Goal: Task Accomplishment & Management: Manage account settings

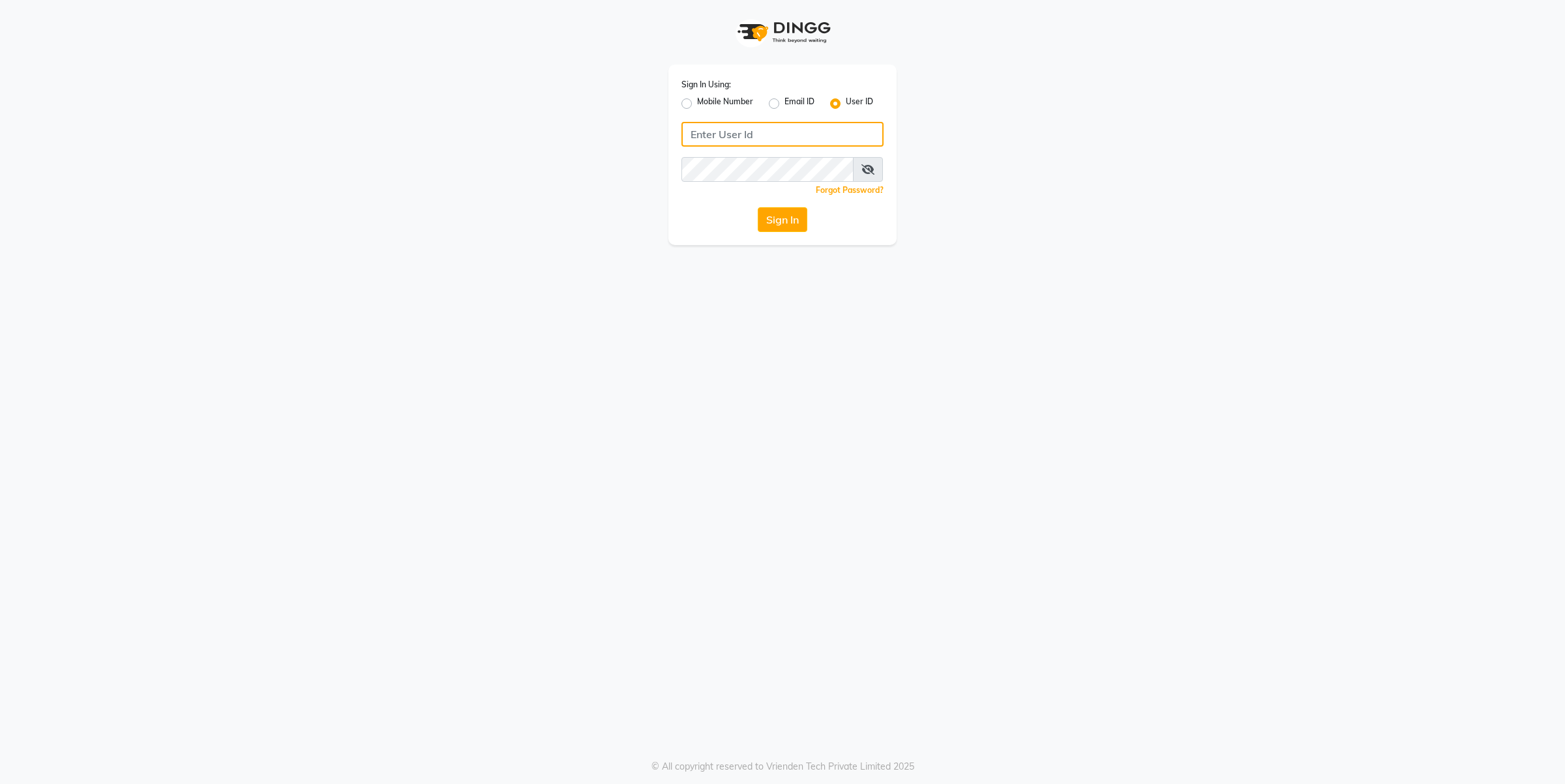
type input "[PERSON_NAME]"
click at [774, 237] on div "Sign In Using: Mobile Number Email ID User ID [PERSON_NAME] Remember me Forgot …" at bounding box center [782, 155] width 229 height 181
click at [773, 217] on button "Sign In" at bounding box center [782, 220] width 50 height 25
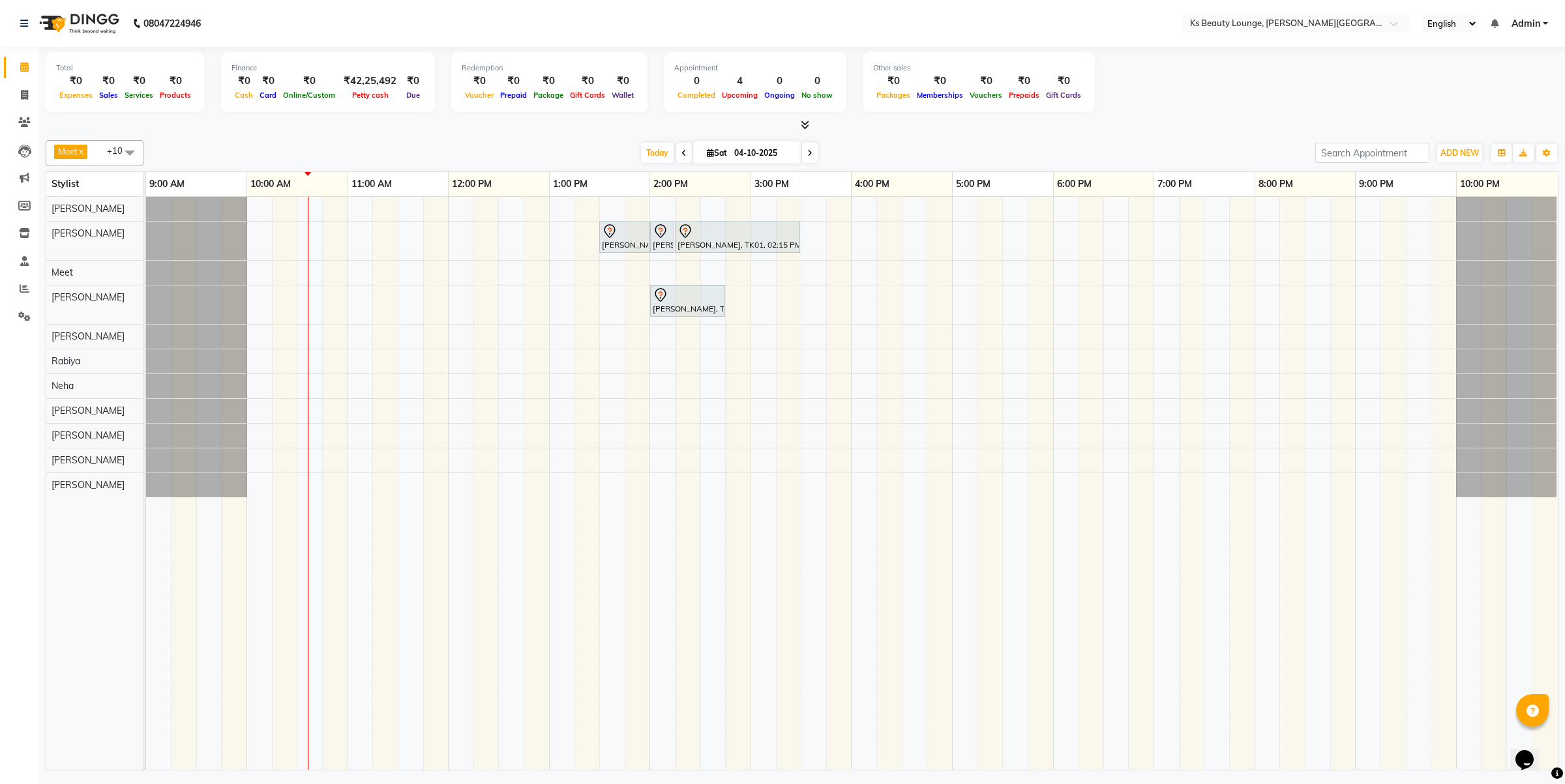
click at [802, 145] on span at bounding box center [810, 153] width 16 height 20
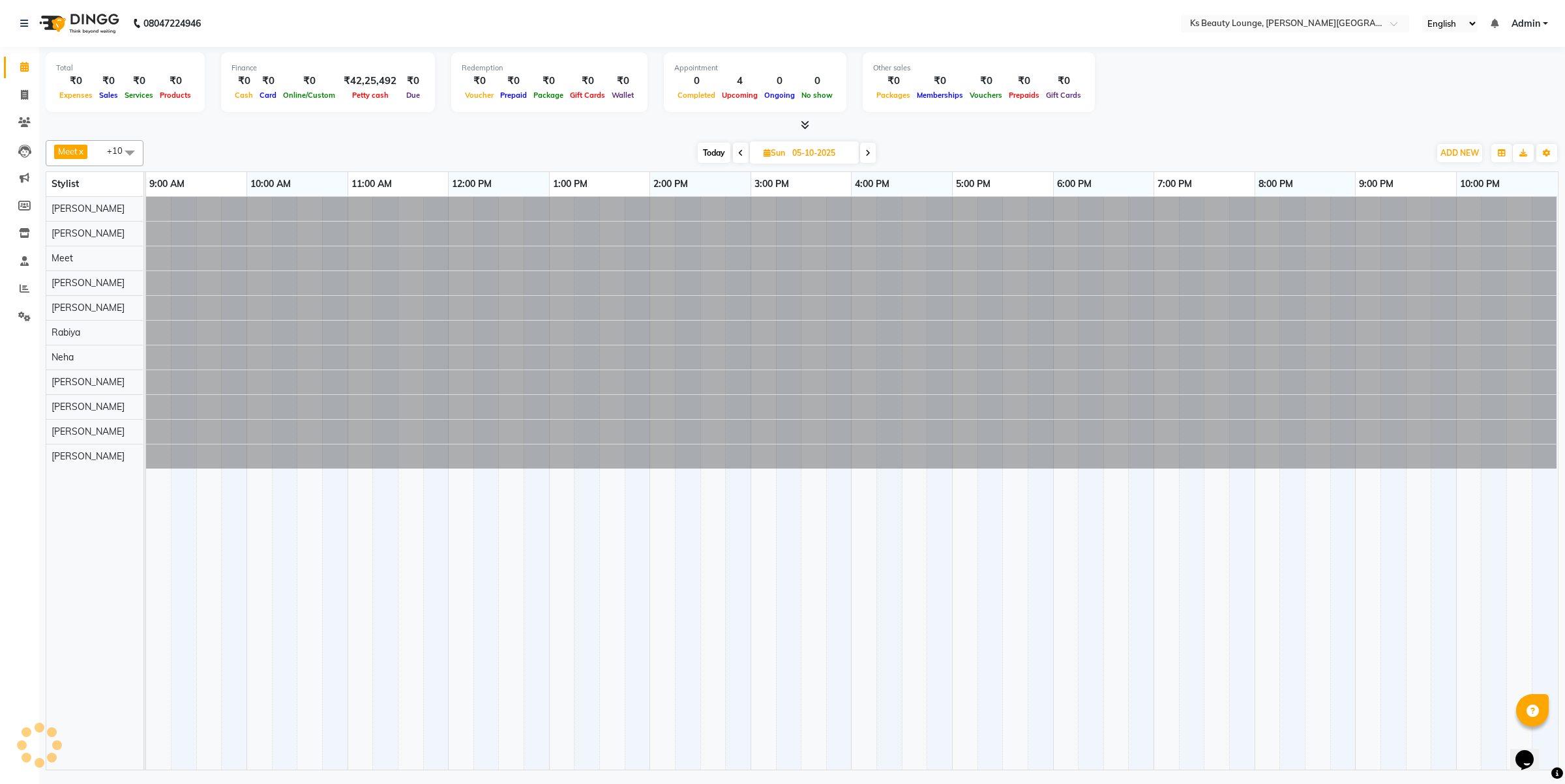
click at [848, 582] on td at bounding box center [839, 483] width 26 height 573
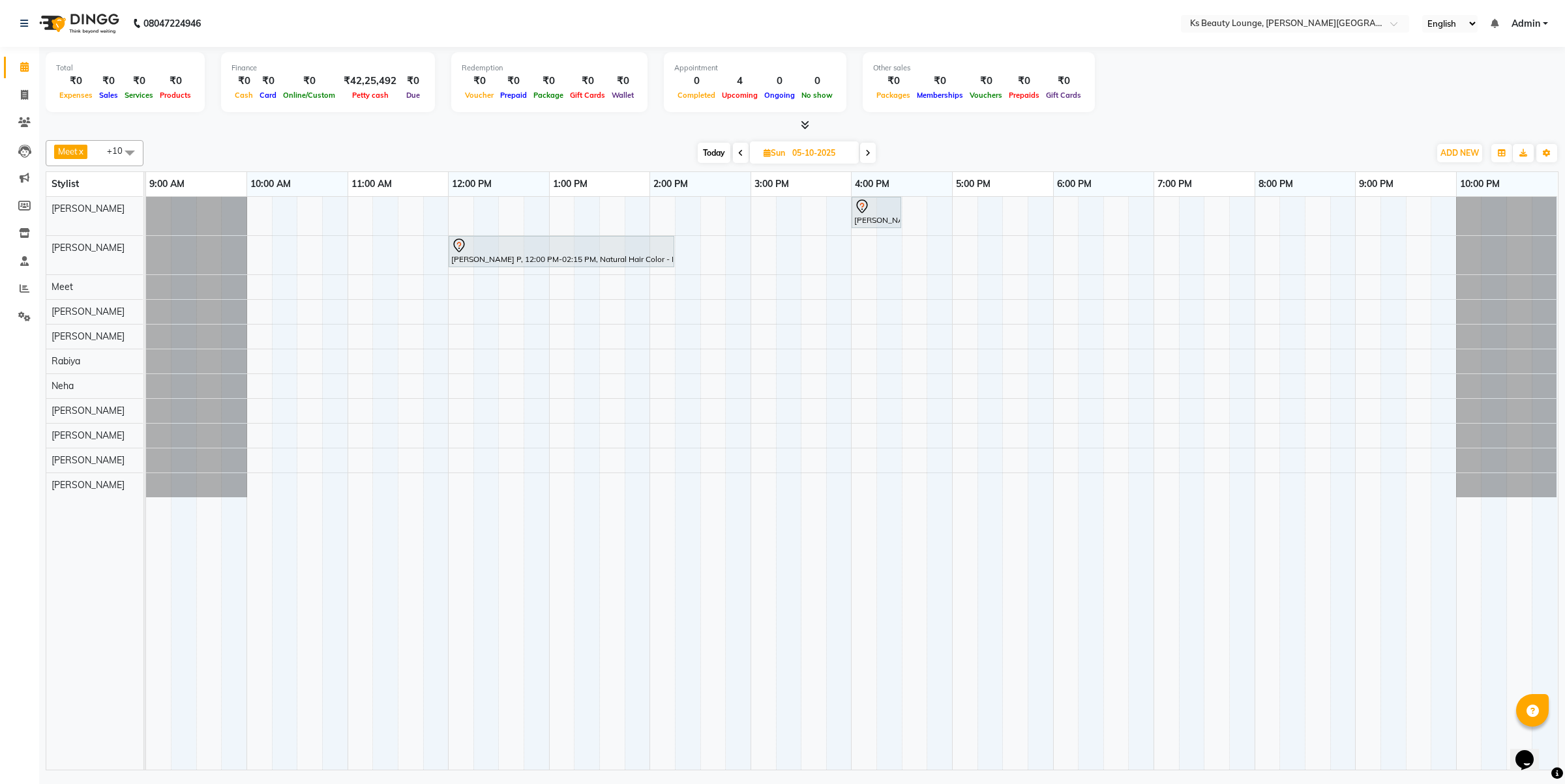
click at [744, 148] on span at bounding box center [741, 153] width 16 height 20
type input "04-10-2025"
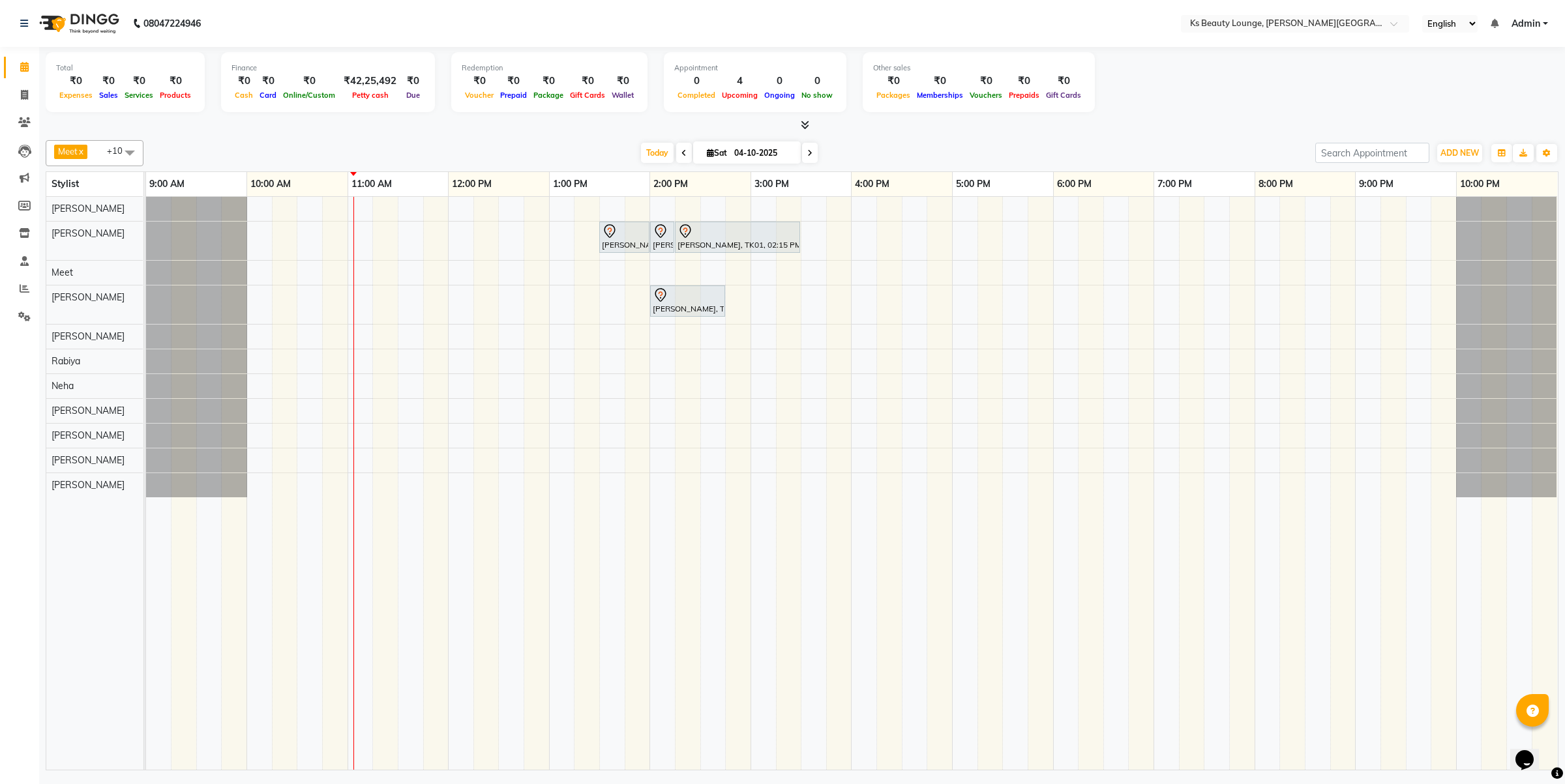
click at [744, 147] on input "04-10-2025" at bounding box center [764, 153] width 66 height 20
select select "10"
select select "2025"
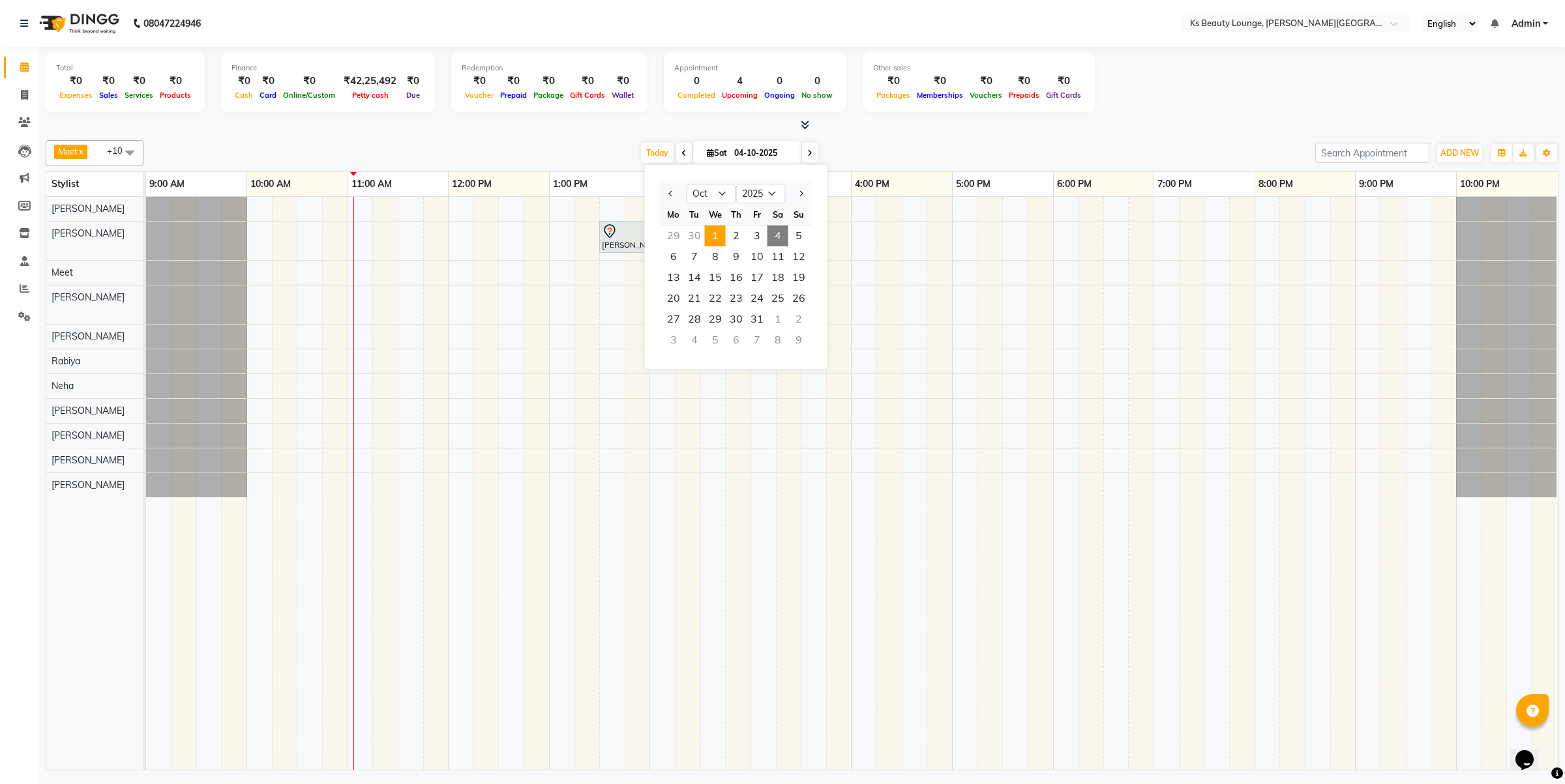
click at [719, 235] on span "1" at bounding box center [715, 235] width 21 height 21
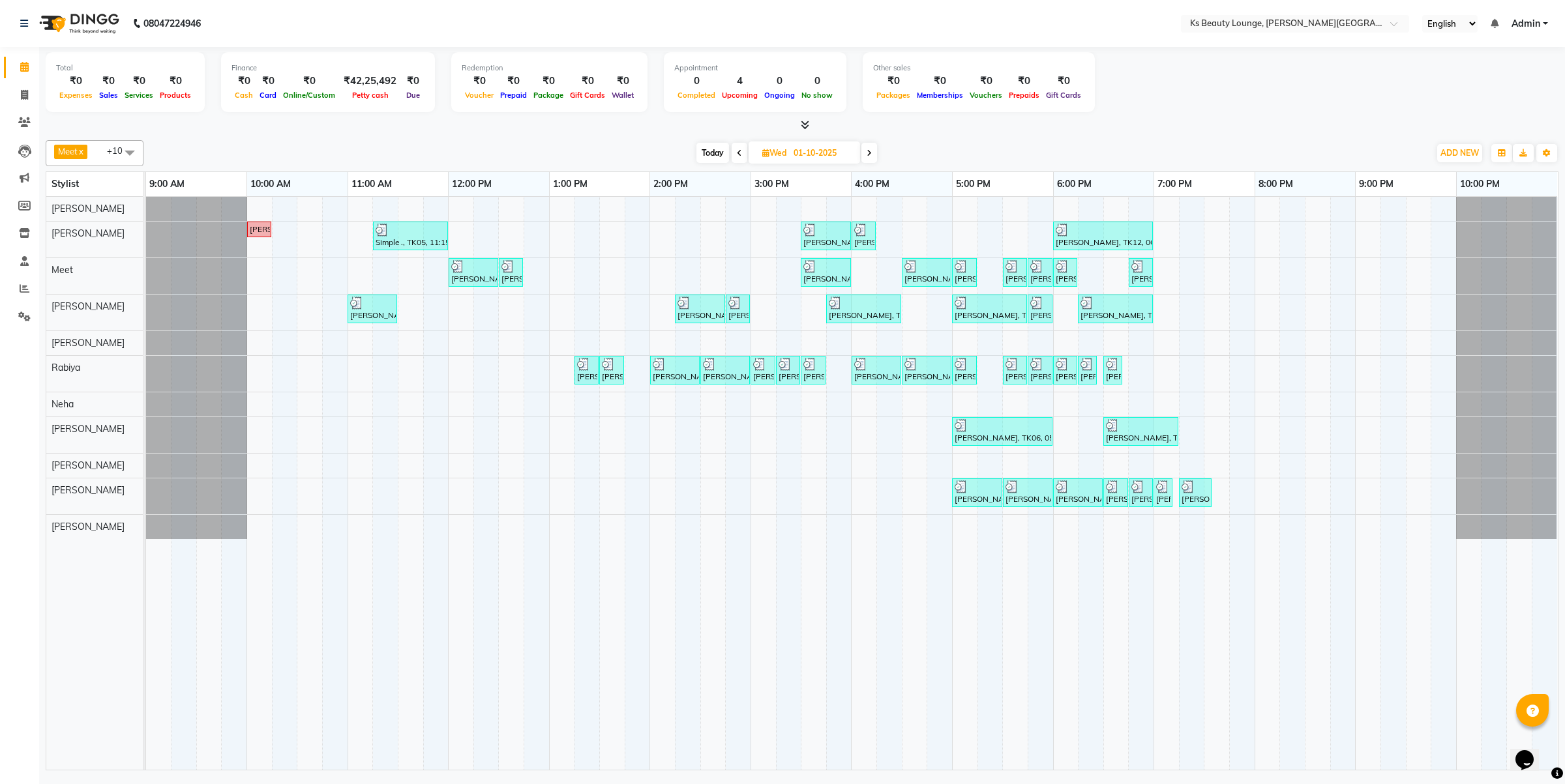
click at [92, 149] on span "Meet x [PERSON_NAME] x [PERSON_NAME] x [PERSON_NAME] x [PERSON_NAME] x [PERSON_…" at bounding box center [94, 153] width 97 height 26
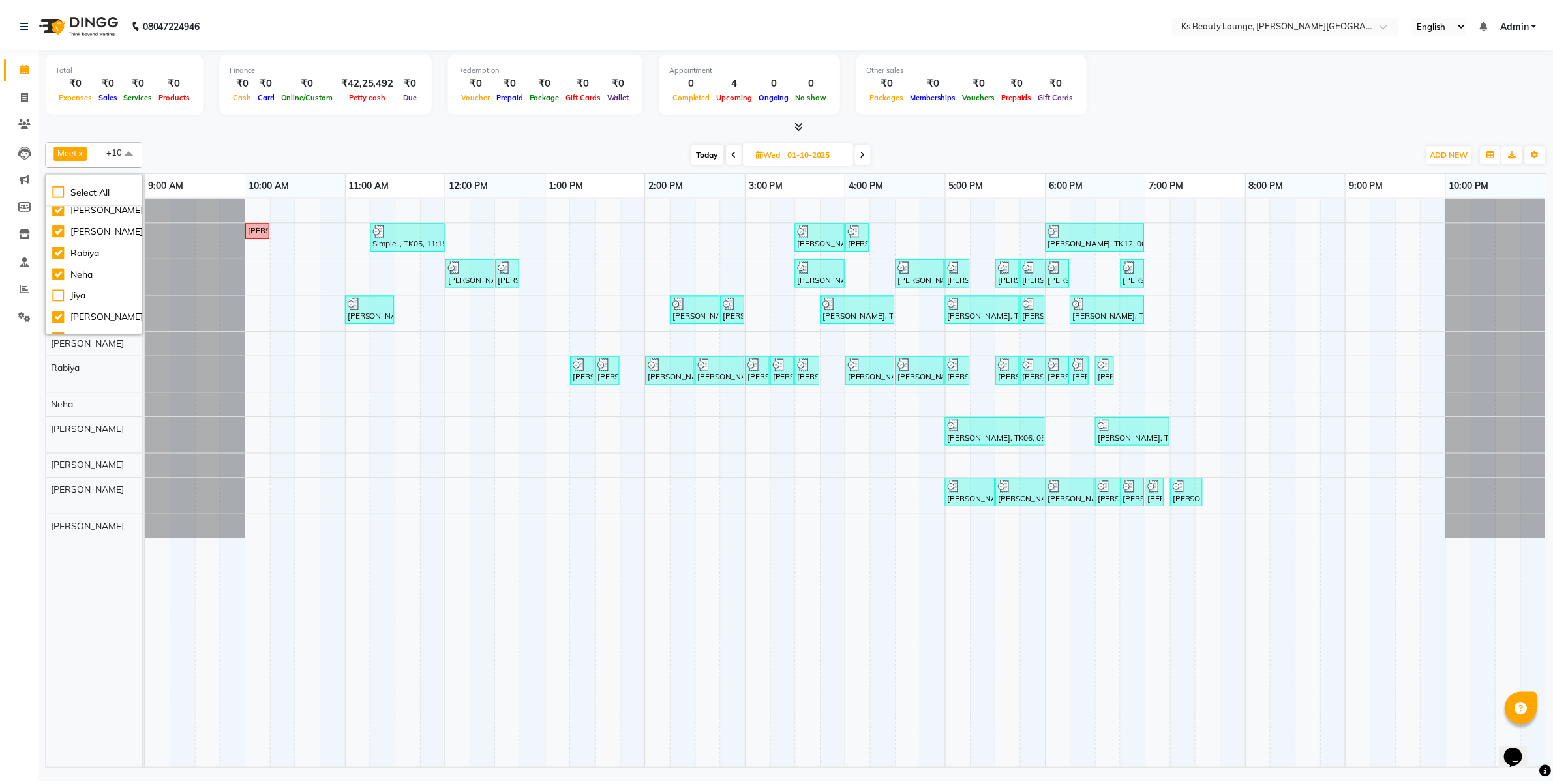
scroll to position [97, 0]
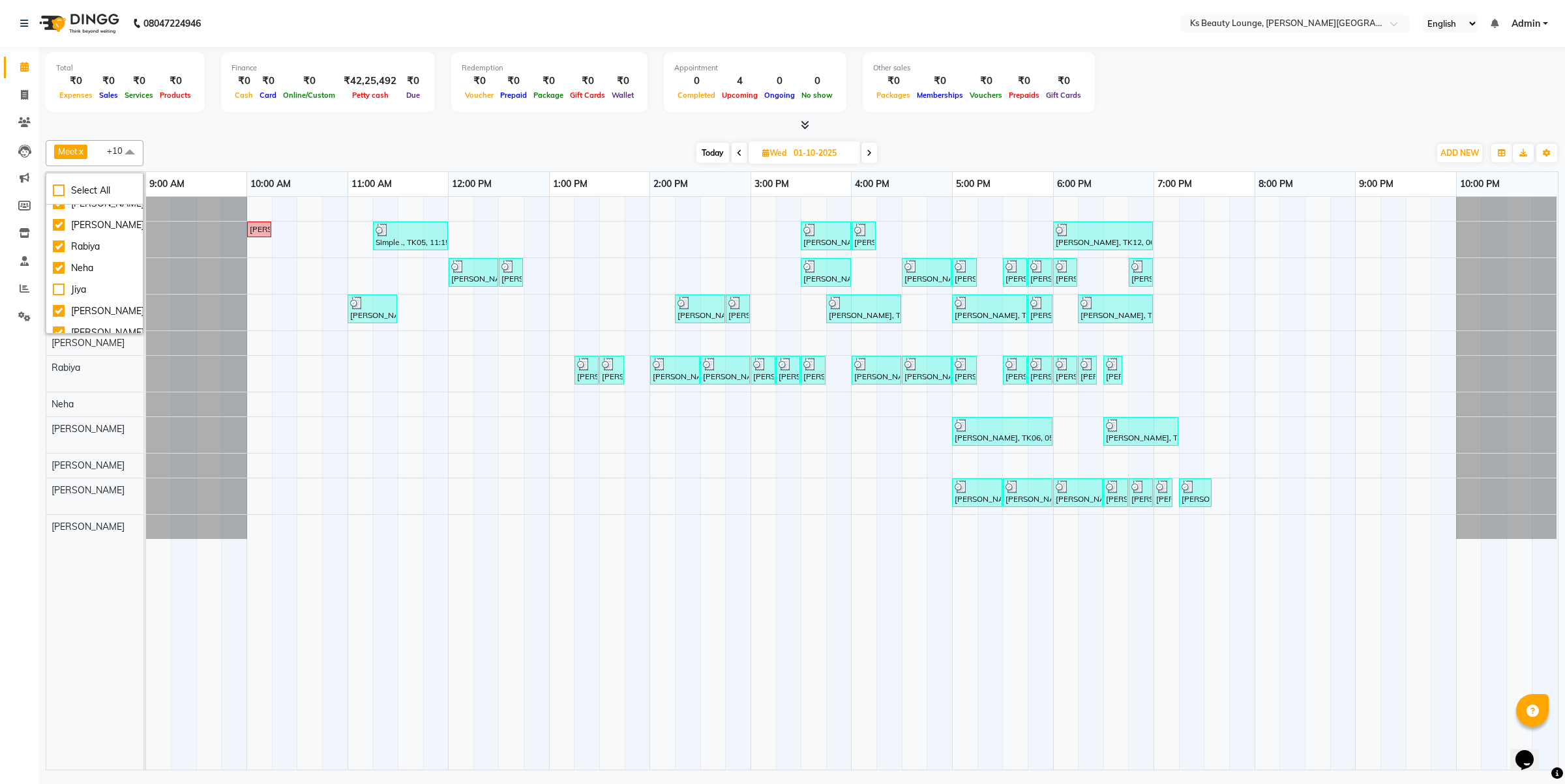
click at [856, 148] on span "[DATE]" at bounding box center [804, 152] width 111 height 22
click at [871, 154] on icon at bounding box center [869, 153] width 5 height 8
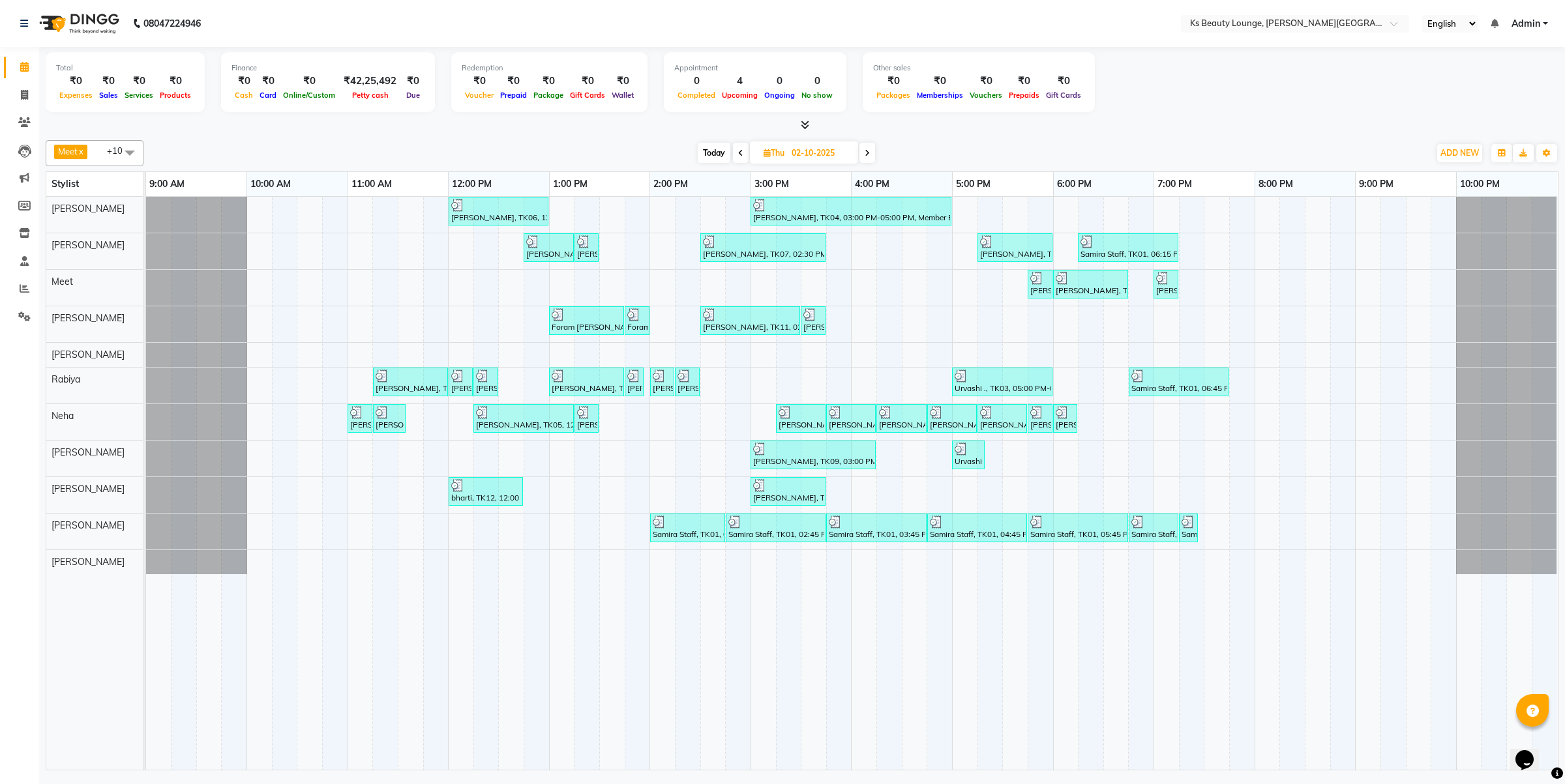
click at [869, 157] on icon at bounding box center [867, 153] width 5 height 8
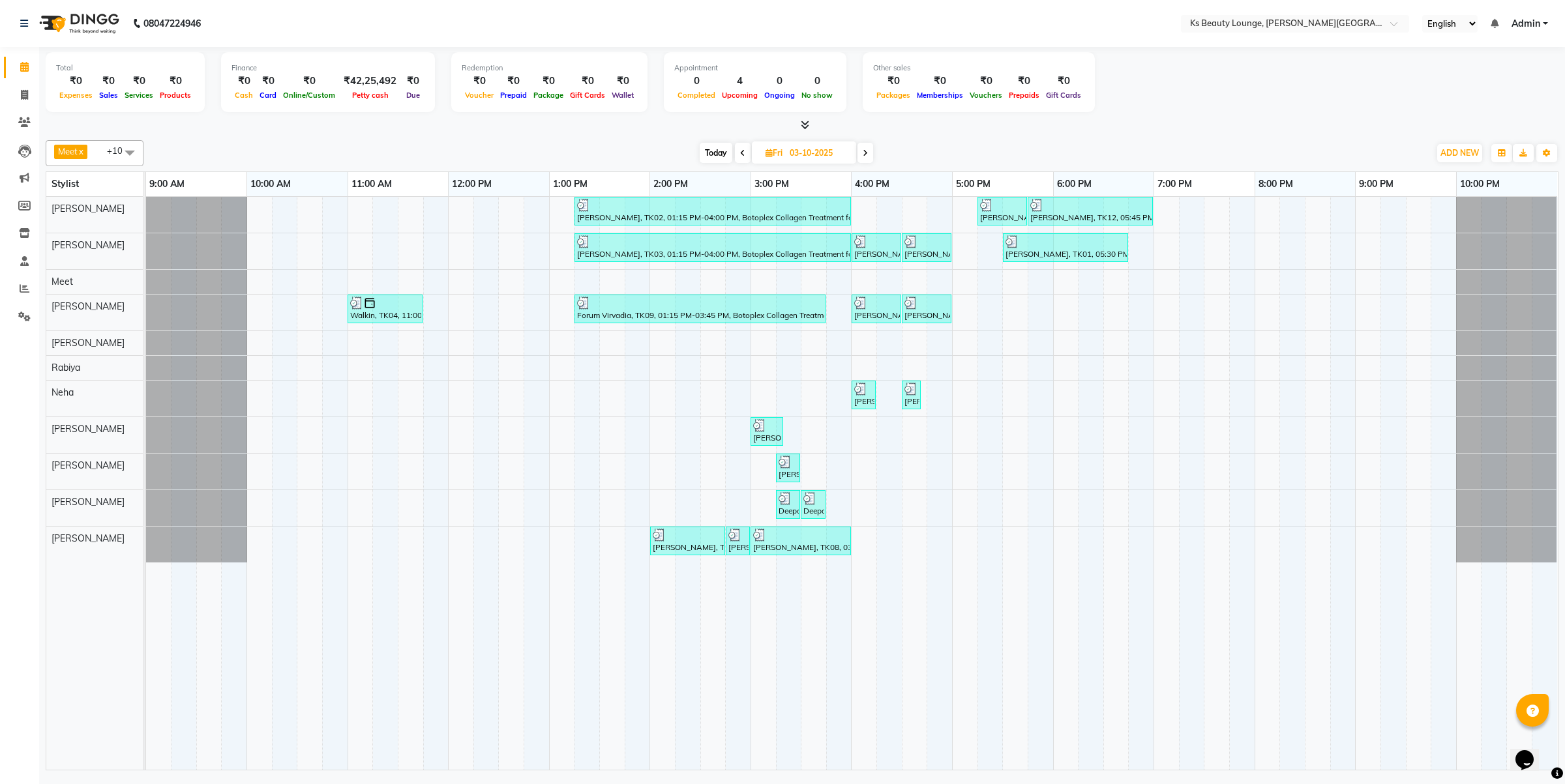
click at [732, 154] on div "[DATE] [DATE]" at bounding box center [786, 153] width 176 height 20
click at [742, 150] on icon at bounding box center [743, 153] width 5 height 8
type input "02-10-2025"
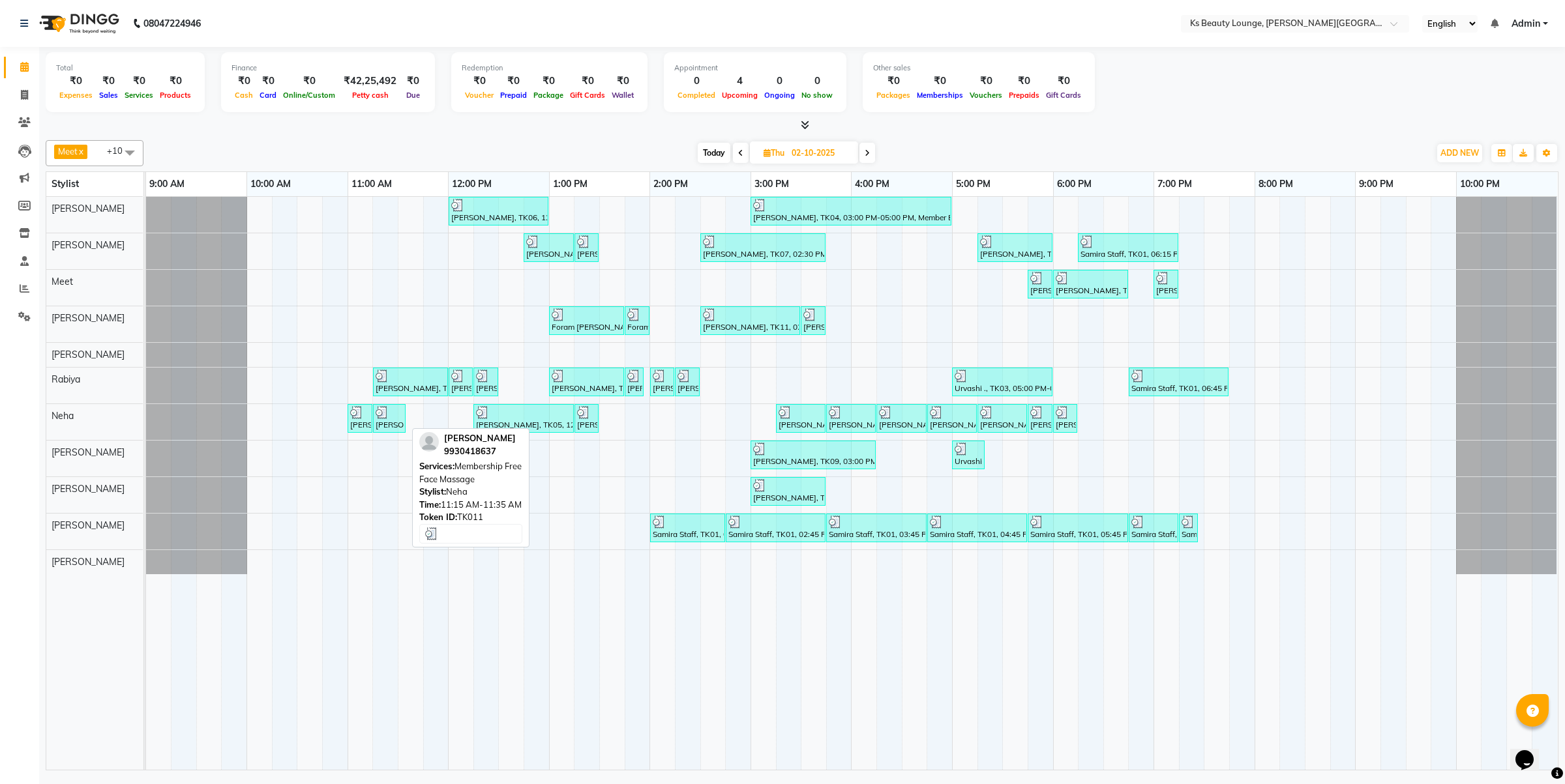
click at [392, 405] on link "[PERSON_NAME], TK11, 11:15 AM-11:35 AM, Membership Free Face Massage" at bounding box center [389, 418] width 33 height 29
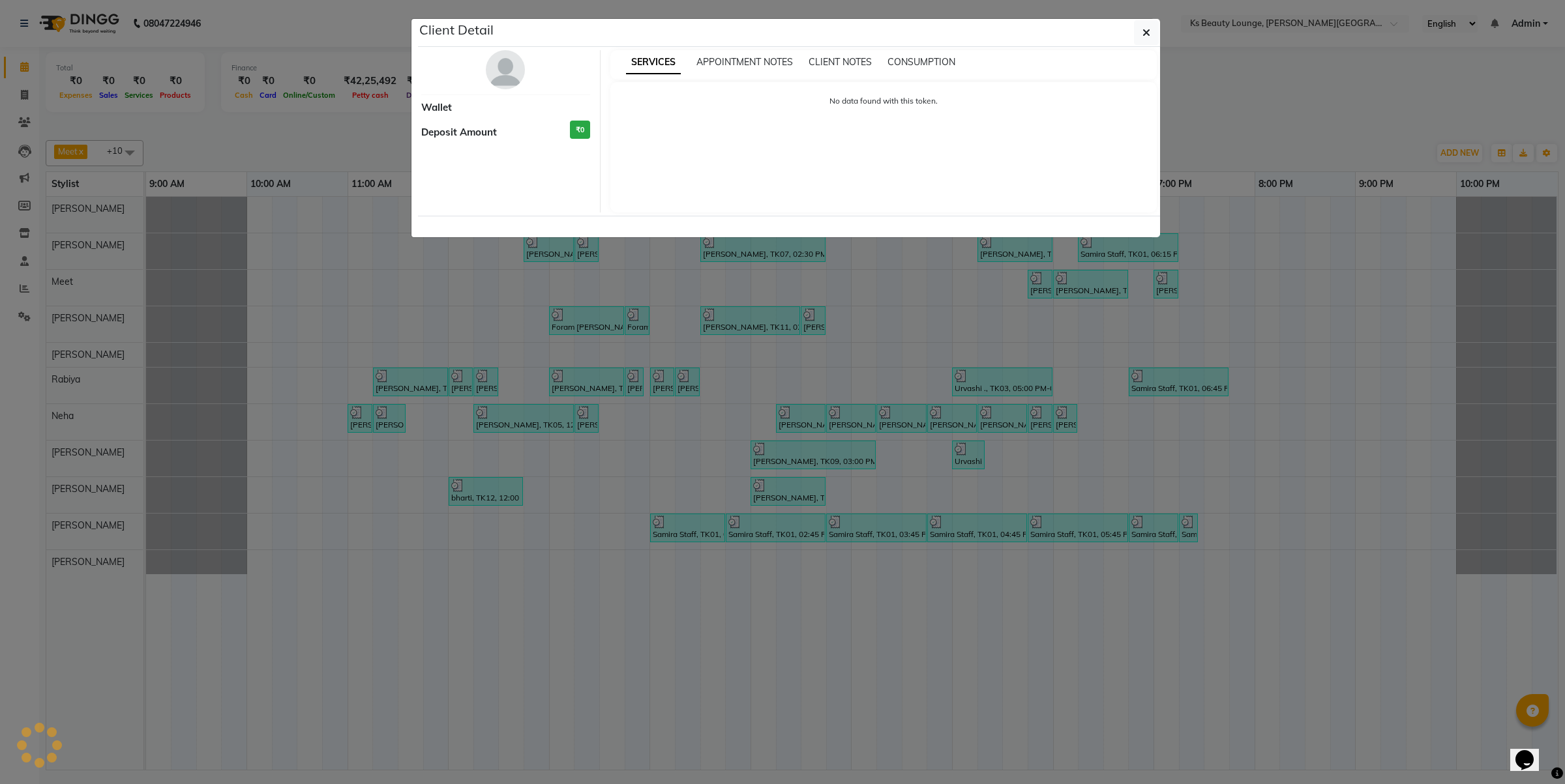
select select "3"
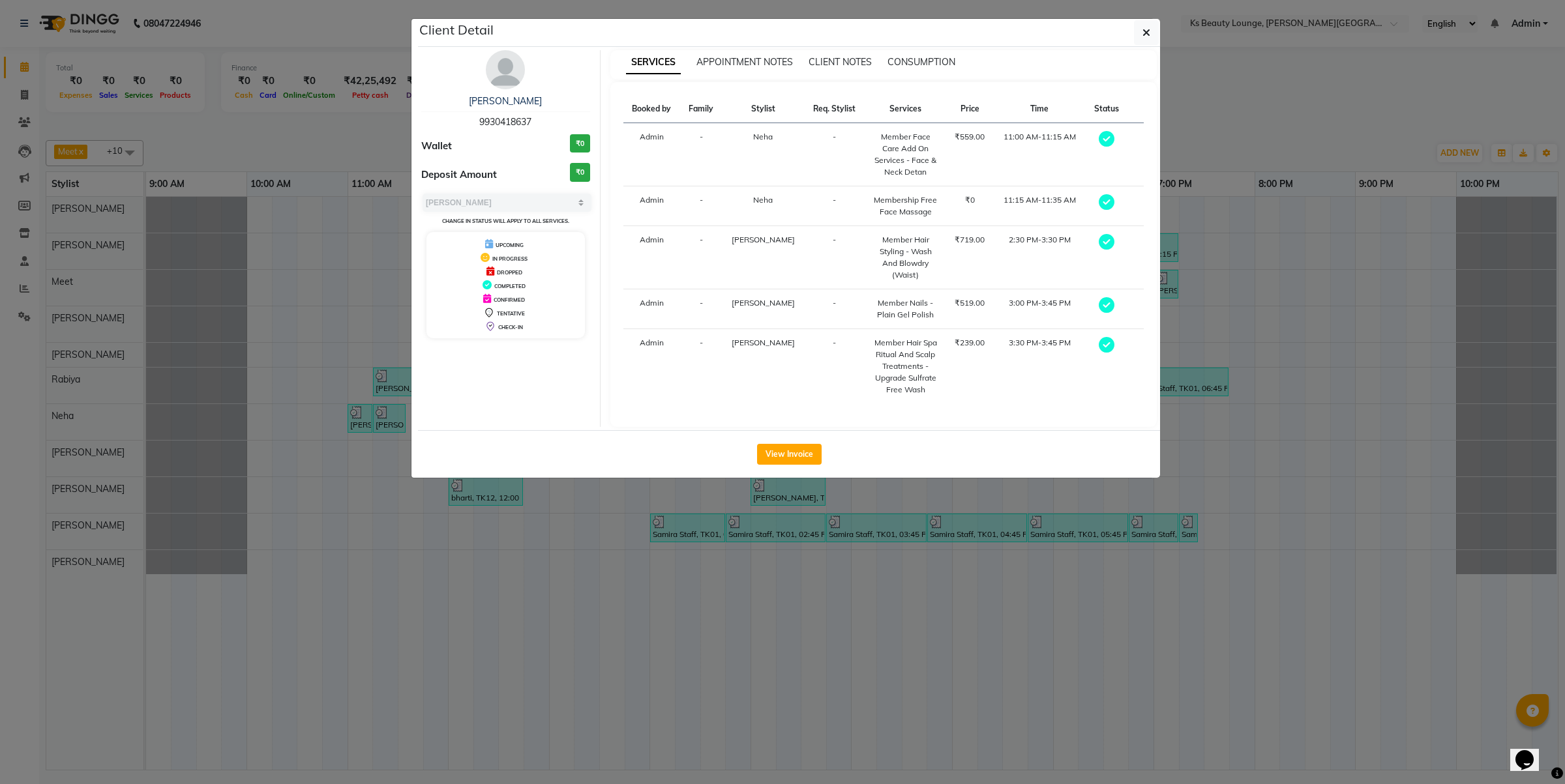
click at [797, 470] on div "View Invoice" at bounding box center [788, 454] width 742 height 48
click at [799, 454] on button "View Invoice" at bounding box center [789, 454] width 65 height 21
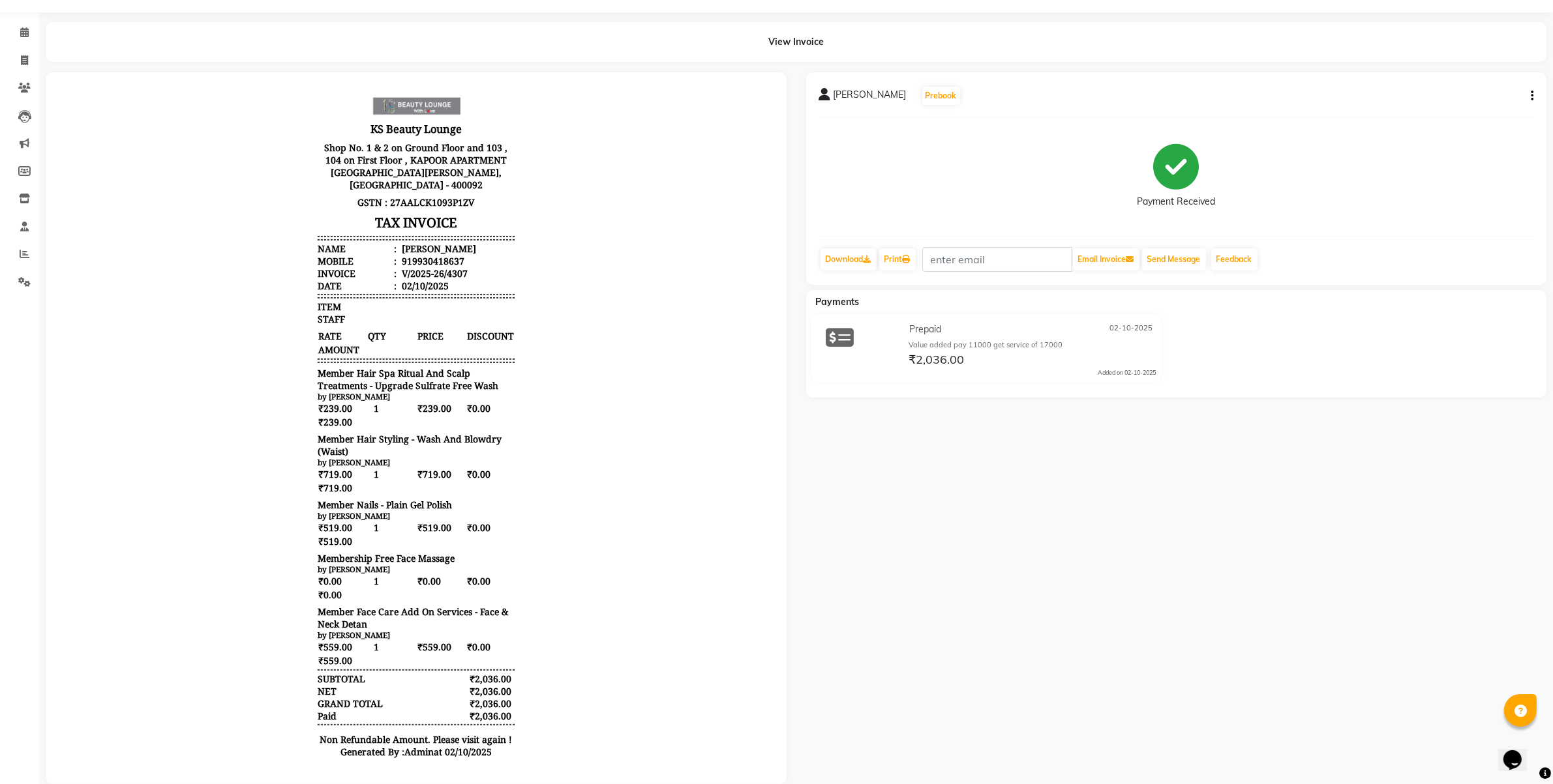
scroll to position [66, 0]
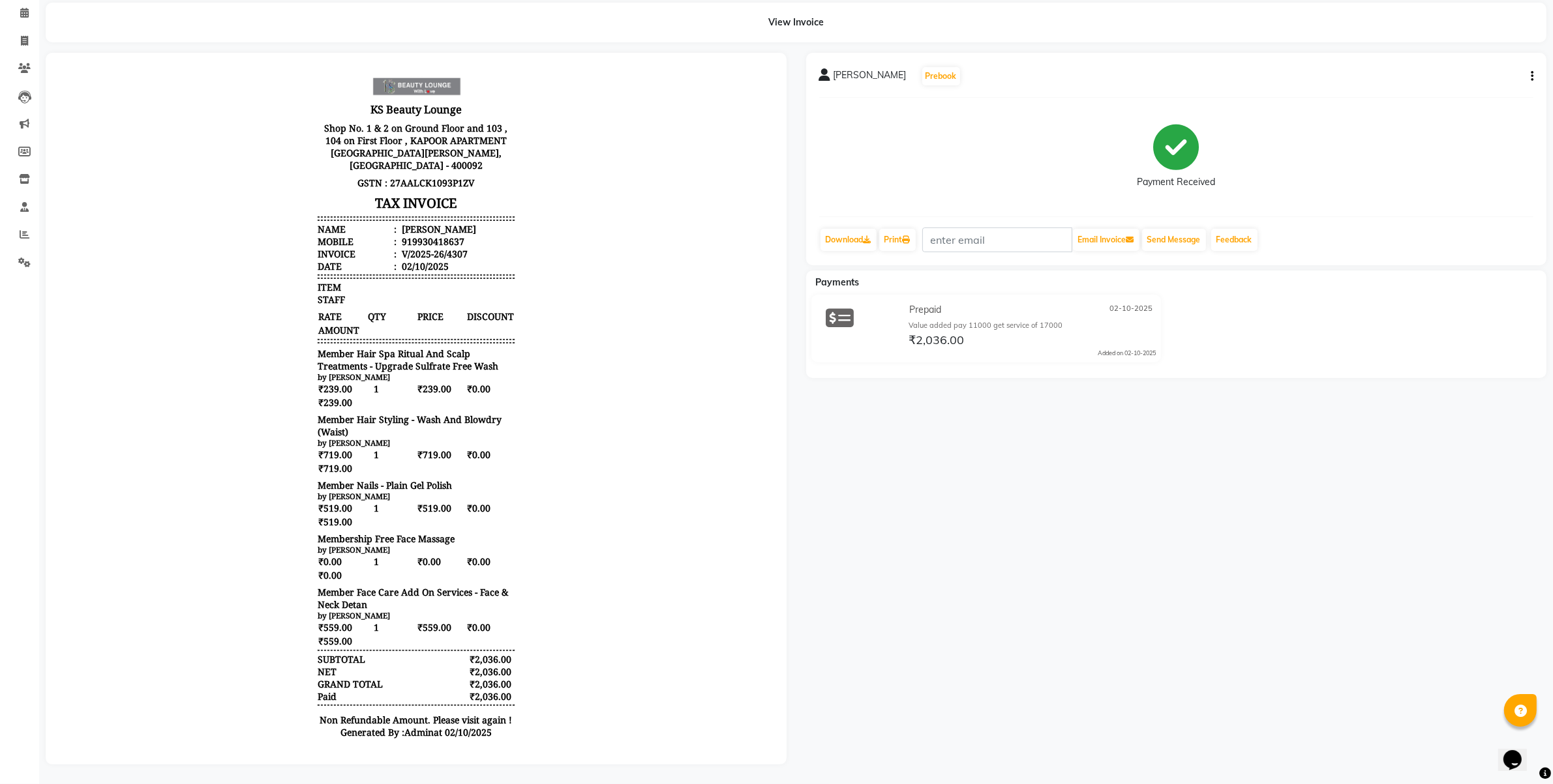
click at [796, 430] on div "[PERSON_NAME] Prebook Payment Received Download Print Email Invoice Send Messag…" at bounding box center [1176, 408] width 761 height 711
drag, startPoint x: 854, startPoint y: 496, endPoint x: 566, endPoint y: 132, distance: 464.2
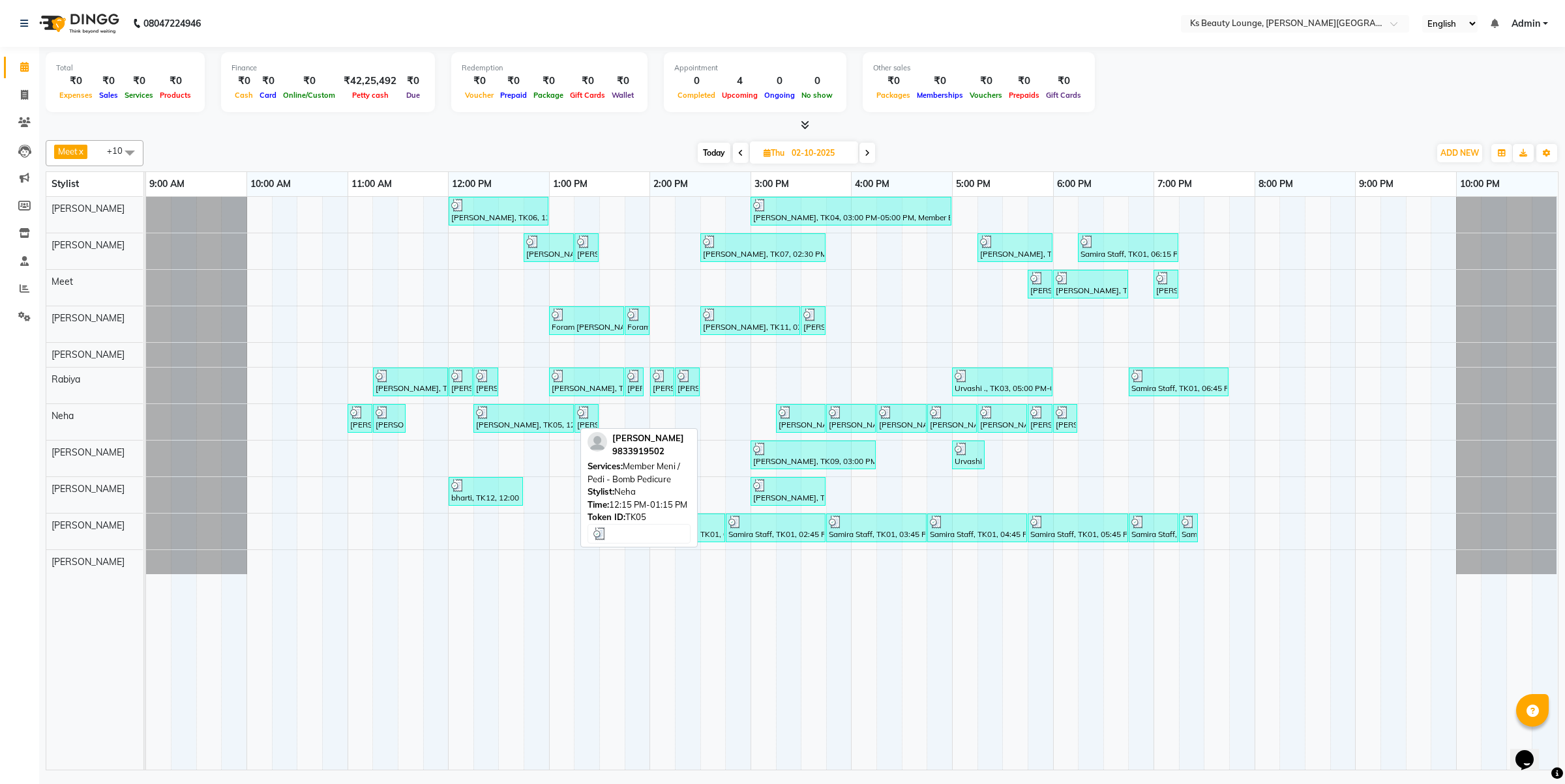
click at [545, 417] on div at bounding box center [524, 412] width 95 height 13
select select "3"
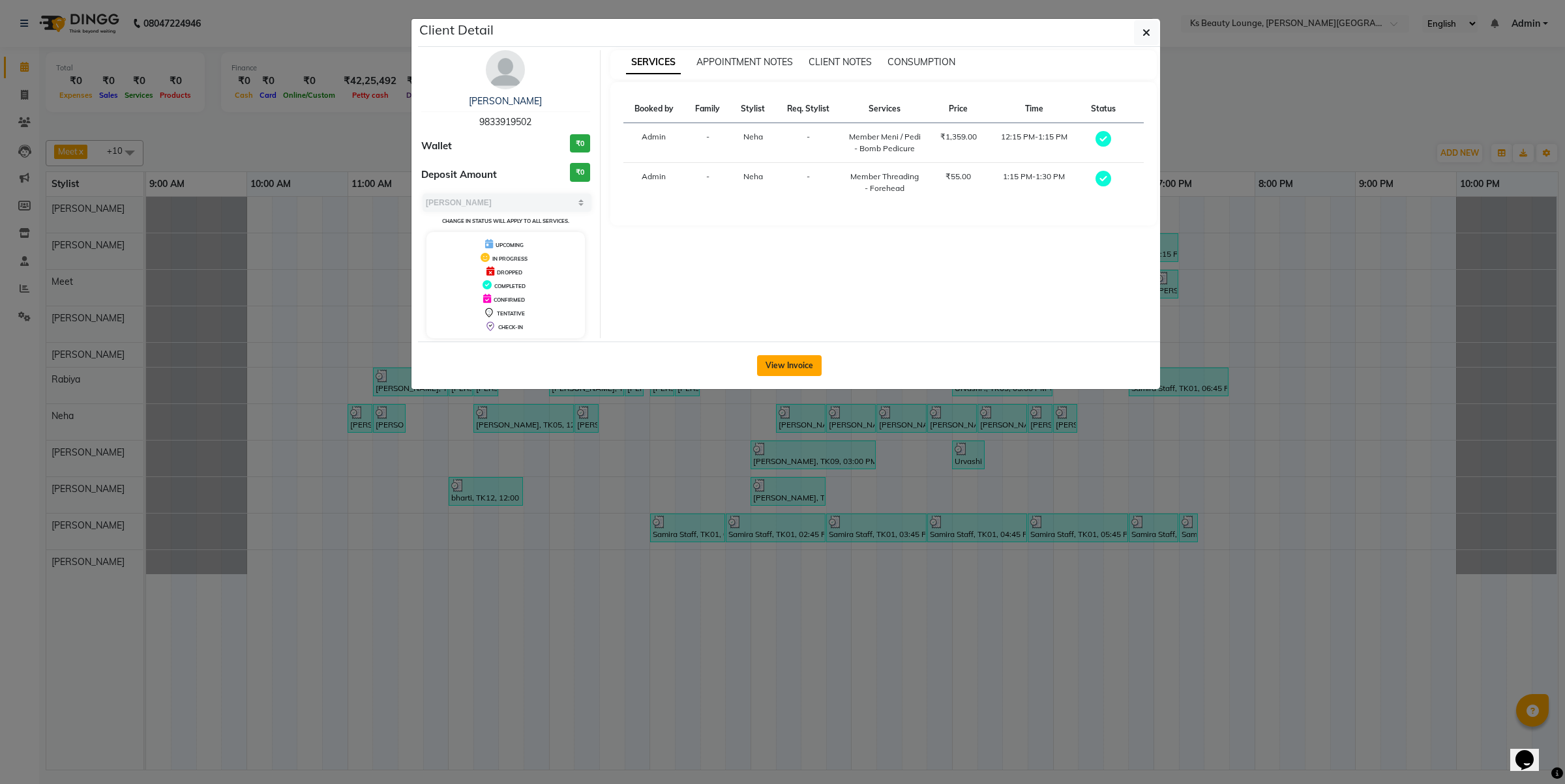
click at [814, 363] on button "View Invoice" at bounding box center [789, 365] width 65 height 21
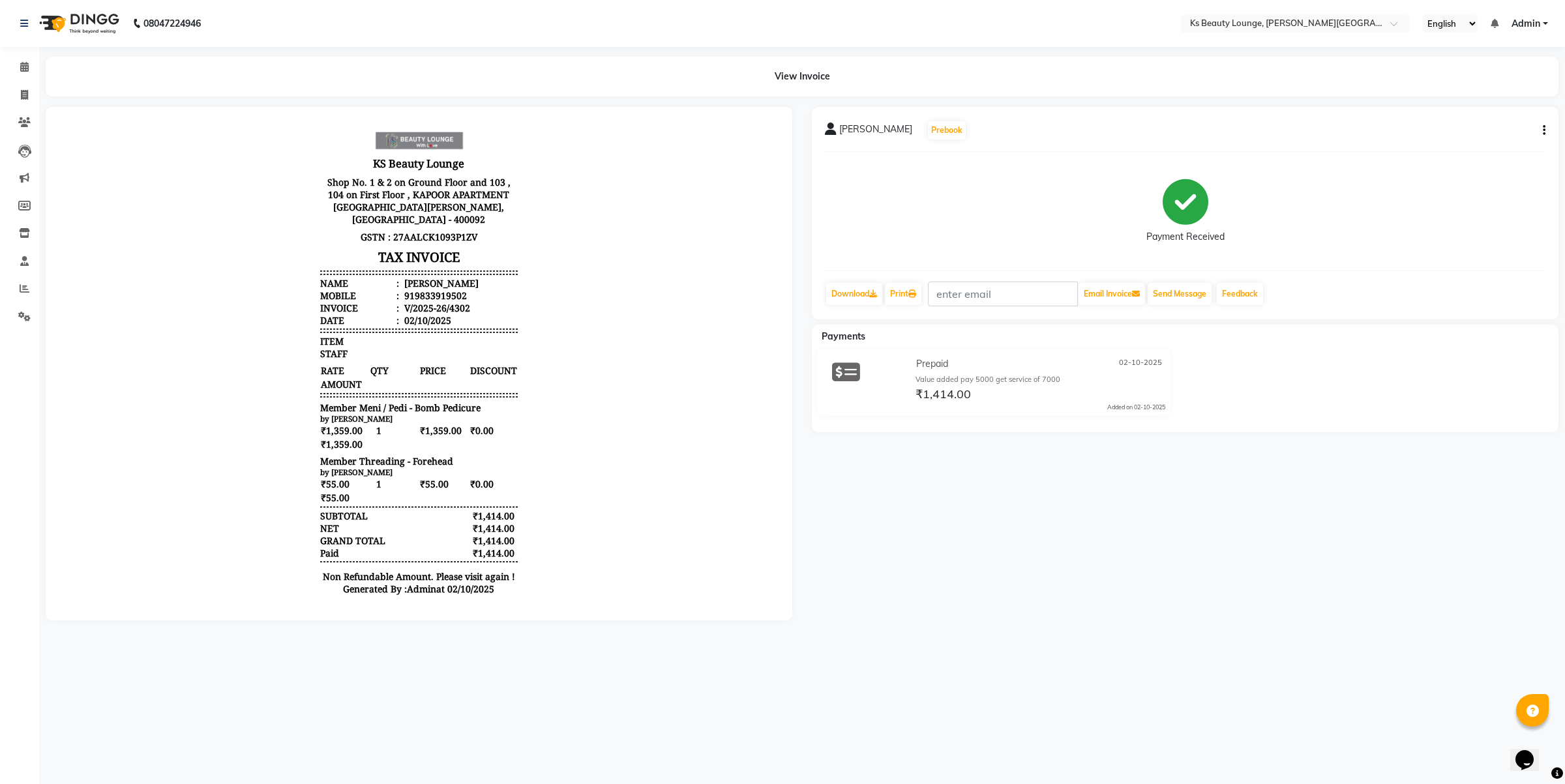
drag, startPoint x: 752, startPoint y: 219, endPoint x: 609, endPoint y: 340, distance: 187.3
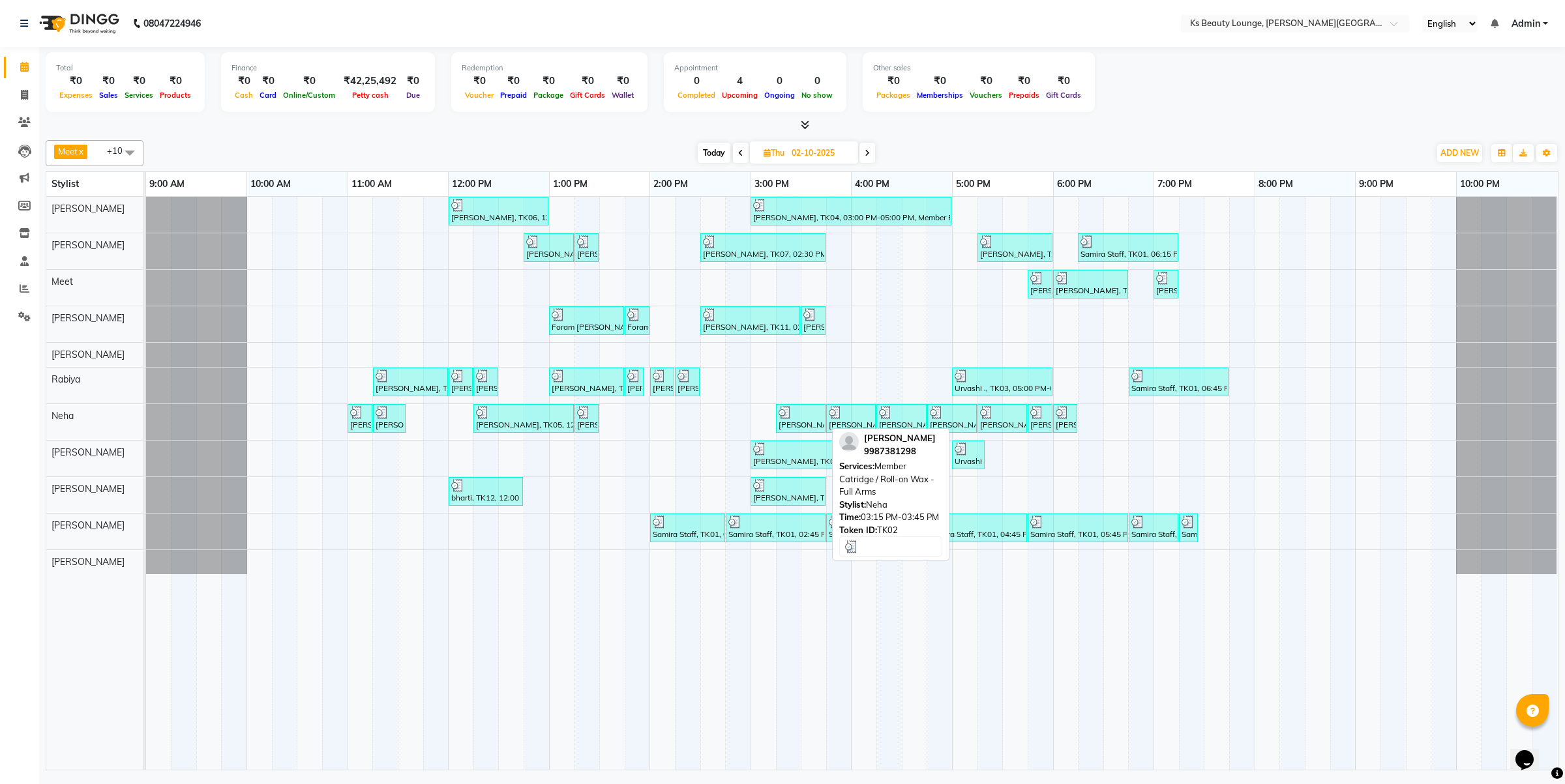
click at [810, 419] on div at bounding box center [800, 412] width 45 height 13
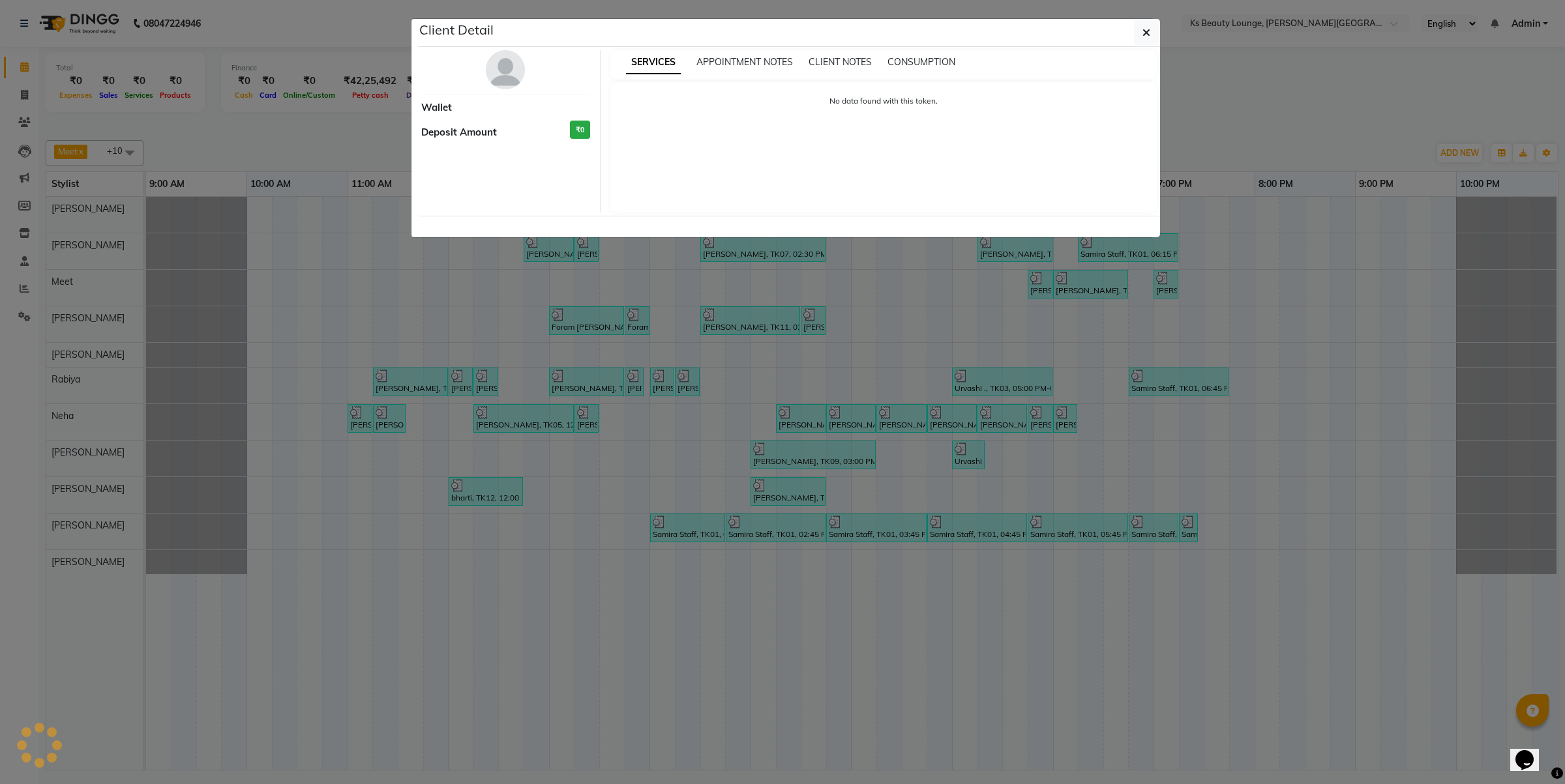
select select "3"
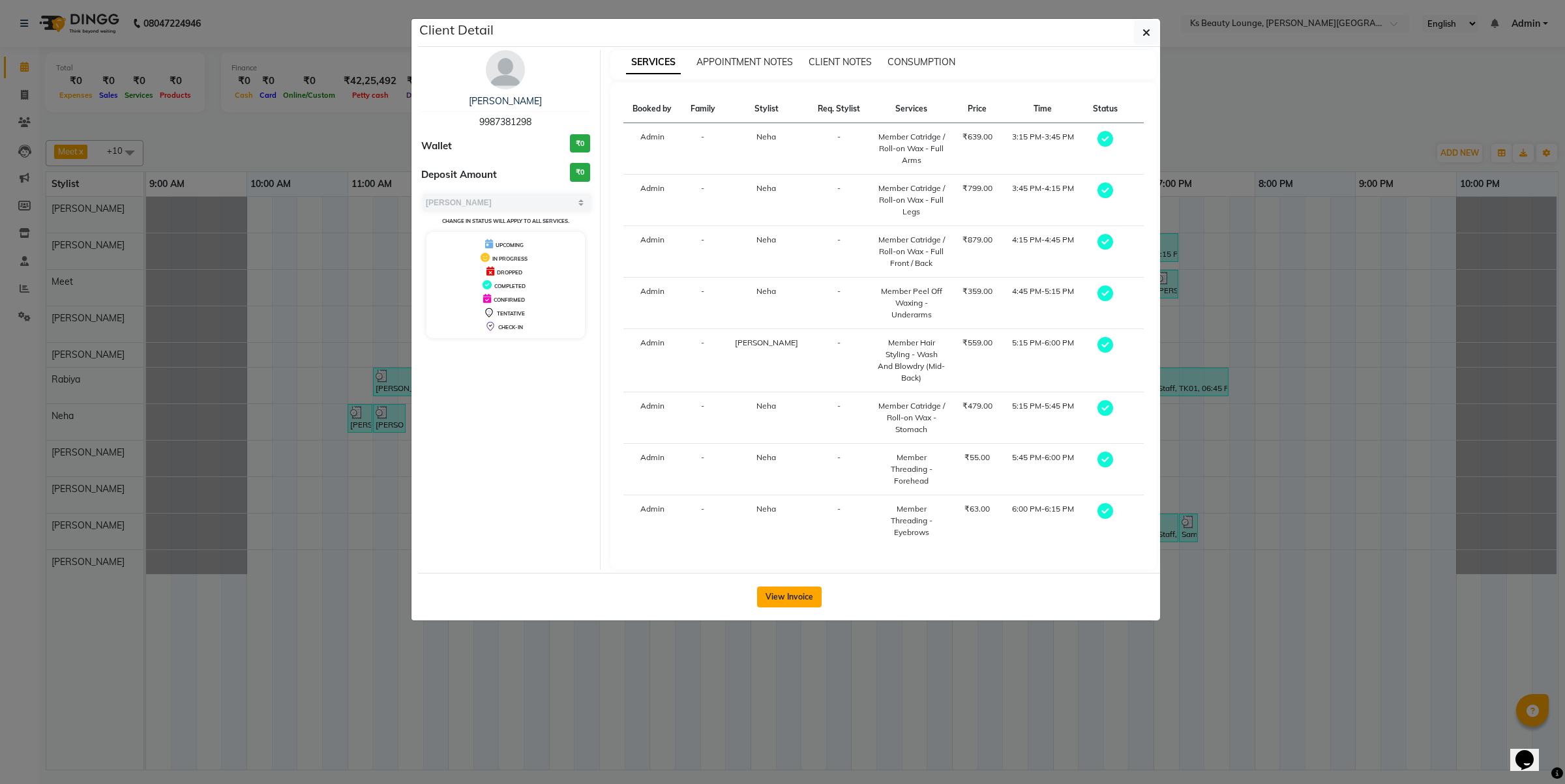
click at [797, 586] on button "View Invoice" at bounding box center [789, 596] width 65 height 21
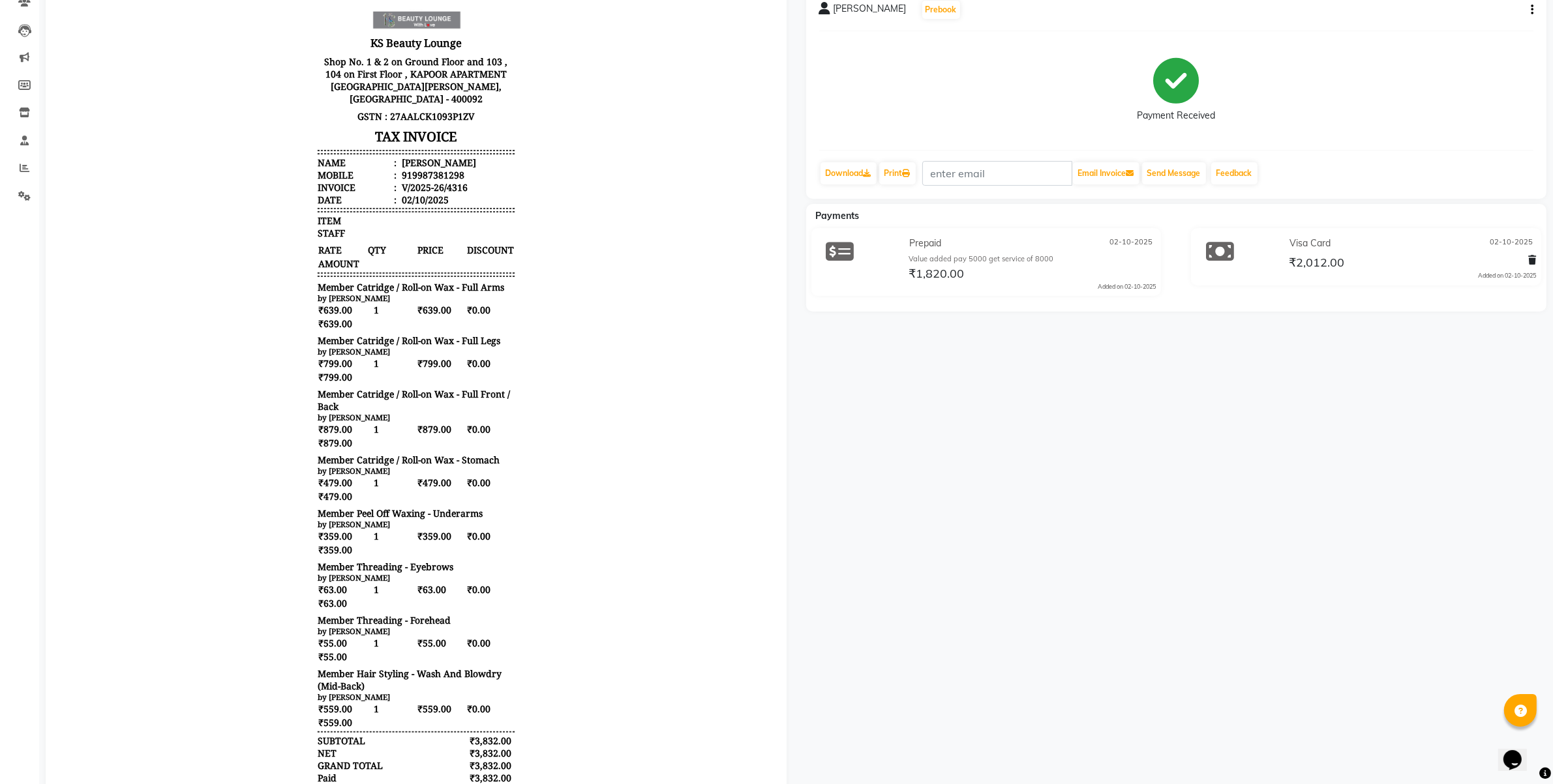
scroll to position [214, 0]
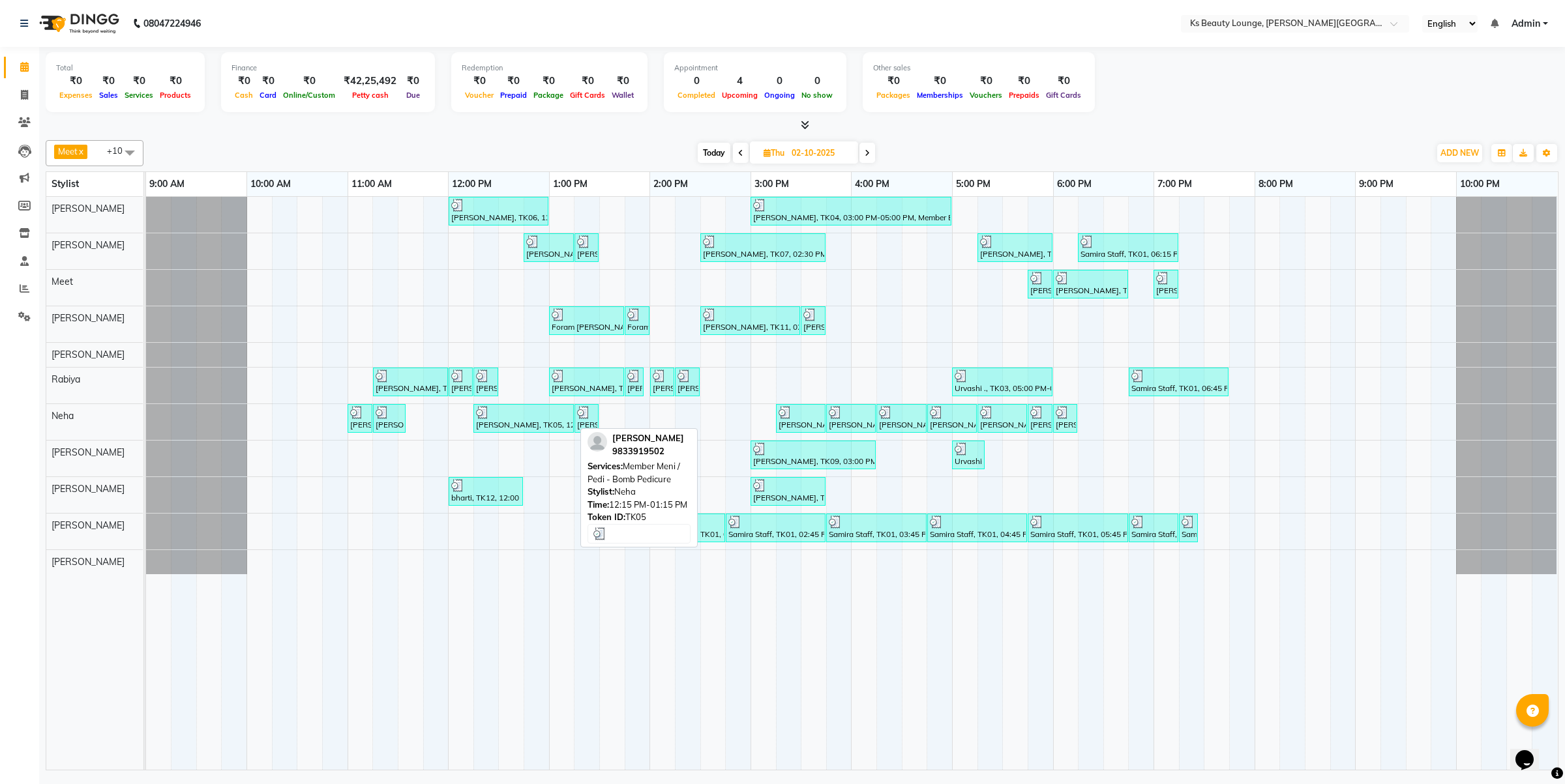
click at [539, 409] on div at bounding box center [524, 412] width 95 height 13
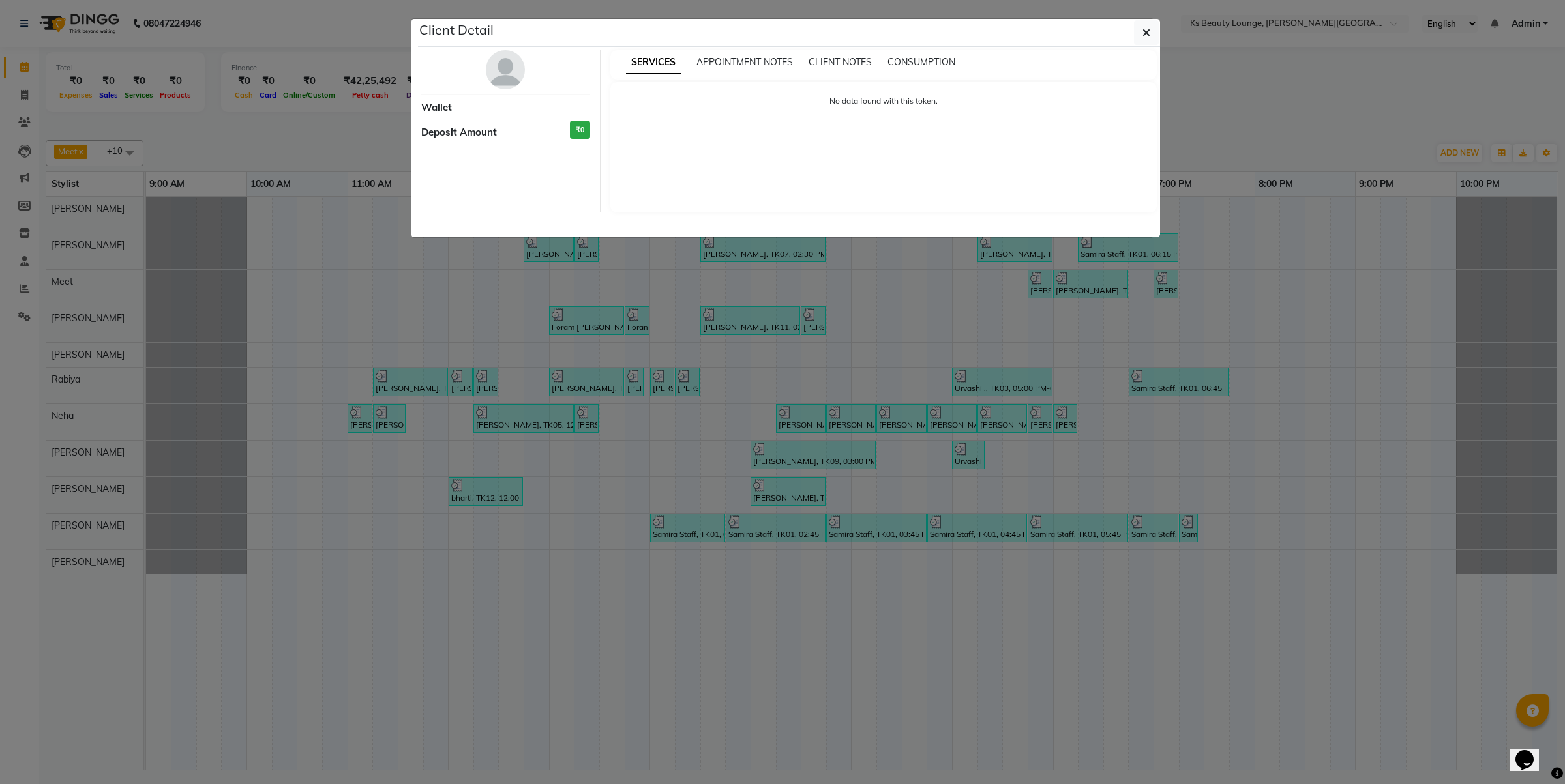
select select "3"
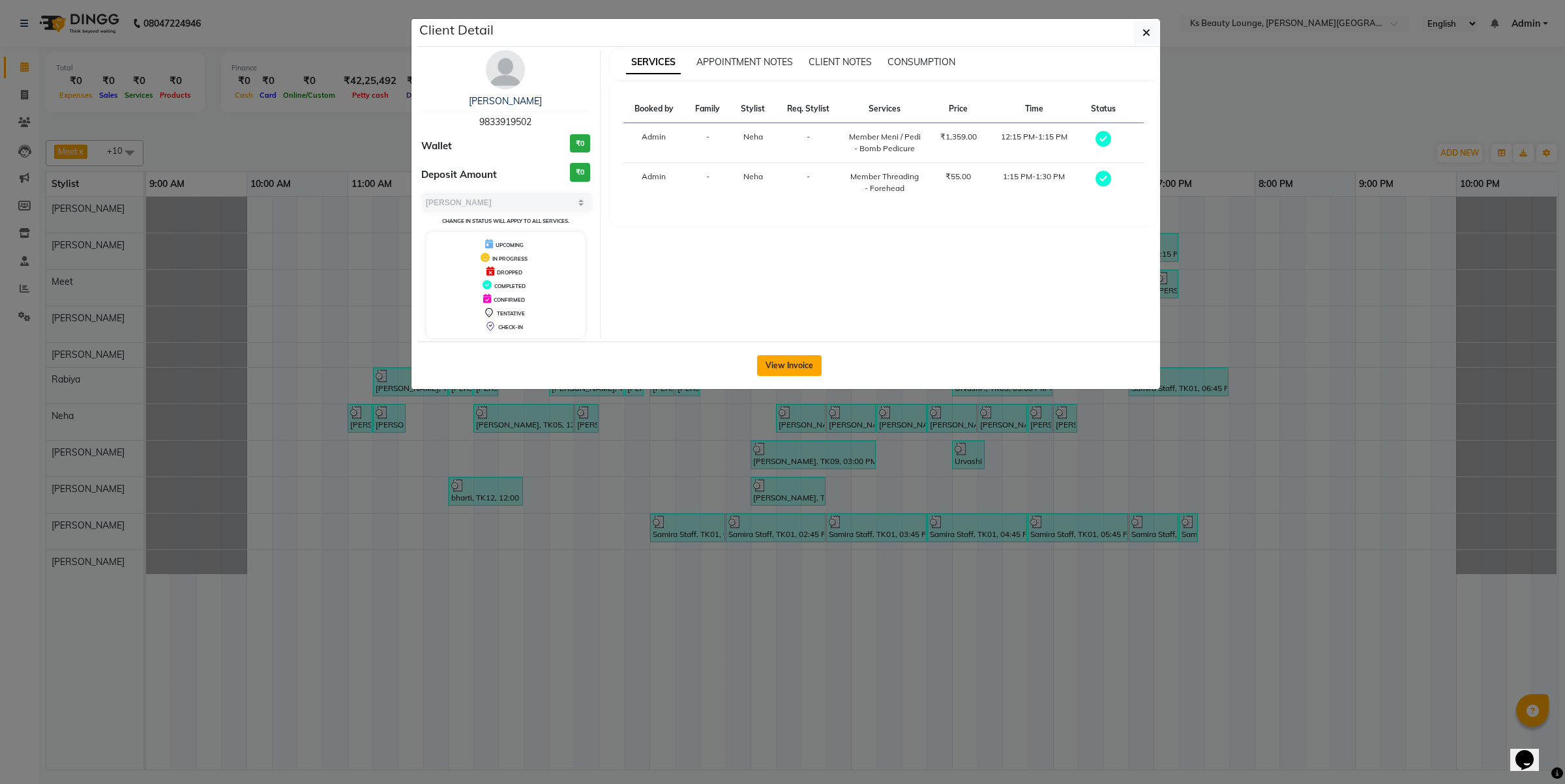
click at [805, 364] on button "View Invoice" at bounding box center [789, 365] width 65 height 21
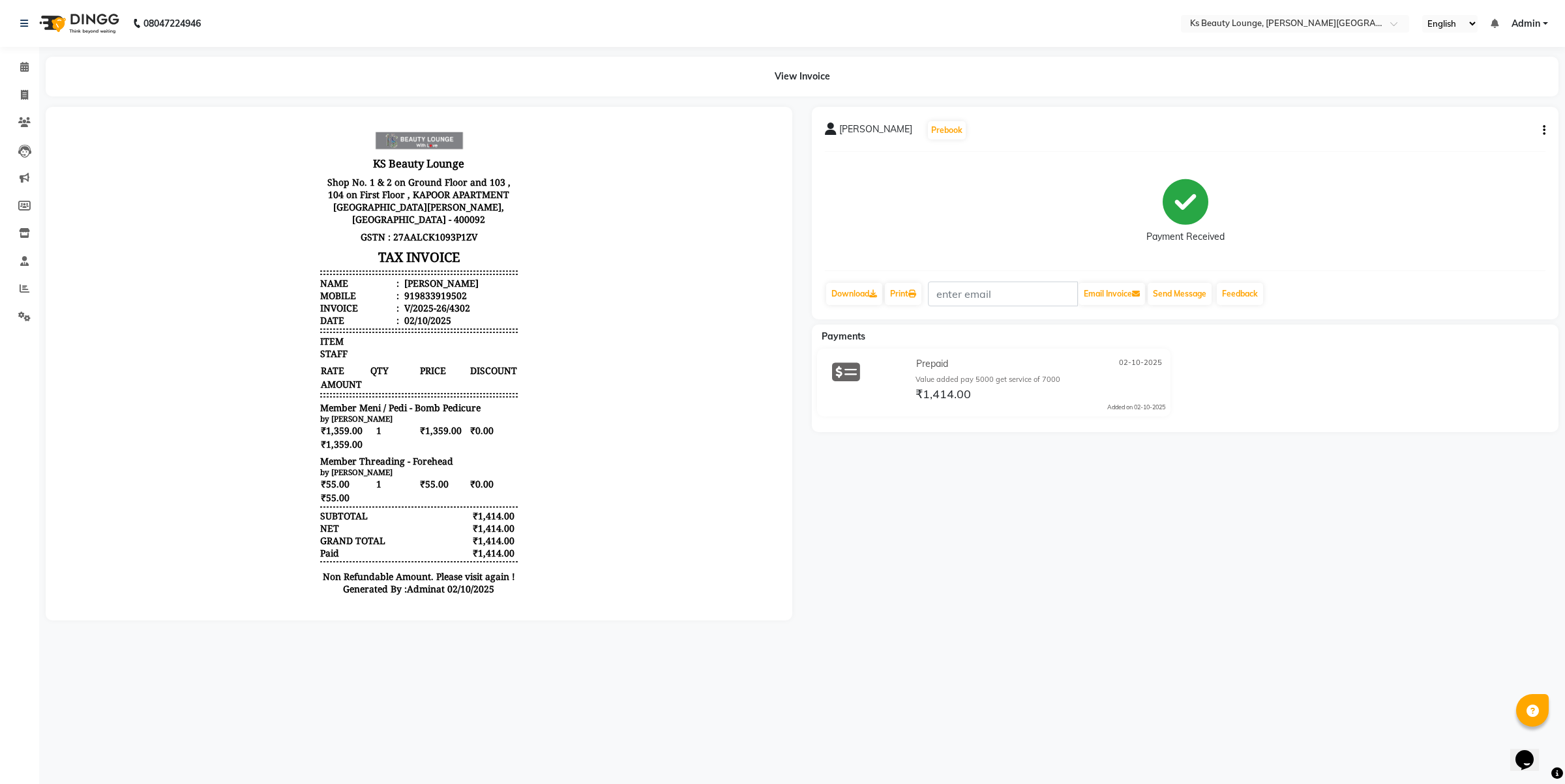
drag, startPoint x: 953, startPoint y: 220, endPoint x: 949, endPoint y: 229, distance: 9.8
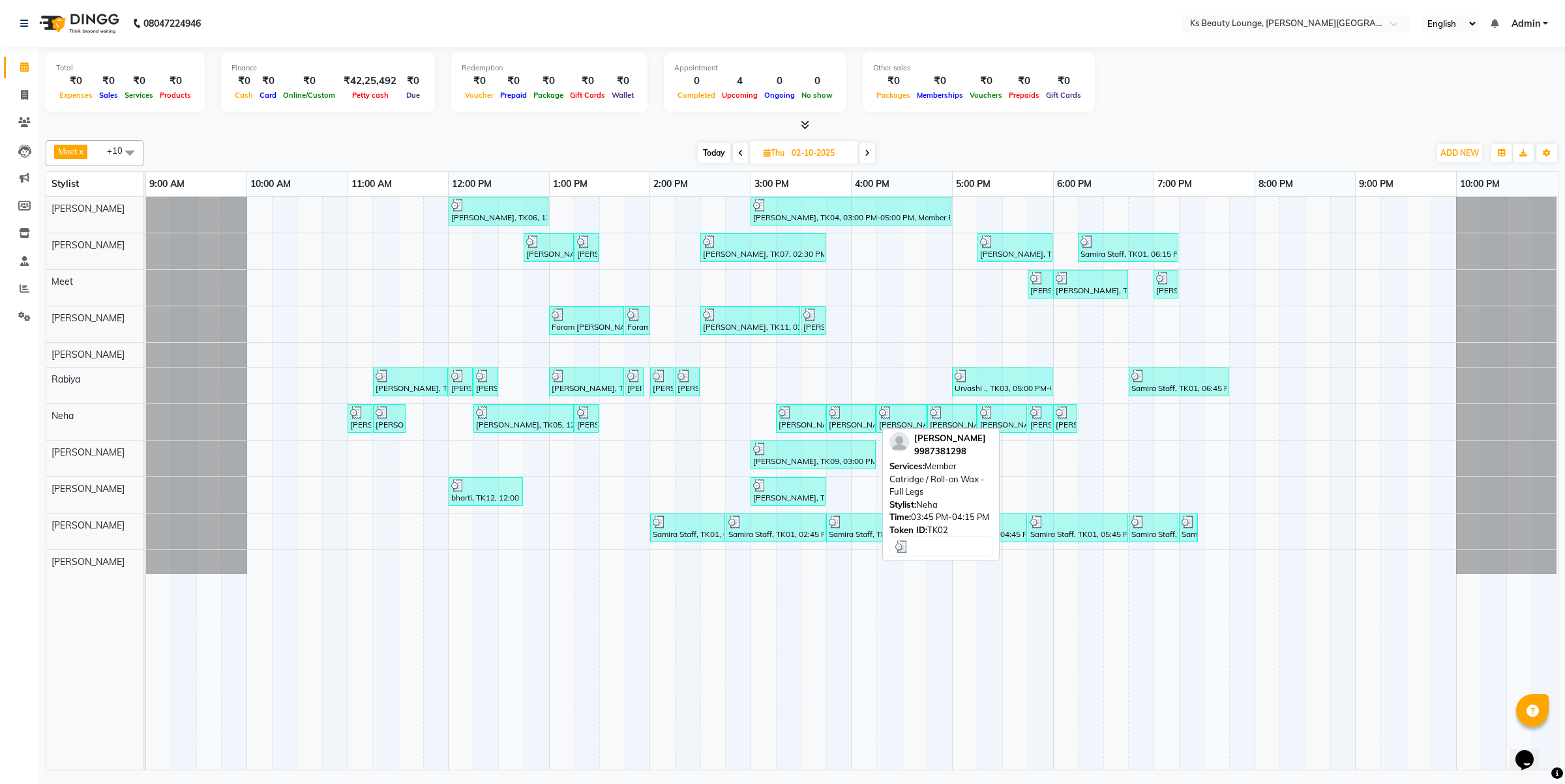
click at [839, 415] on img at bounding box center [835, 412] width 13 height 13
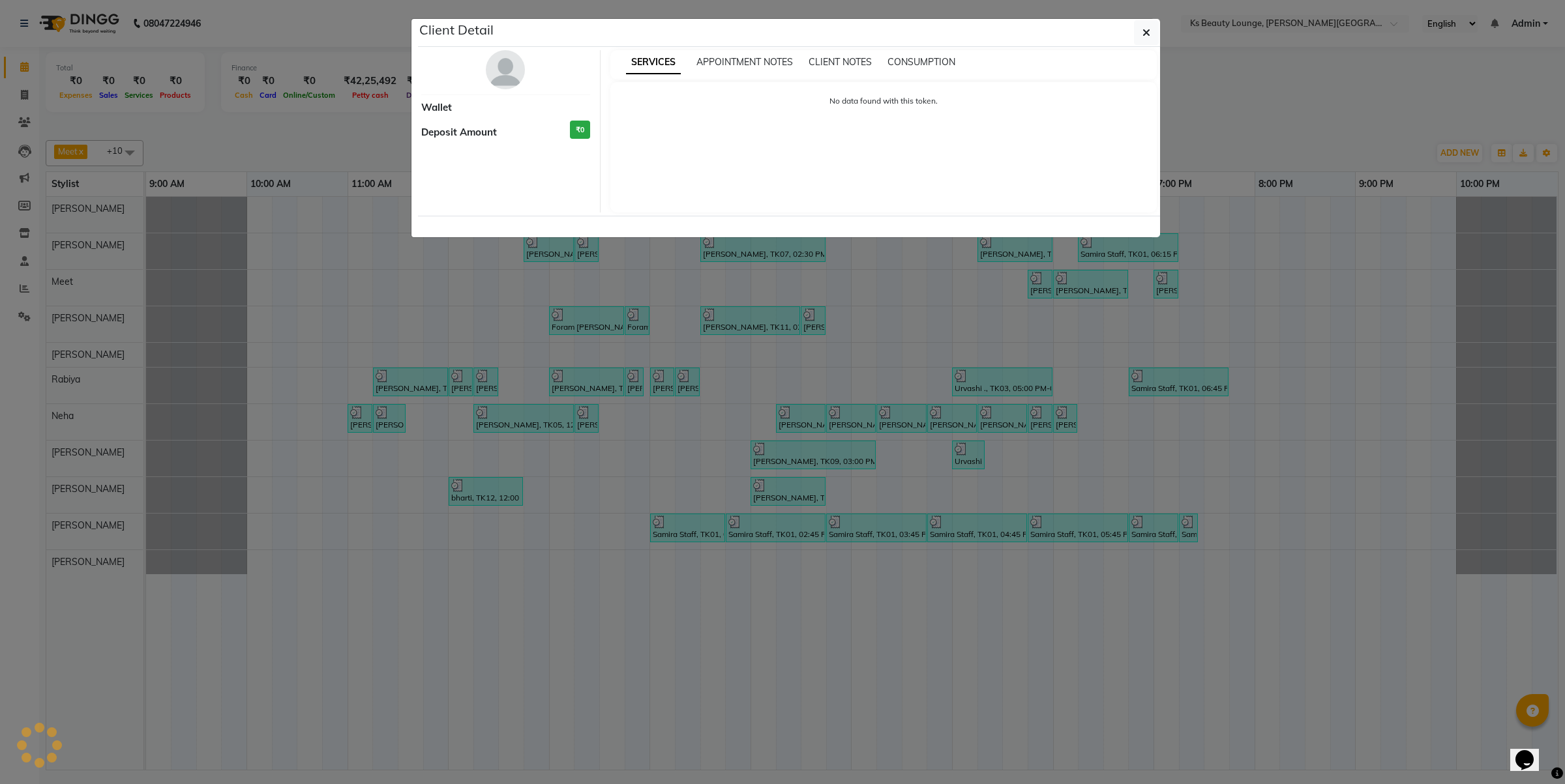
select select "3"
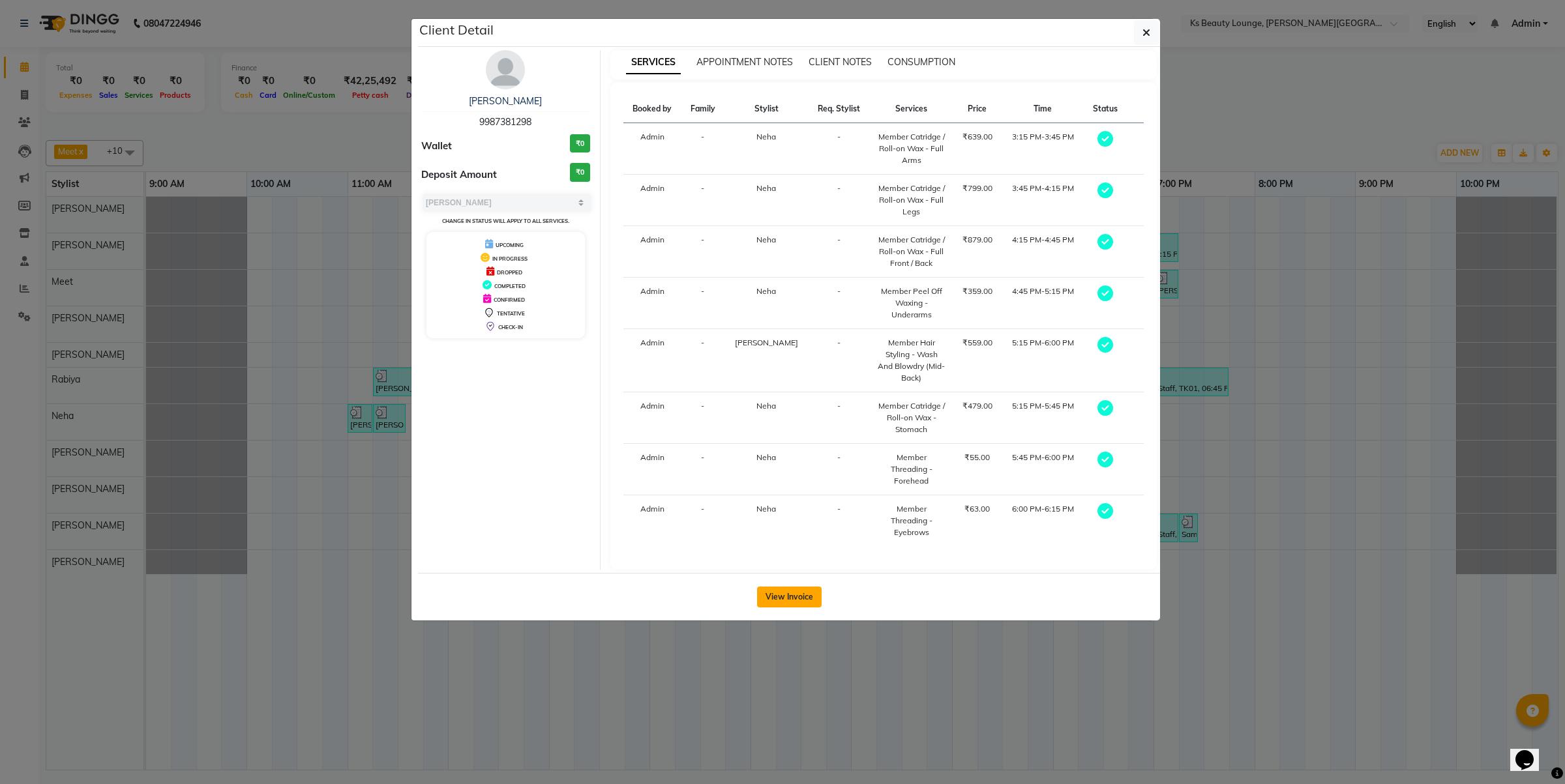
click at [792, 586] on button "View Invoice" at bounding box center [789, 596] width 65 height 21
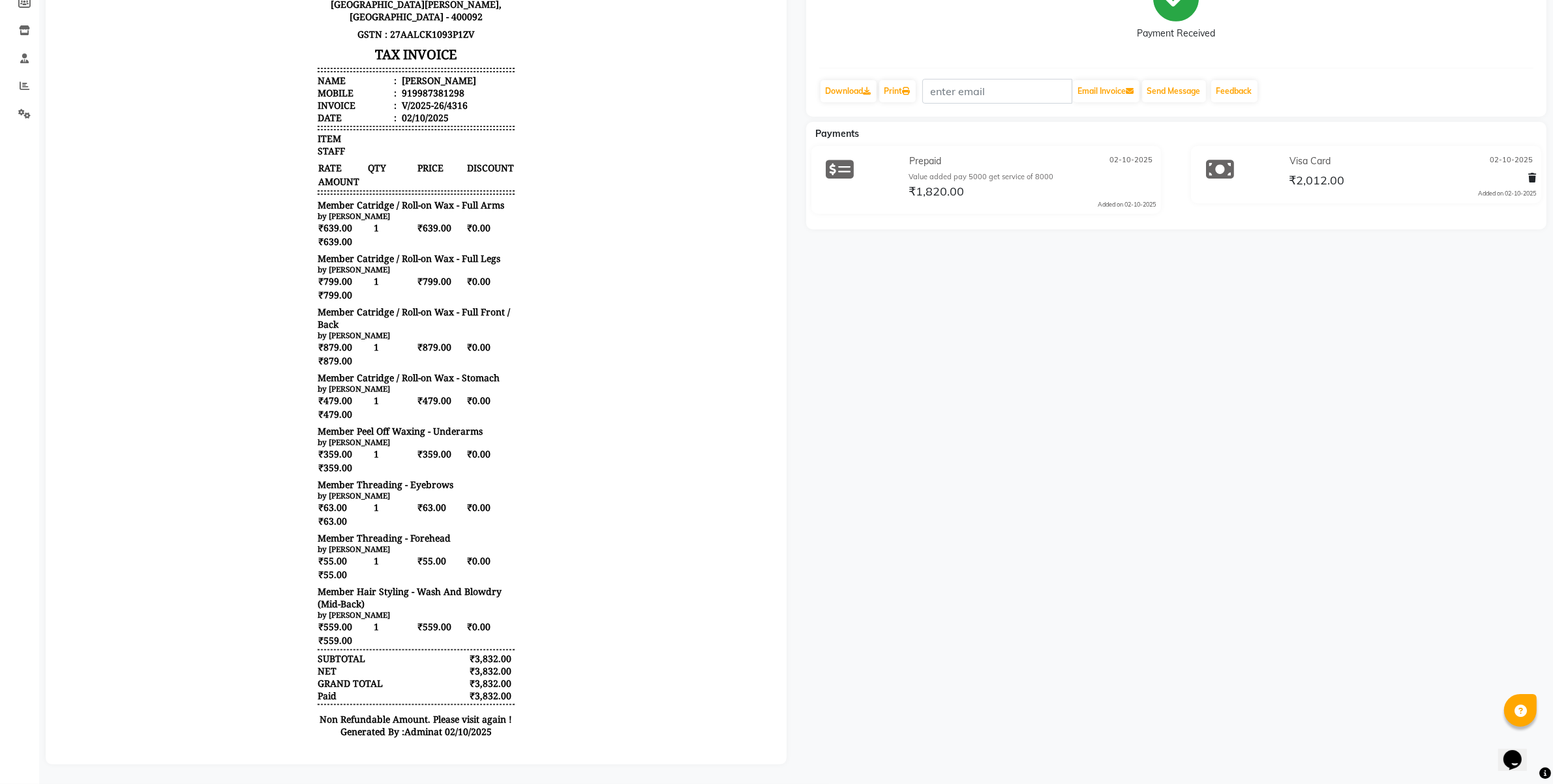
scroll to position [214, 0]
drag, startPoint x: 1427, startPoint y: 308, endPoint x: 1387, endPoint y: 288, distance: 44.7
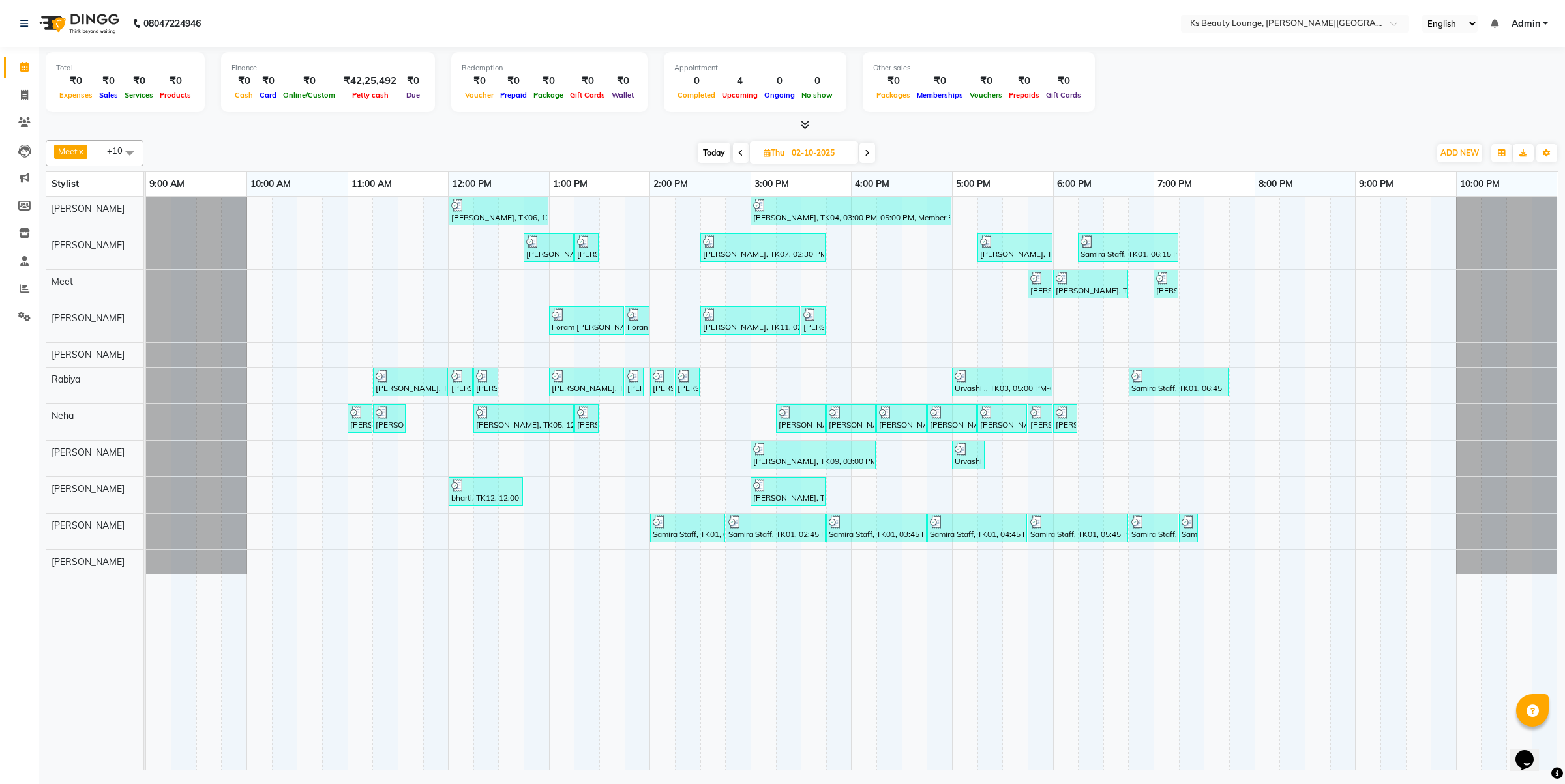
click at [869, 149] on icon at bounding box center [867, 153] width 5 height 8
type input "03-10-2025"
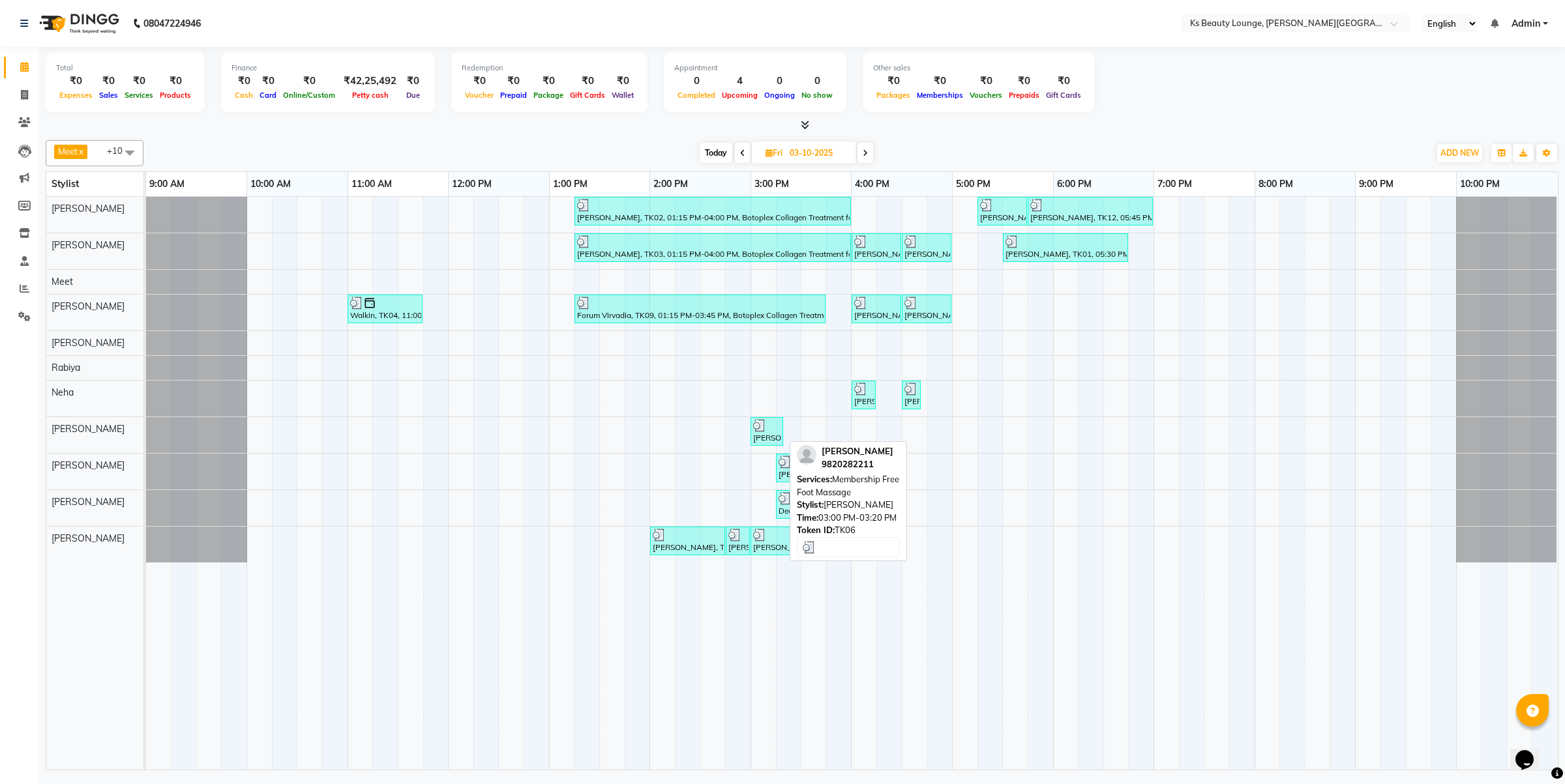
click at [770, 431] on div at bounding box center [768, 425] width 28 height 13
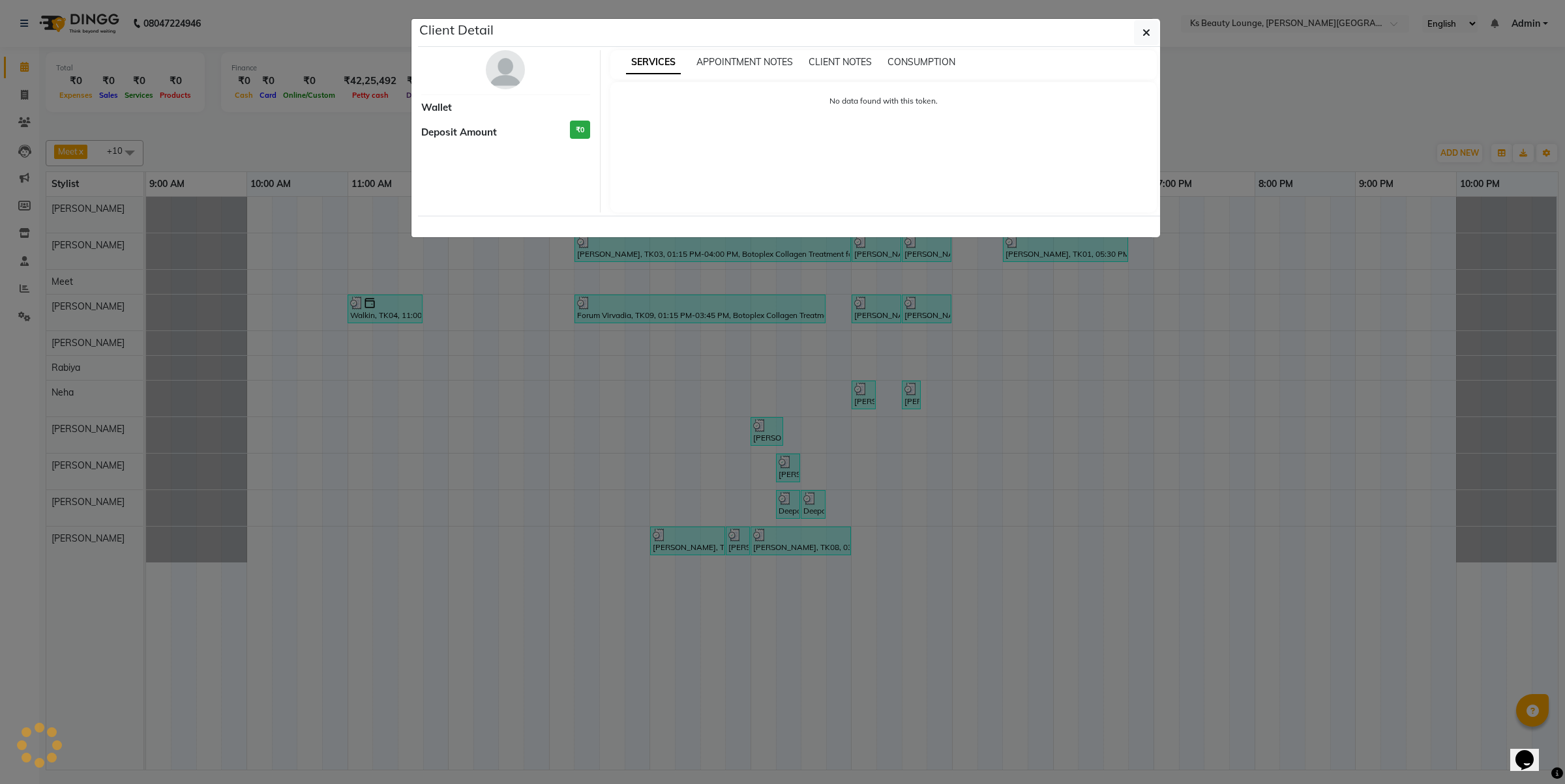
select select "3"
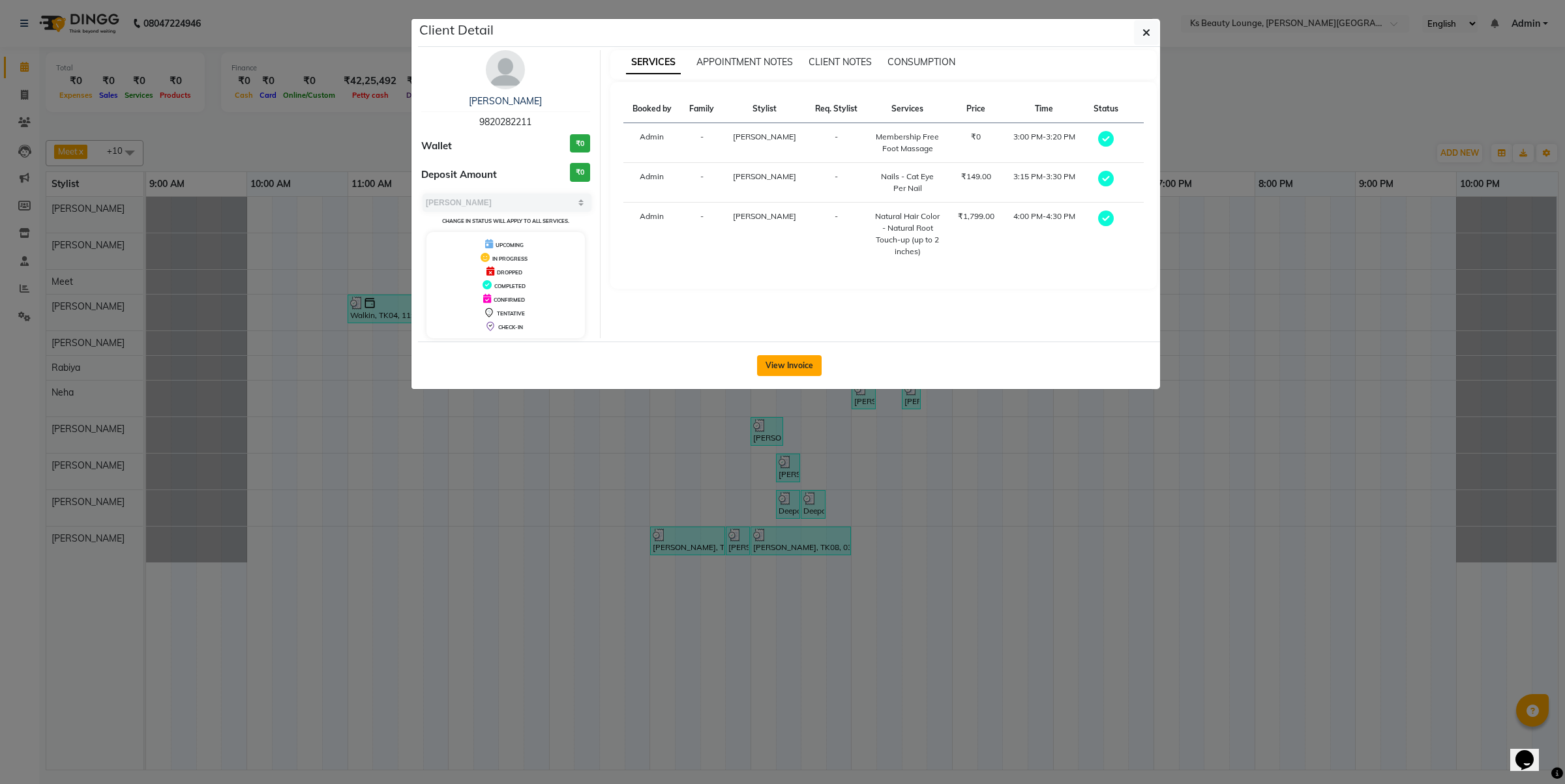
click at [803, 370] on button "View Invoice" at bounding box center [789, 365] width 65 height 21
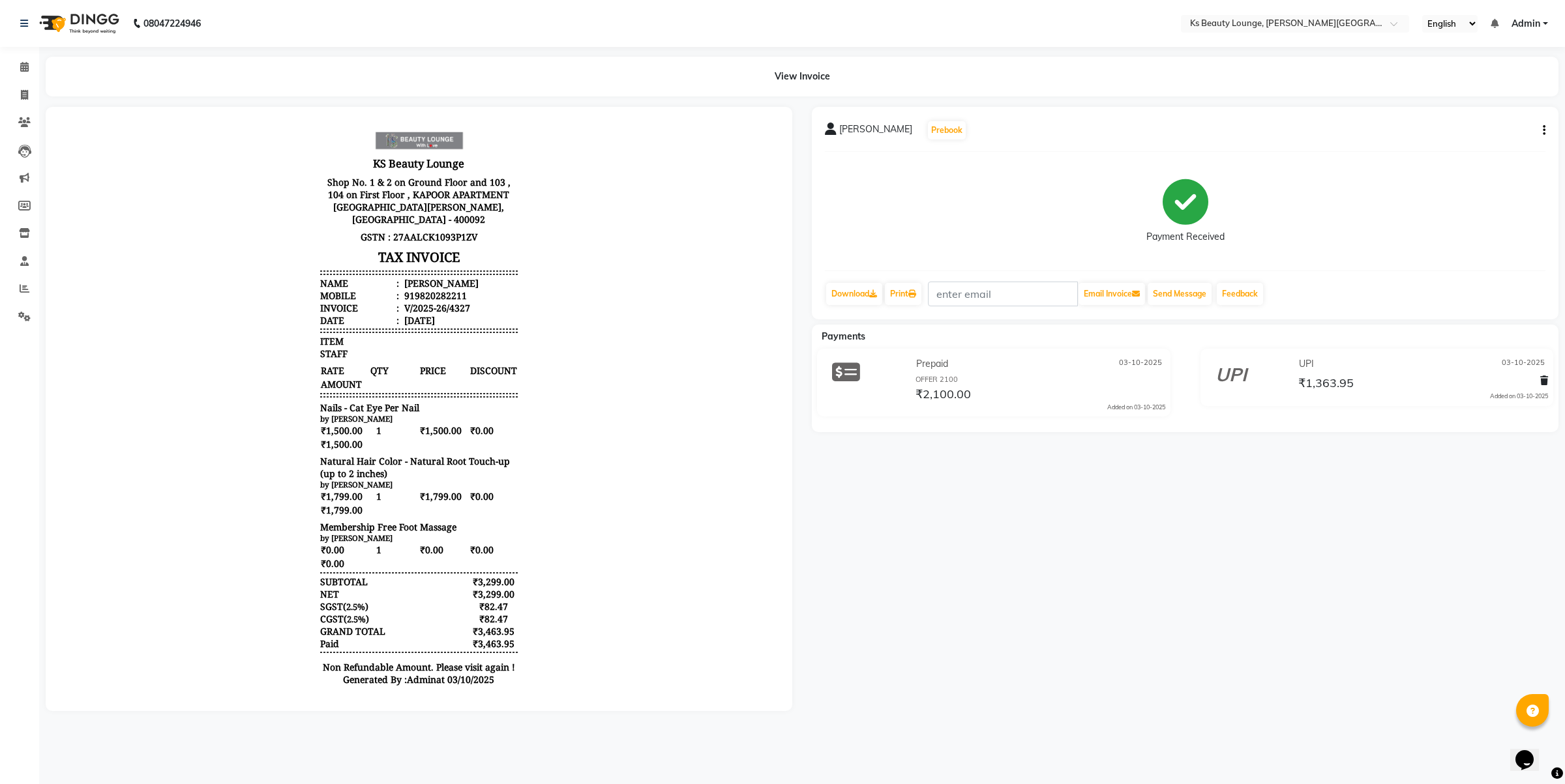
drag, startPoint x: 1498, startPoint y: 102, endPoint x: 1469, endPoint y: 98, distance: 29.3
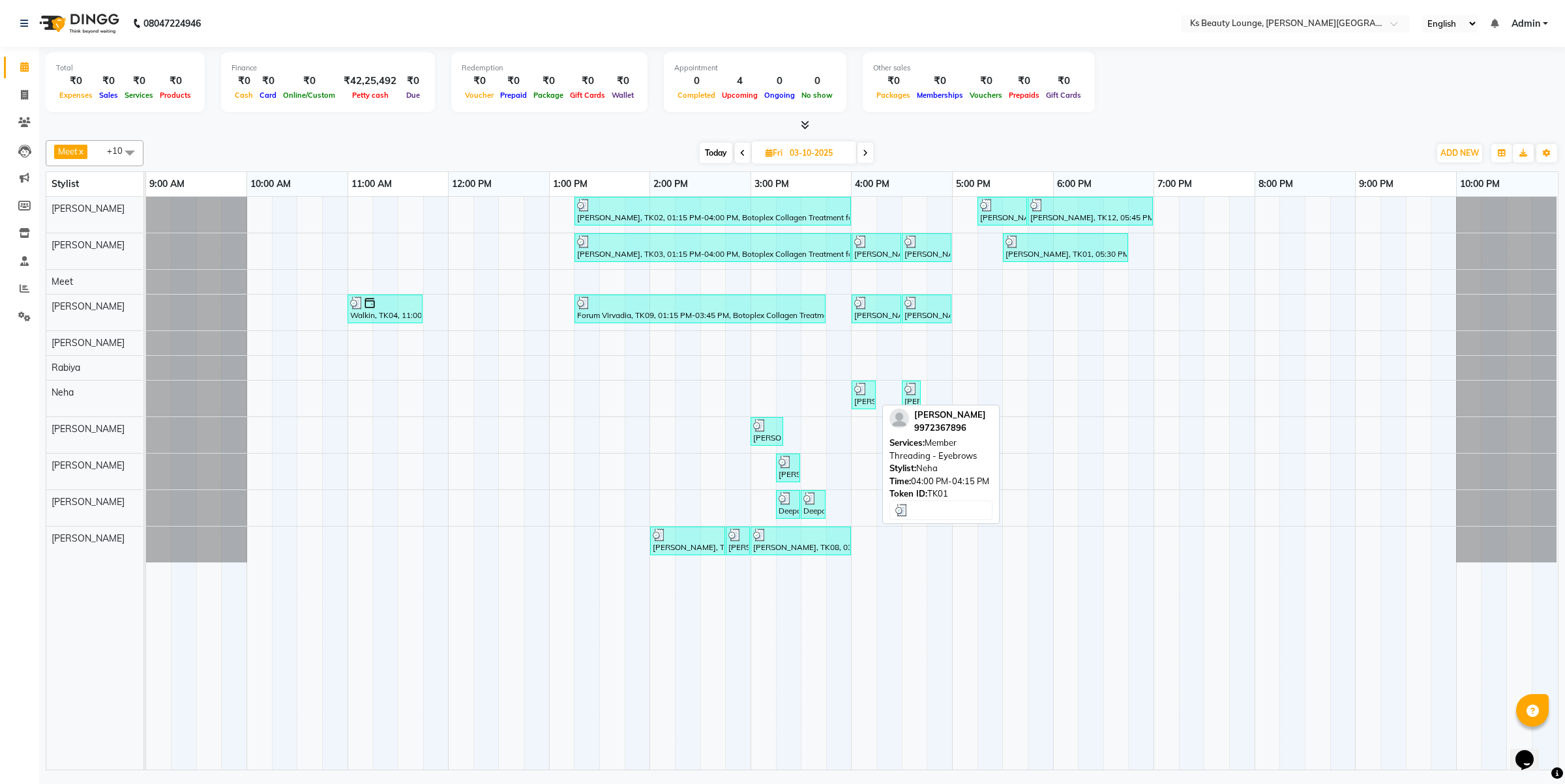
click at [864, 398] on div "[PERSON_NAME], TK01, 04:00 PM-04:15 PM, Member Threading - Eyebrows" at bounding box center [864, 394] width 22 height 25
select select "3"
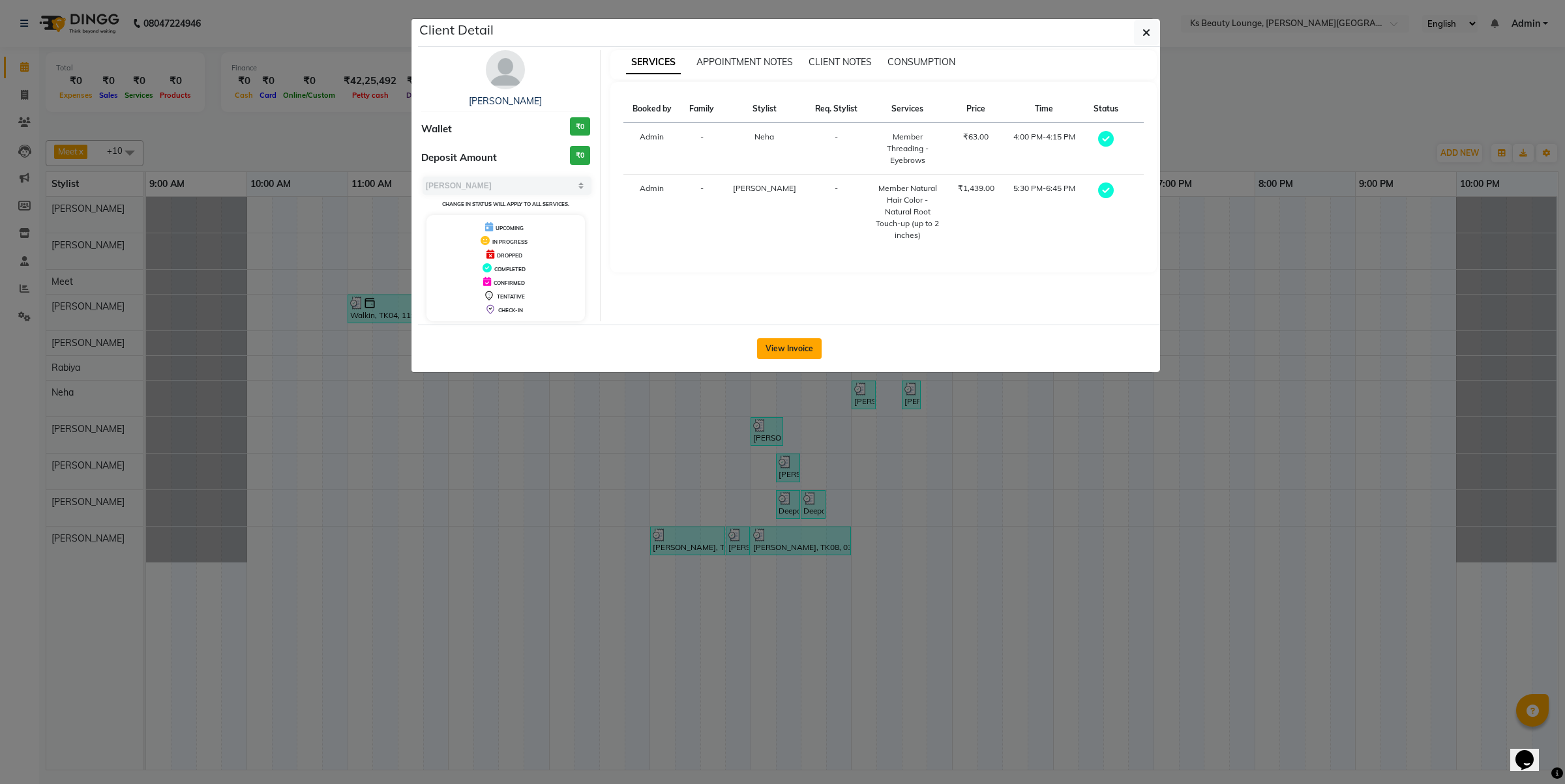
click at [807, 348] on button "View Invoice" at bounding box center [789, 348] width 65 height 21
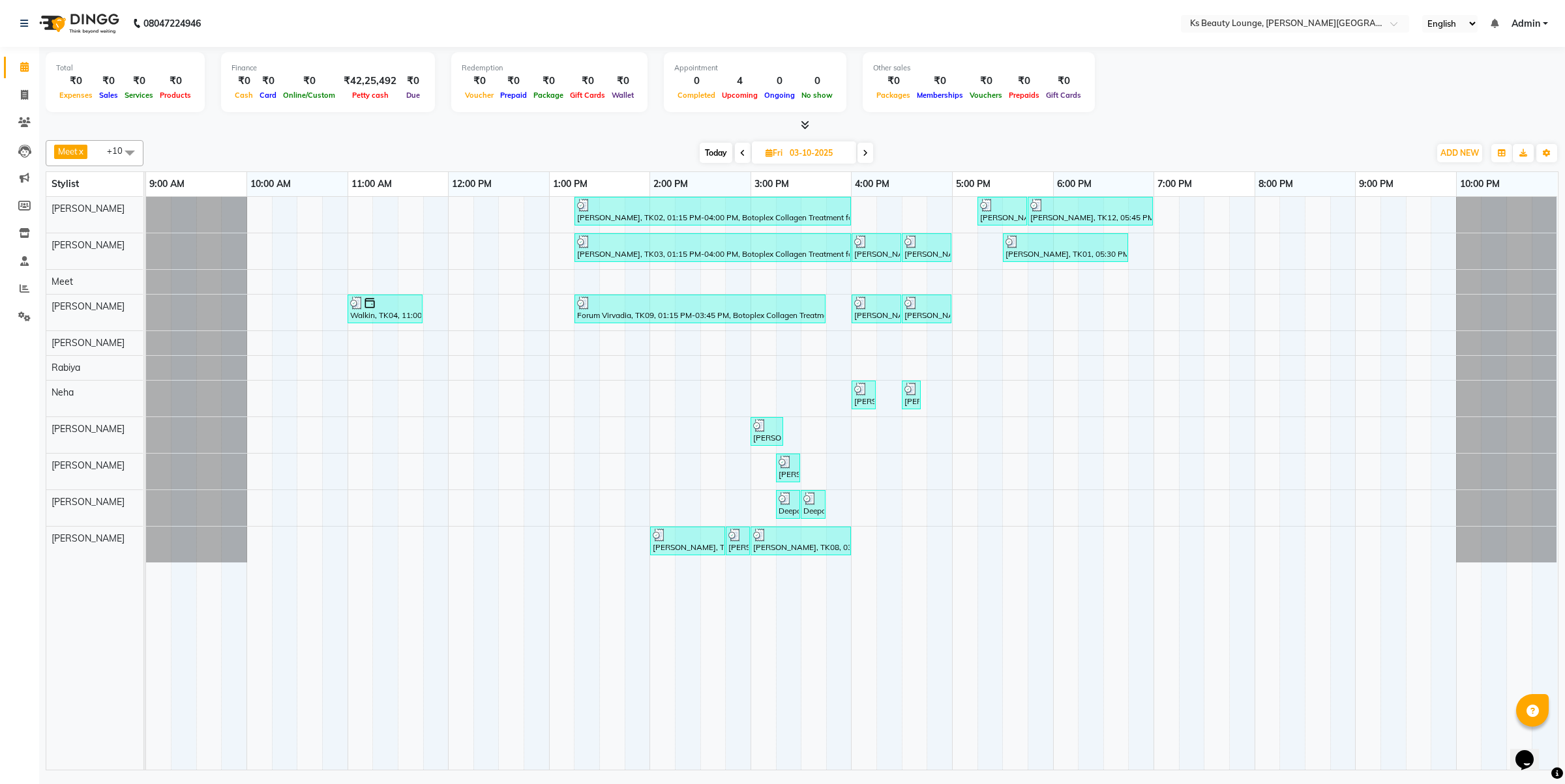
click at [865, 158] on span at bounding box center [866, 153] width 16 height 20
type input "04-10-2025"
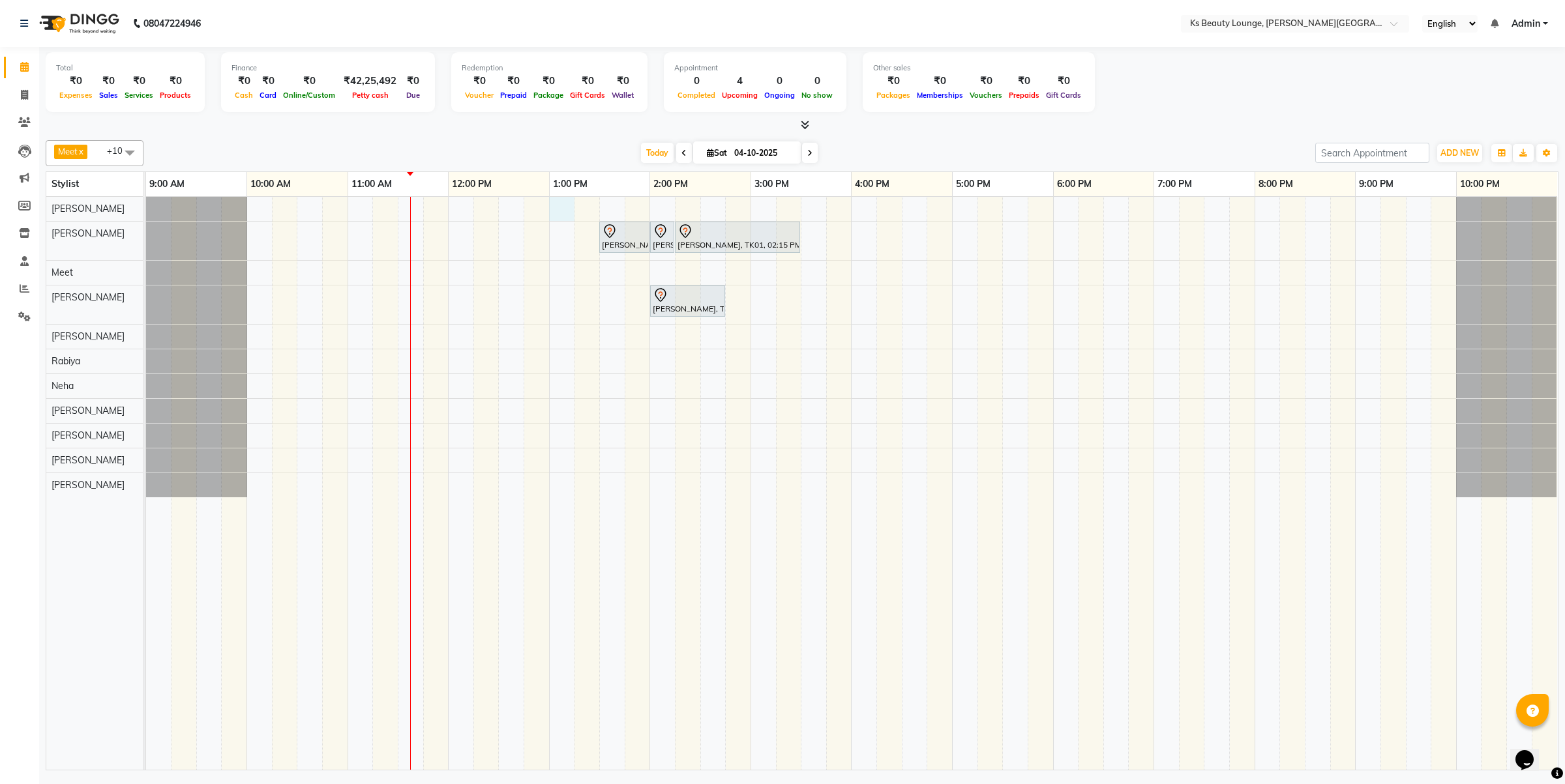
click at [562, 204] on div "[PERSON_NAME][GEOGRAPHIC_DATA], 01:30 PM-02:00 PM, Haircut - Designer Stylist […" at bounding box center [852, 483] width 1412 height 573
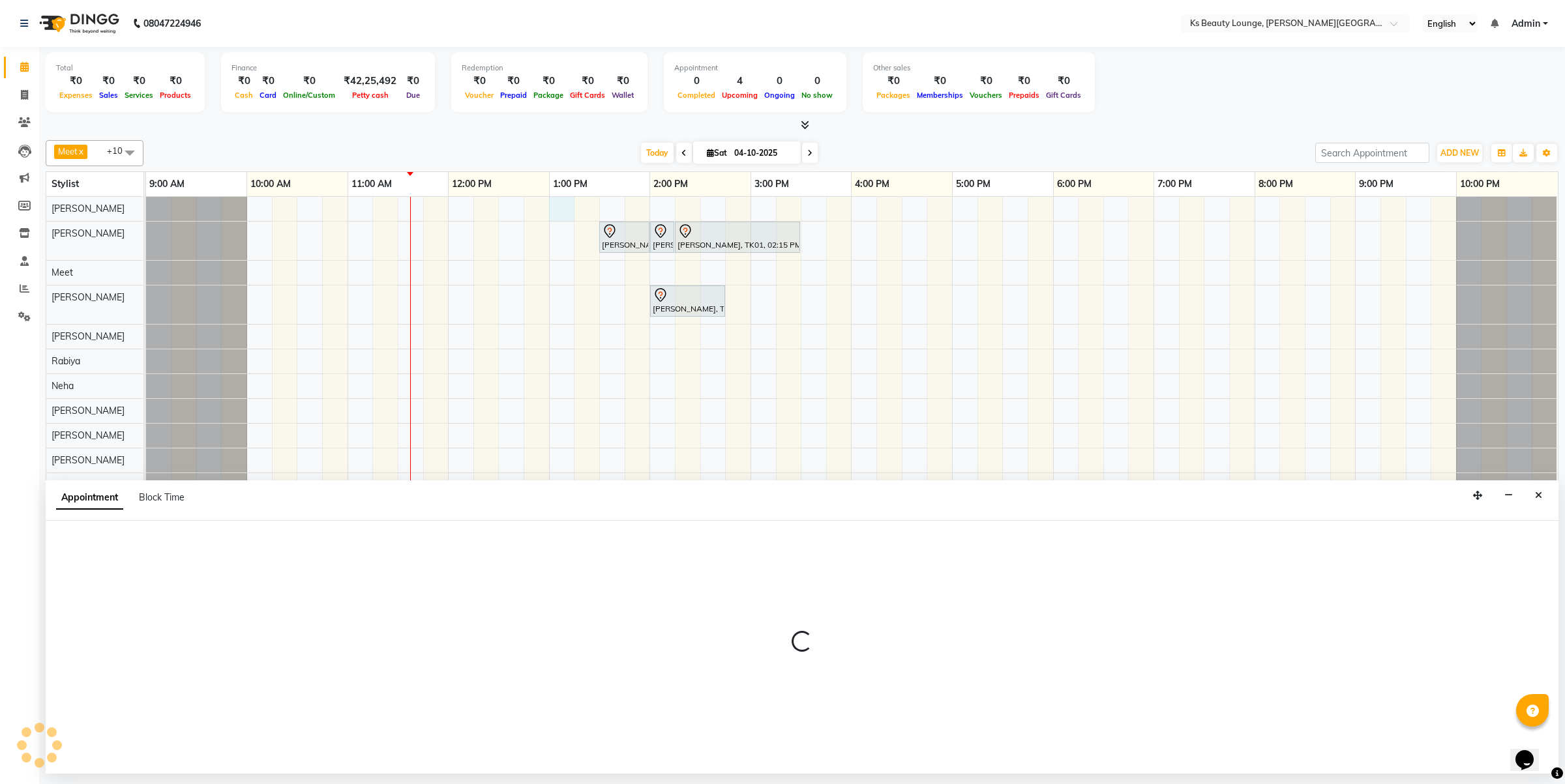
select select "58074"
select select "780"
select select "tentative"
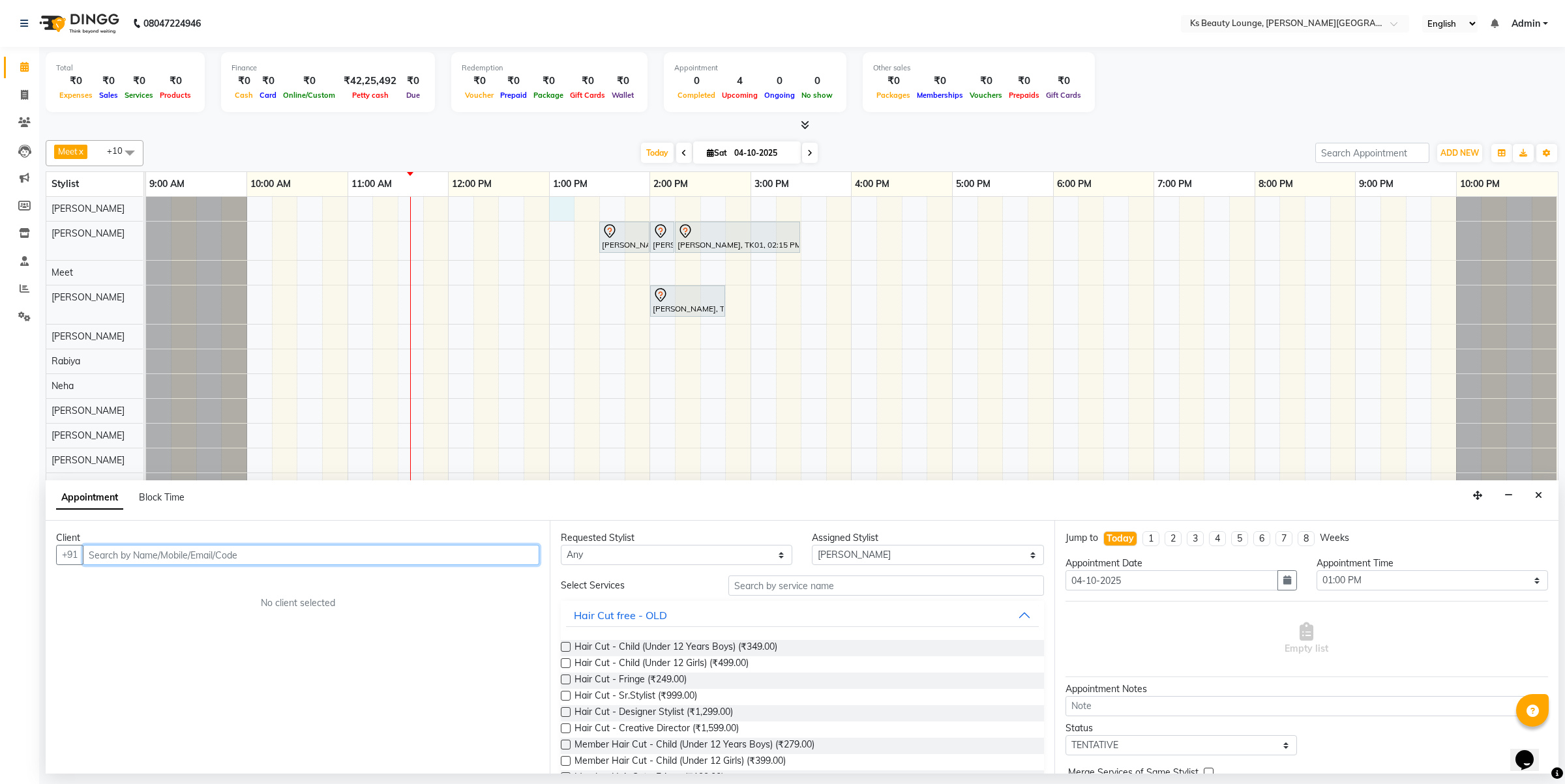
click at [278, 554] on input "text" at bounding box center [310, 554] width 456 height 20
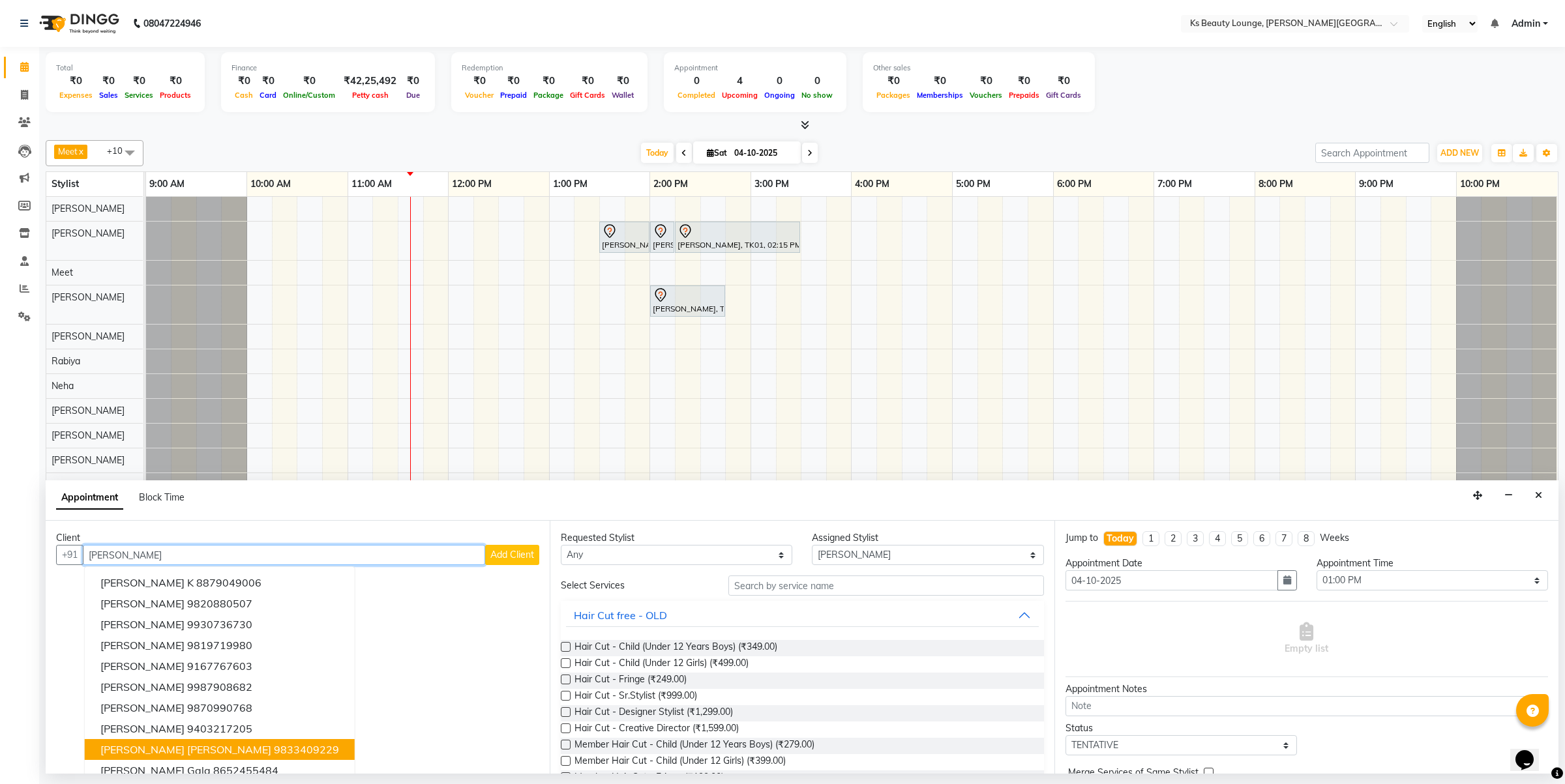
click at [274, 751] on ngb-highlight "9833409229" at bounding box center [307, 749] width 66 height 13
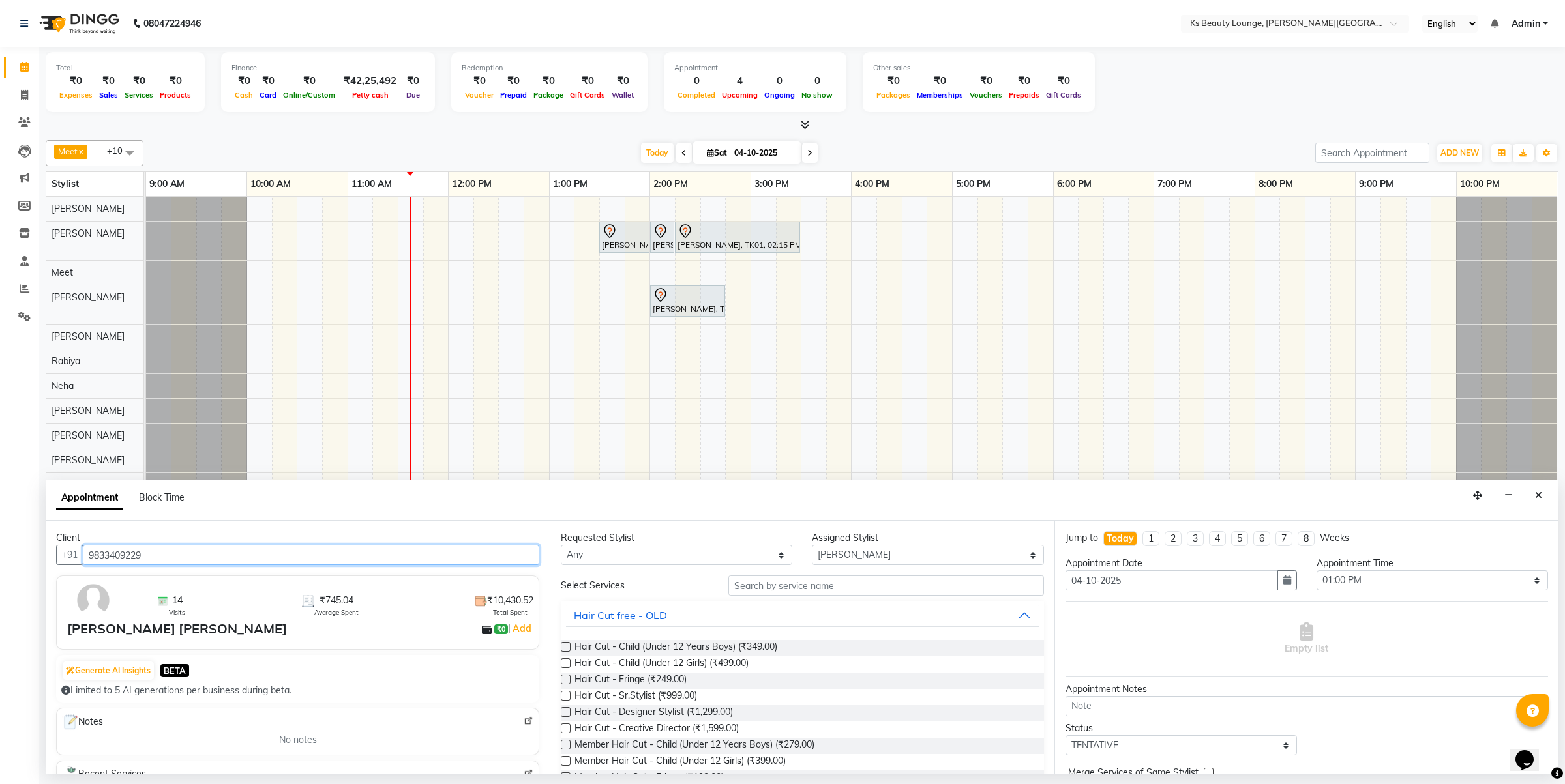
type input "9833409229"
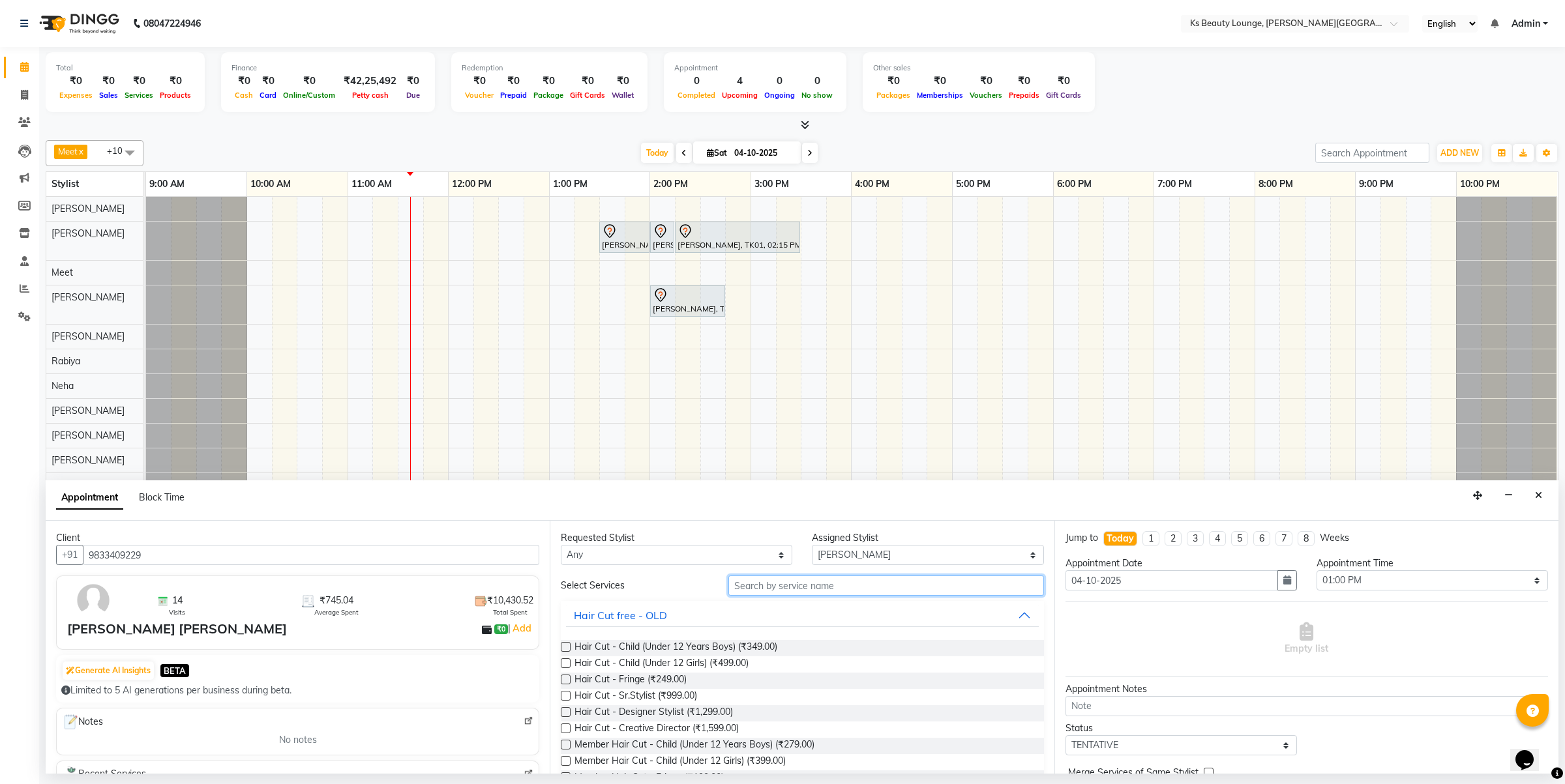
click at [778, 580] on input "text" at bounding box center [886, 585] width 315 height 20
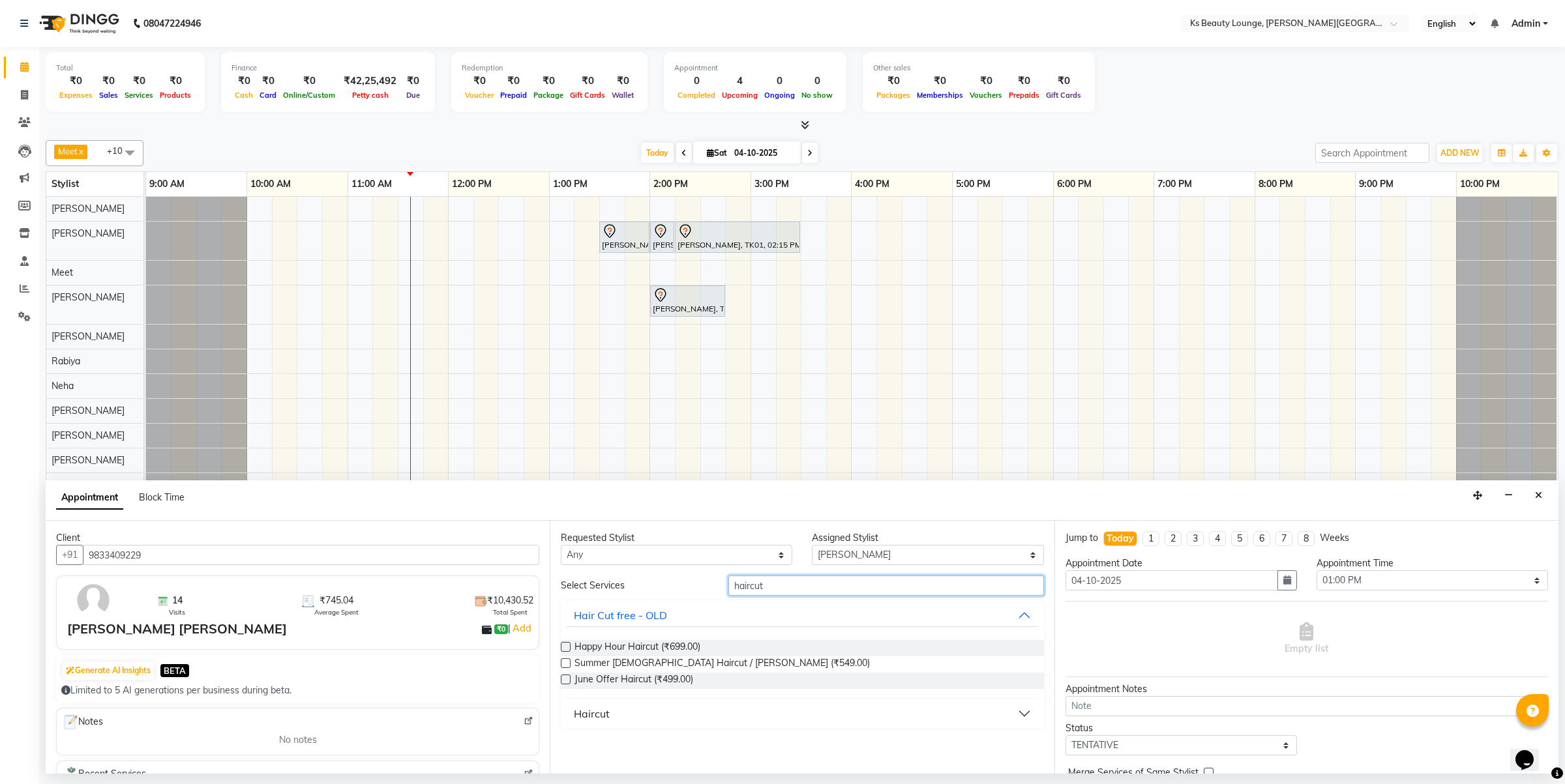
type input "haircut"
click at [607, 714] on div "Haircut" at bounding box center [592, 713] width 36 height 16
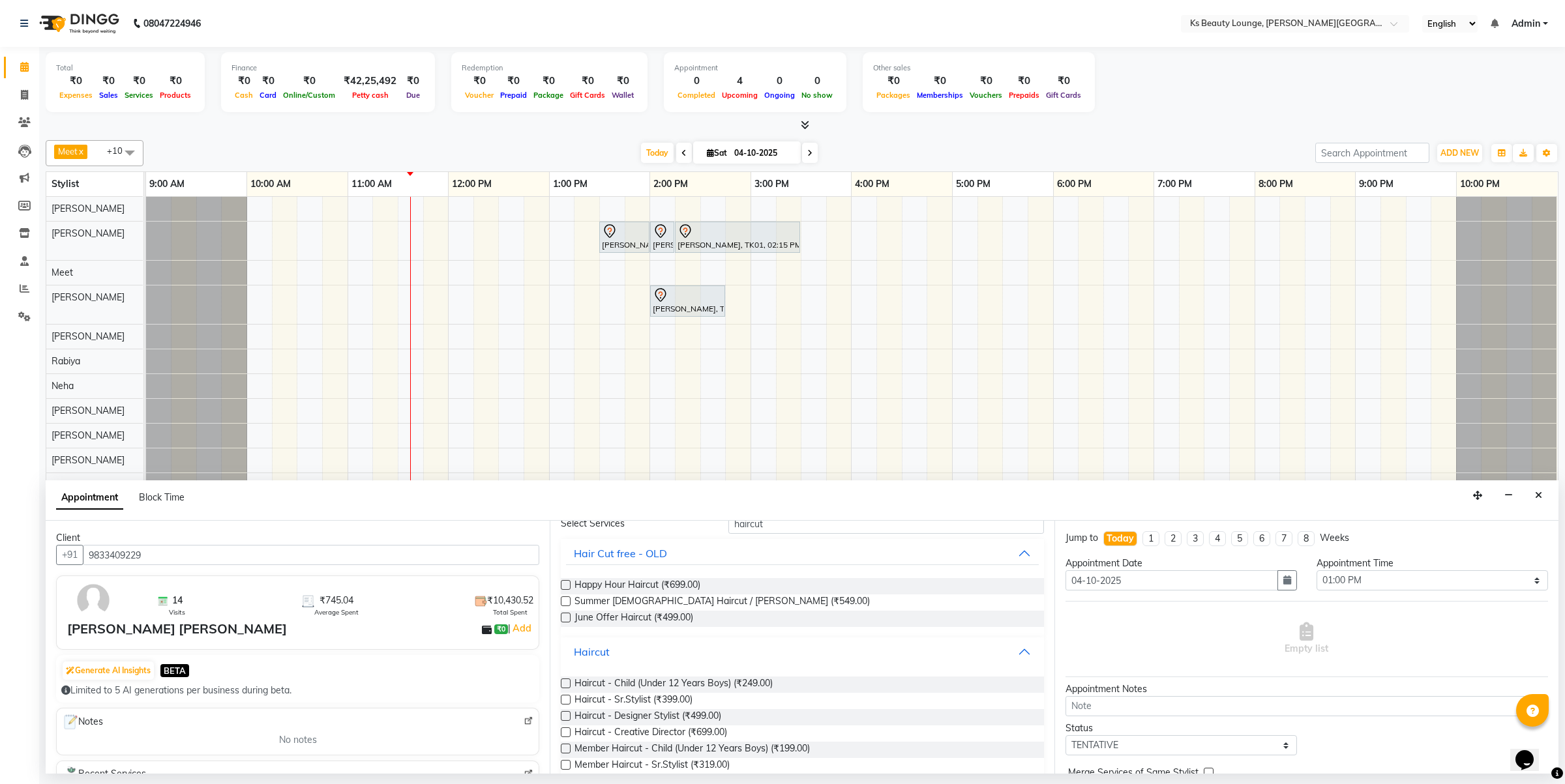
scroll to position [101, 0]
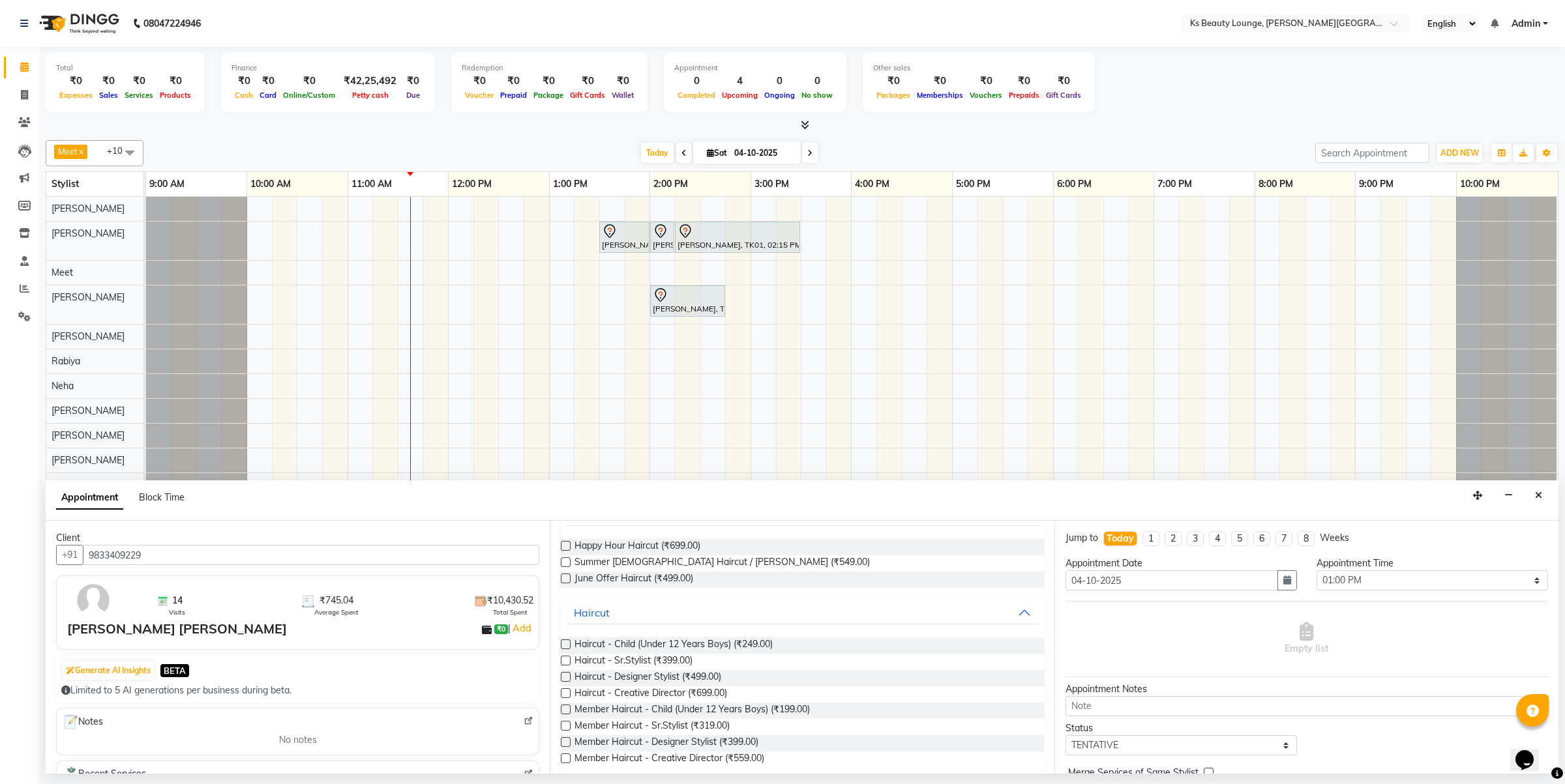
click at [566, 680] on label at bounding box center [566, 677] width 10 height 10
click at [566, 680] on input "checkbox" at bounding box center [565, 678] width 9 height 9
click at [566, 680] on label at bounding box center [566, 677] width 10 height 10
click at [566, 680] on input "checkbox" at bounding box center [565, 678] width 9 height 9
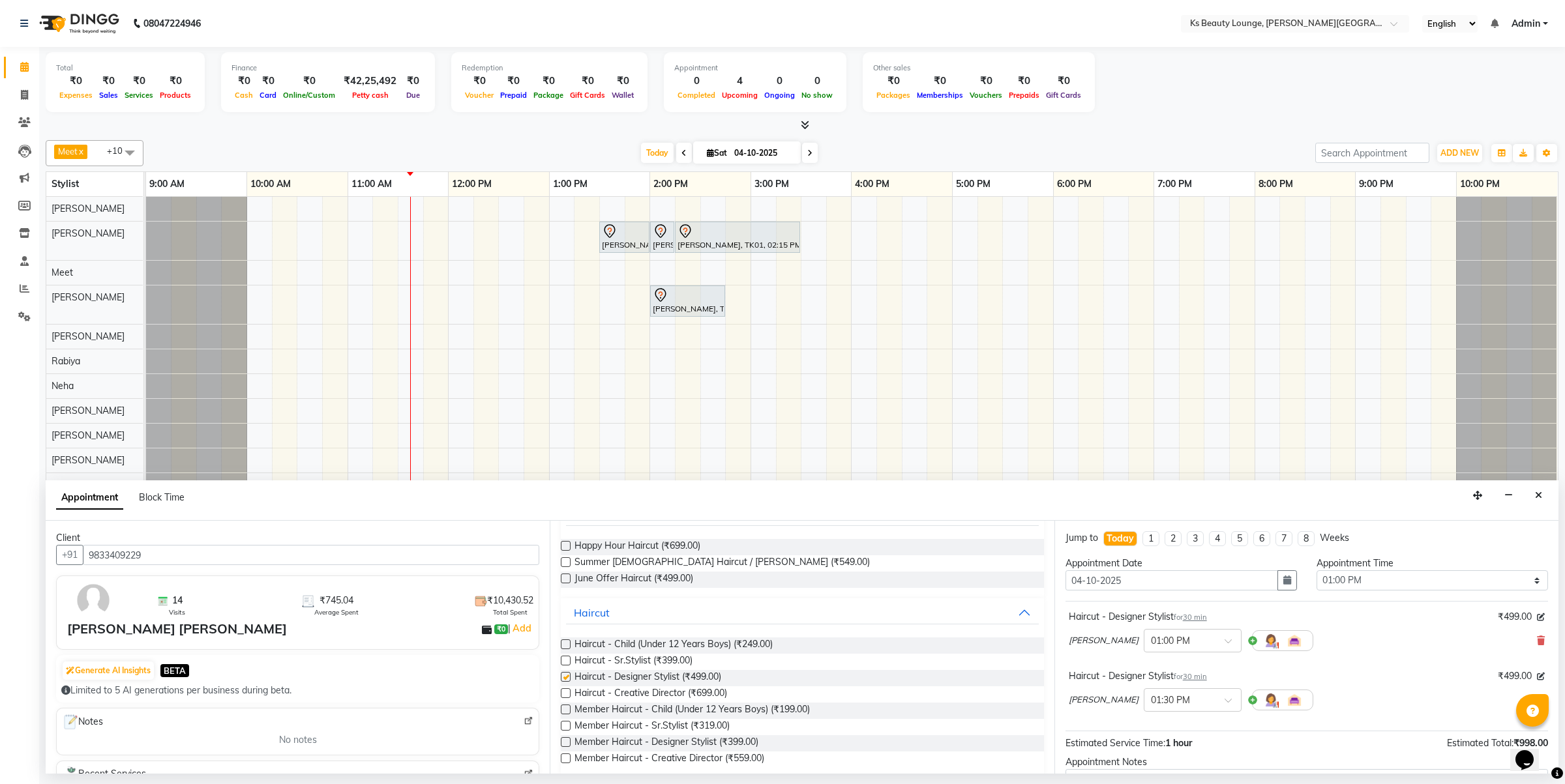
checkbox input "false"
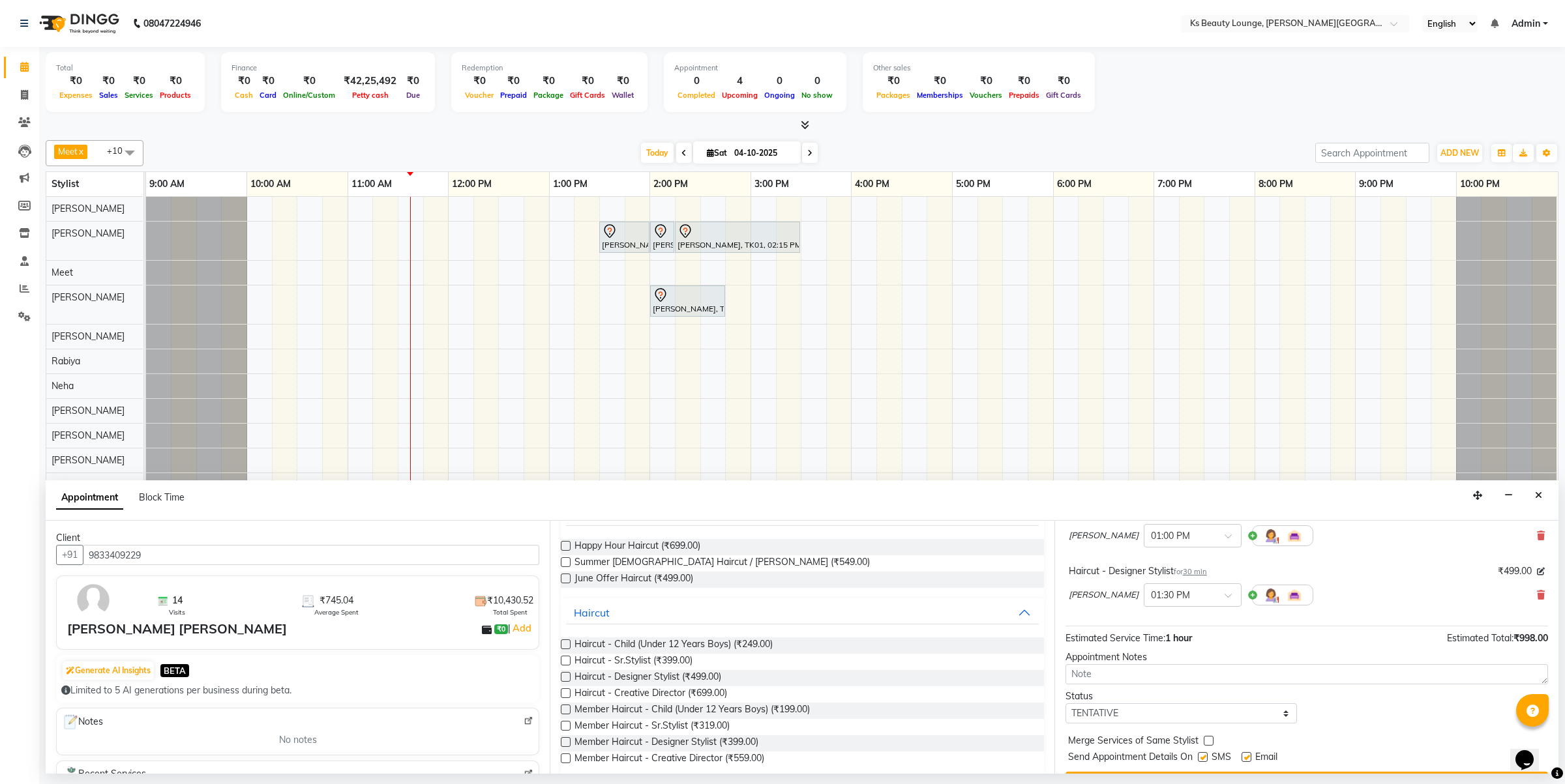
scroll to position [138, 0]
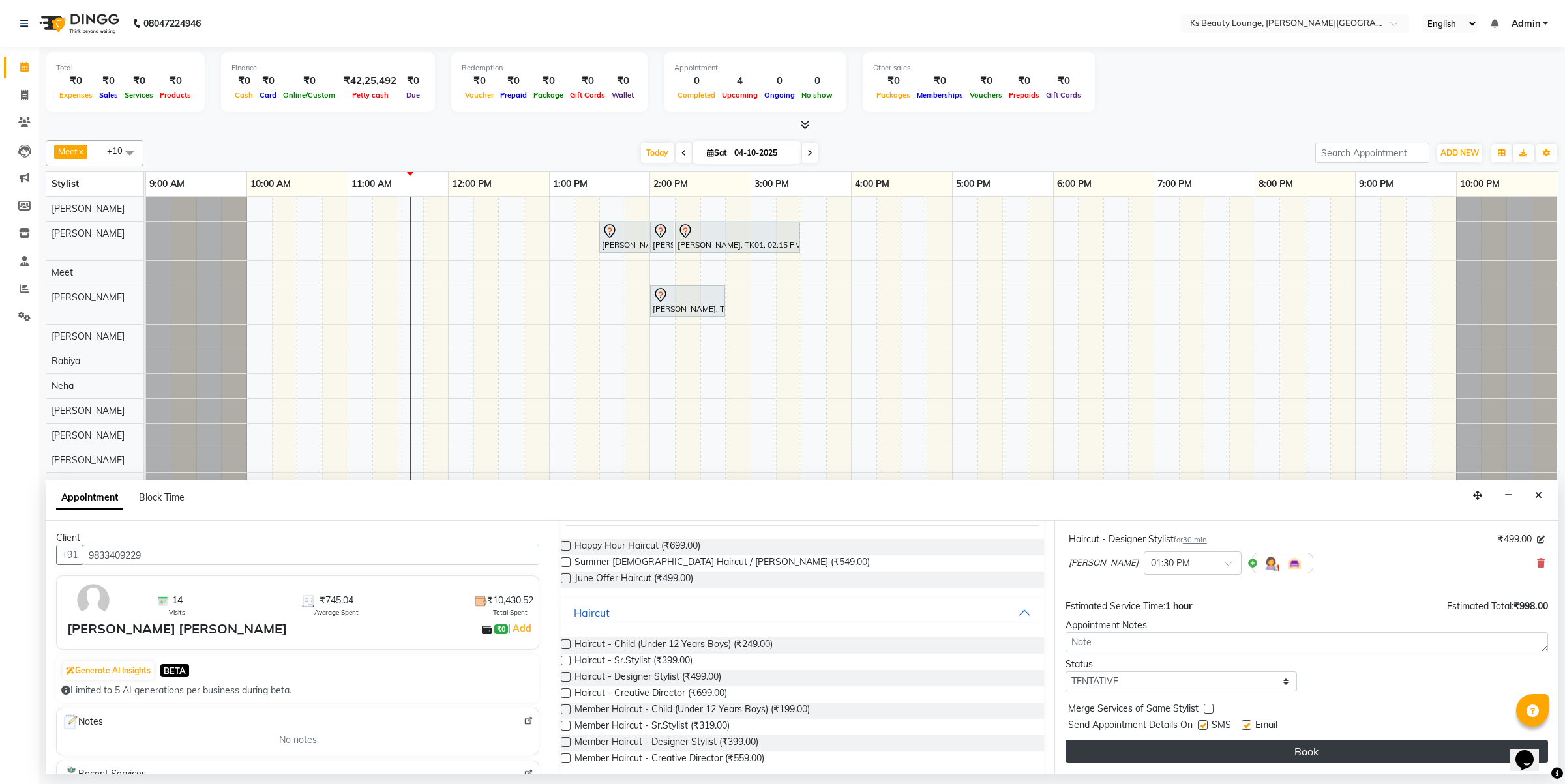
click at [1214, 761] on button "Book" at bounding box center [1306, 752] width 482 height 24
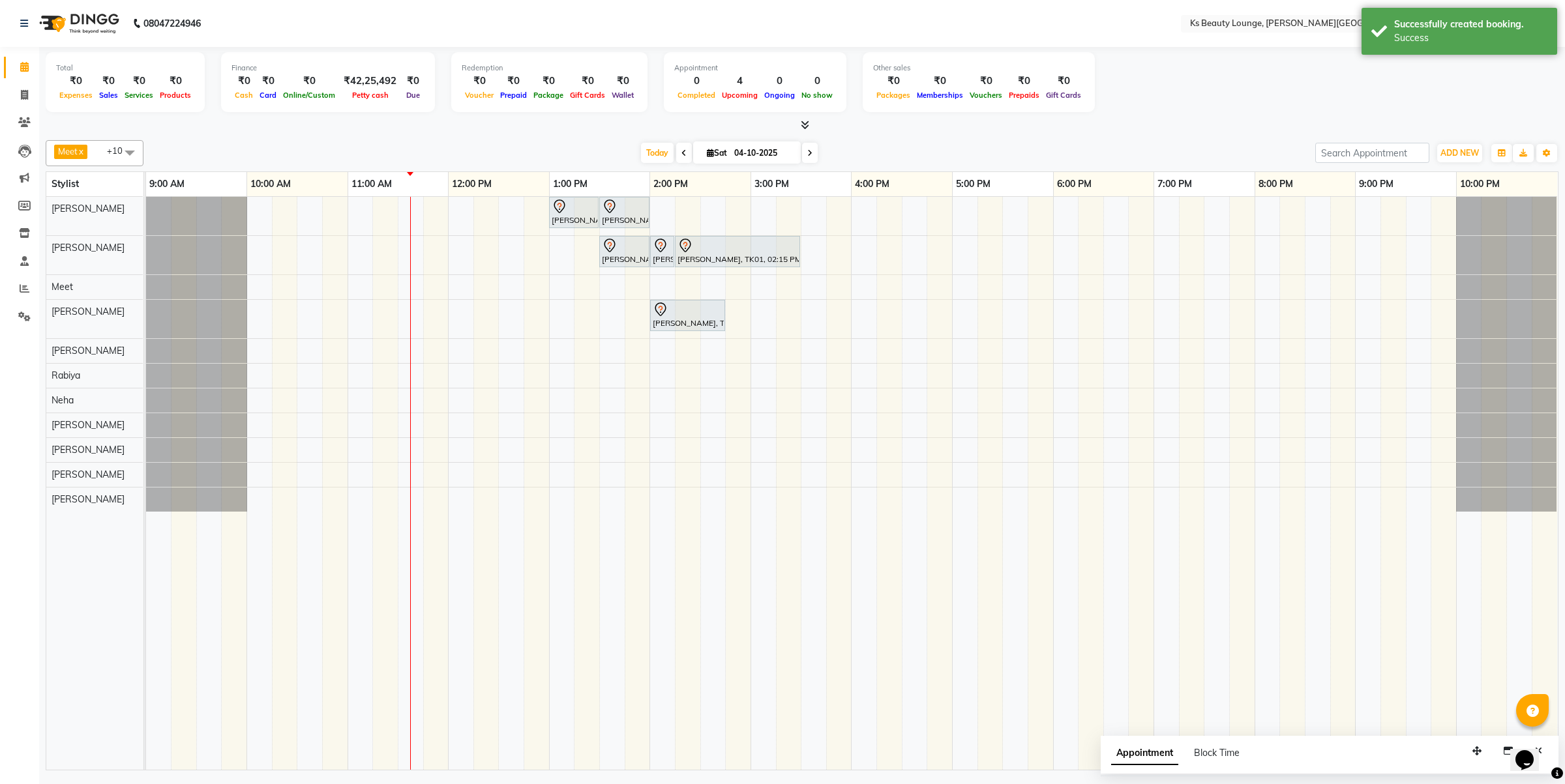
click at [802, 154] on span at bounding box center [810, 153] width 16 height 20
type input "05-10-2025"
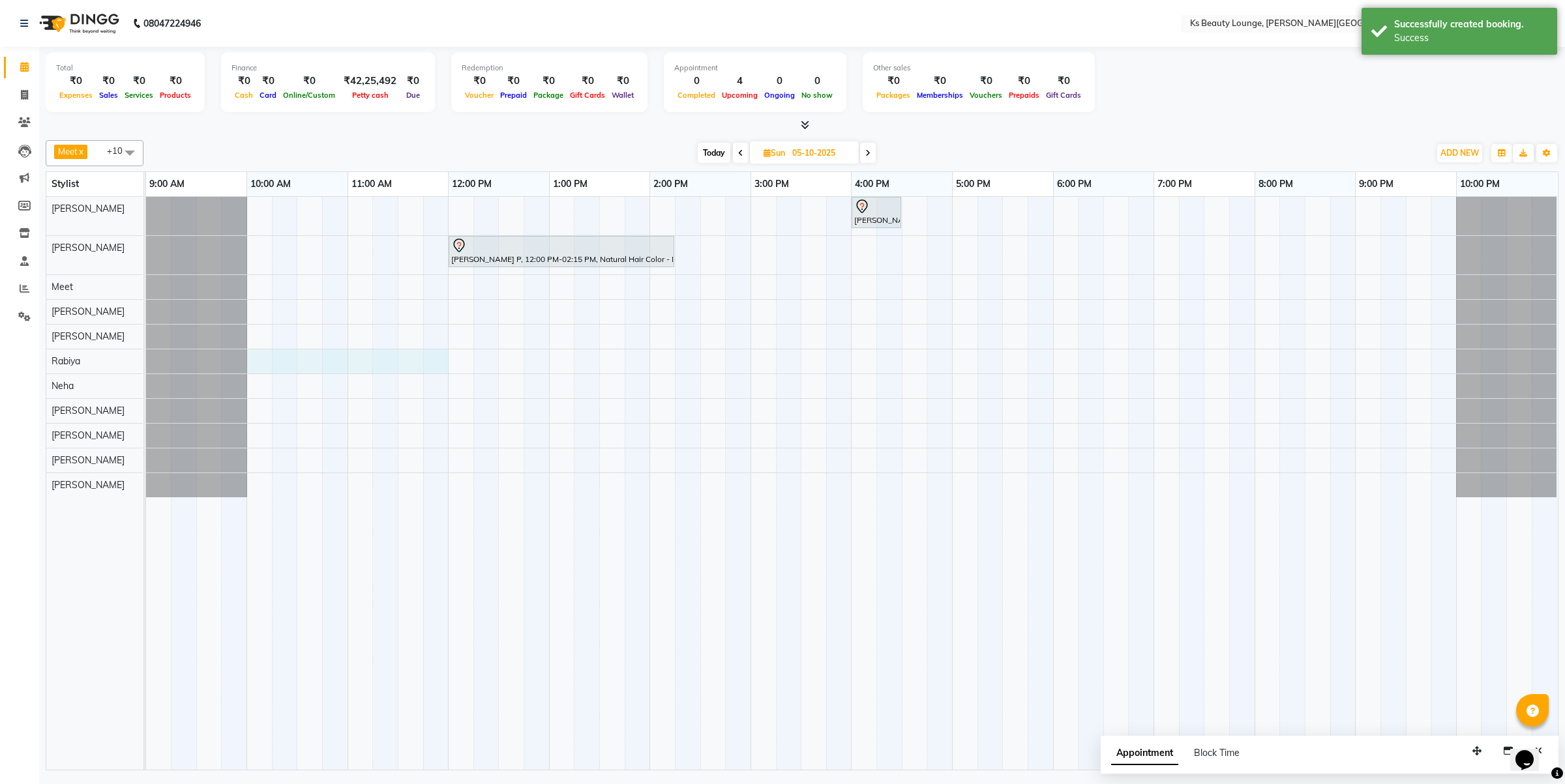
drag, startPoint x: 253, startPoint y: 366, endPoint x: 435, endPoint y: 374, distance: 182.2
click at [435, 374] on div "[PERSON_NAME], 04:00 PM-04:30 PM, Natural Hair Color - Natural Root Touch-up (u…" at bounding box center [852, 483] width 1412 height 573
select select "79670"
select select "tentative"
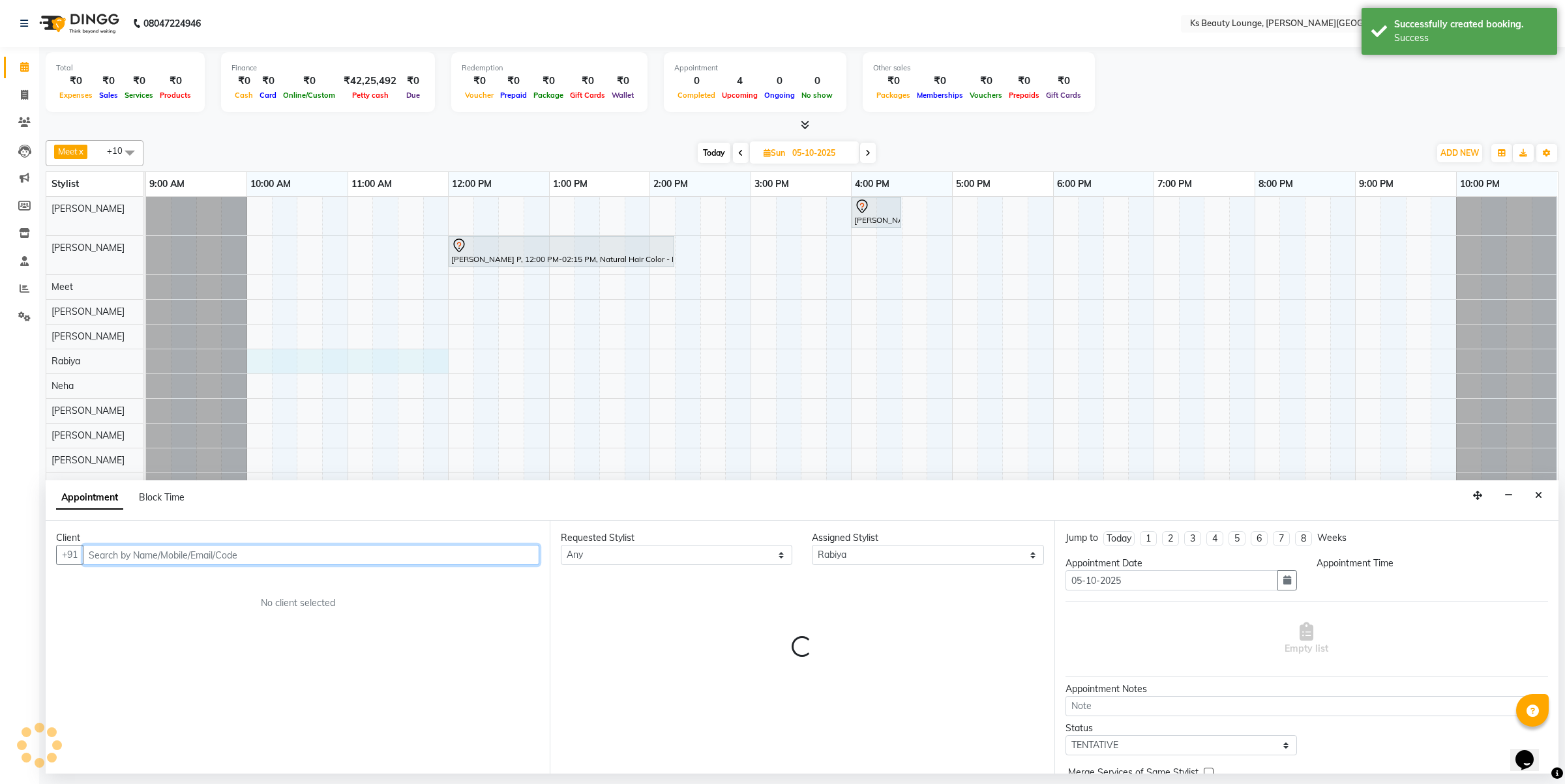
select select "600"
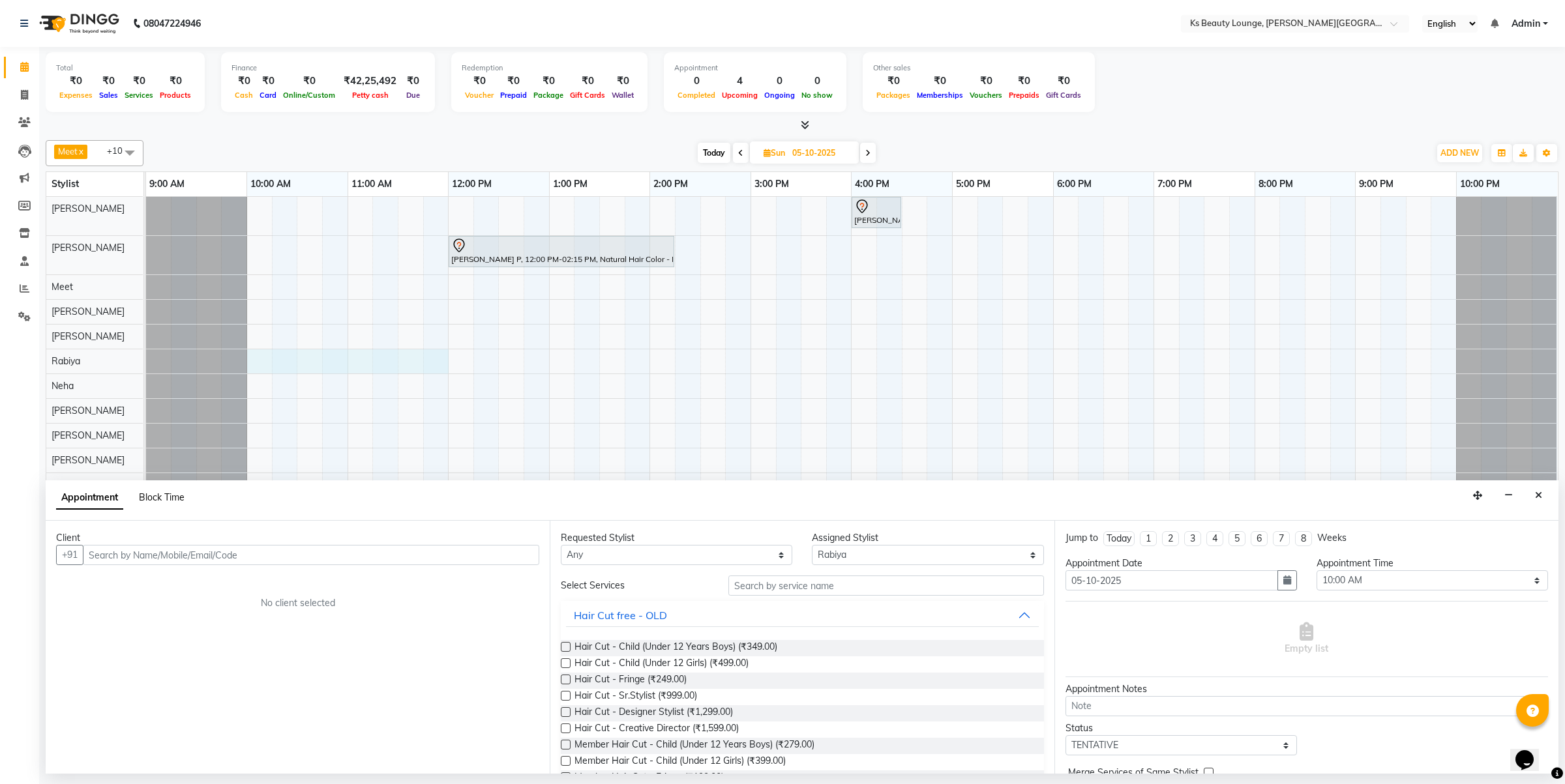
click at [164, 499] on span "Block Time" at bounding box center [162, 498] width 46 height 12
select select "79670"
select select "600"
select select "720"
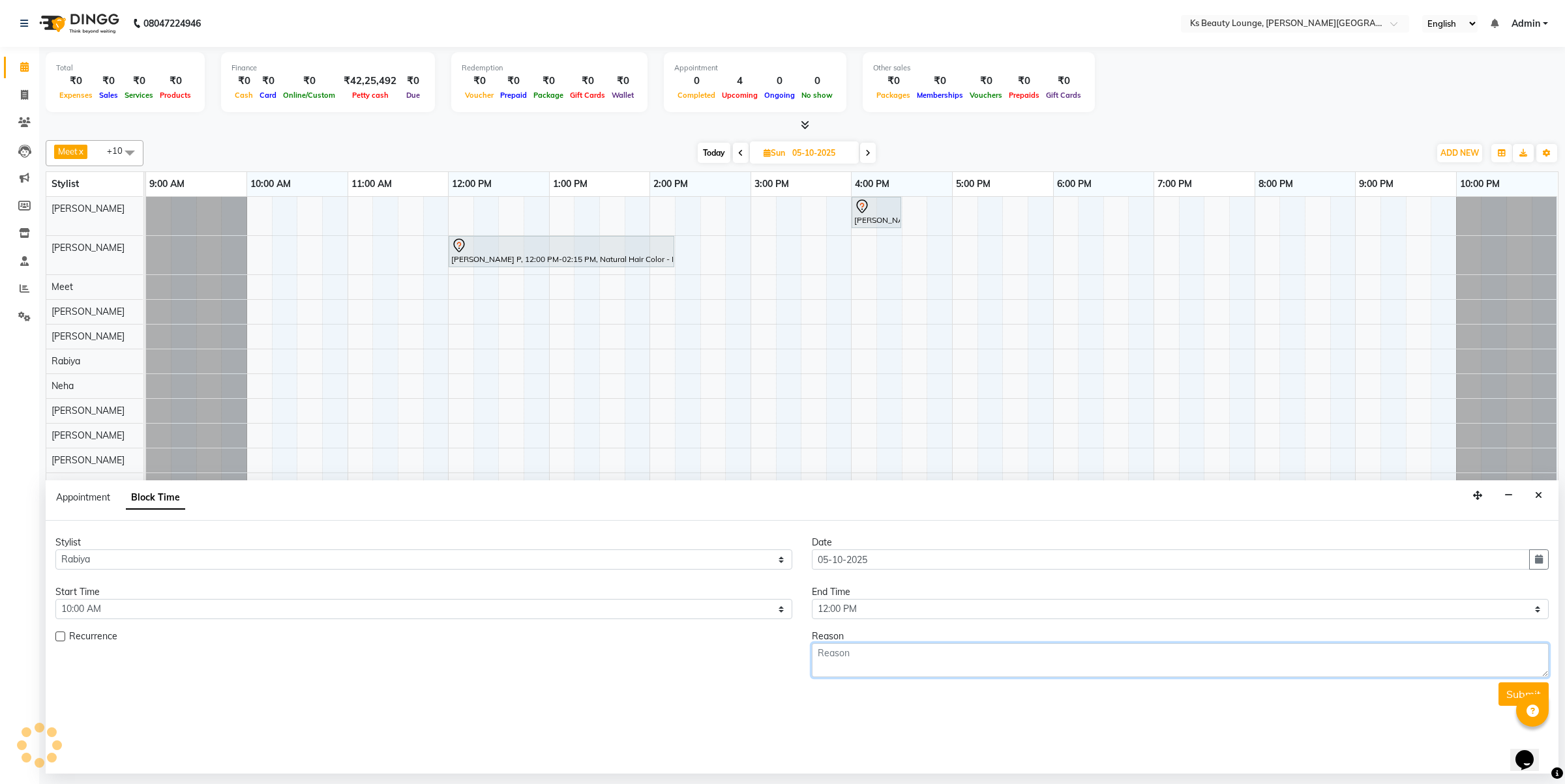
click at [873, 647] on textarea at bounding box center [1180, 660] width 737 height 34
type textarea "Shalomcare Training"
drag, startPoint x: 988, startPoint y: 643, endPoint x: 947, endPoint y: 651, distance: 41.8
click at [948, 651] on div "Reason Shalomcare Training" at bounding box center [1180, 654] width 757 height 48
drag, startPoint x: 944, startPoint y: 652, endPoint x: 741, endPoint y: 647, distance: 203.1
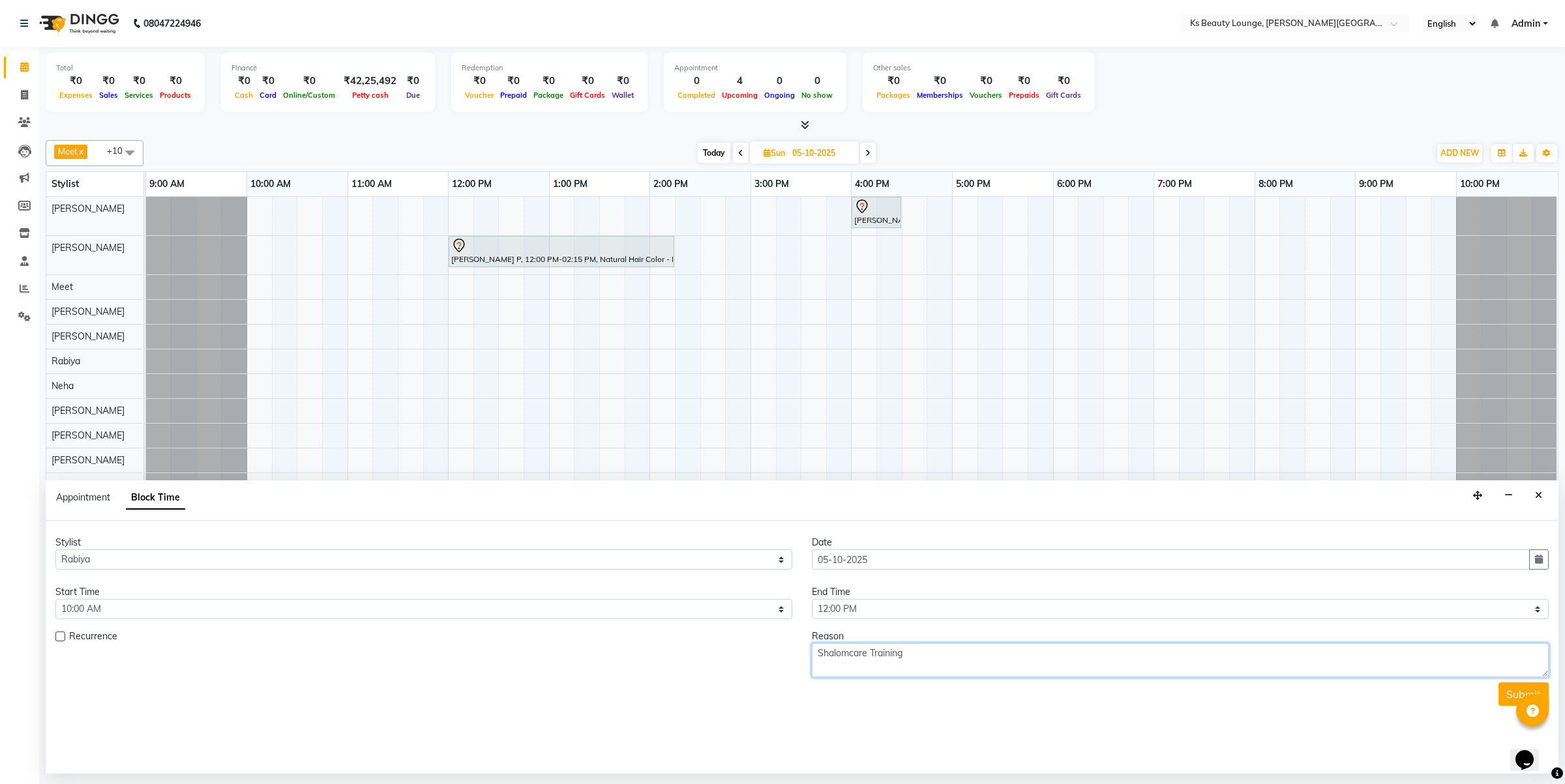
click at [741, 647] on div "Recurrence Reason Shalomcare Training" at bounding box center [802, 654] width 1513 height 48
click at [1500, 697] on button "Submit" at bounding box center [1523, 695] width 51 height 24
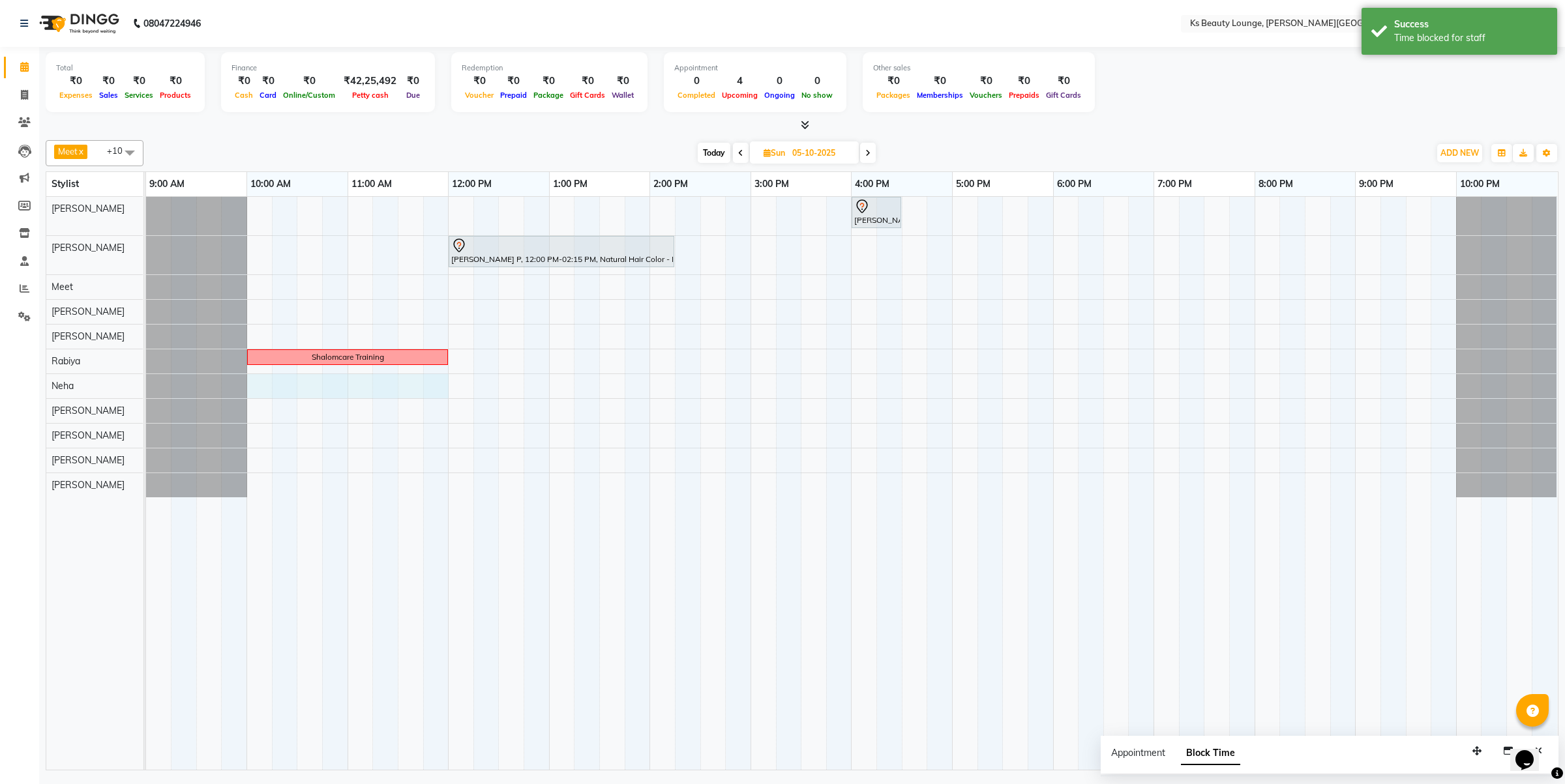
drag, startPoint x: 248, startPoint y: 388, endPoint x: 443, endPoint y: 393, distance: 195.1
click at [443, 393] on div "[PERSON_NAME], 04:00 PM-04:30 PM, Natural Hair Color - Natural Root Touch-up (u…" at bounding box center [852, 483] width 1412 height 573
select select "83662"
select select "tentative"
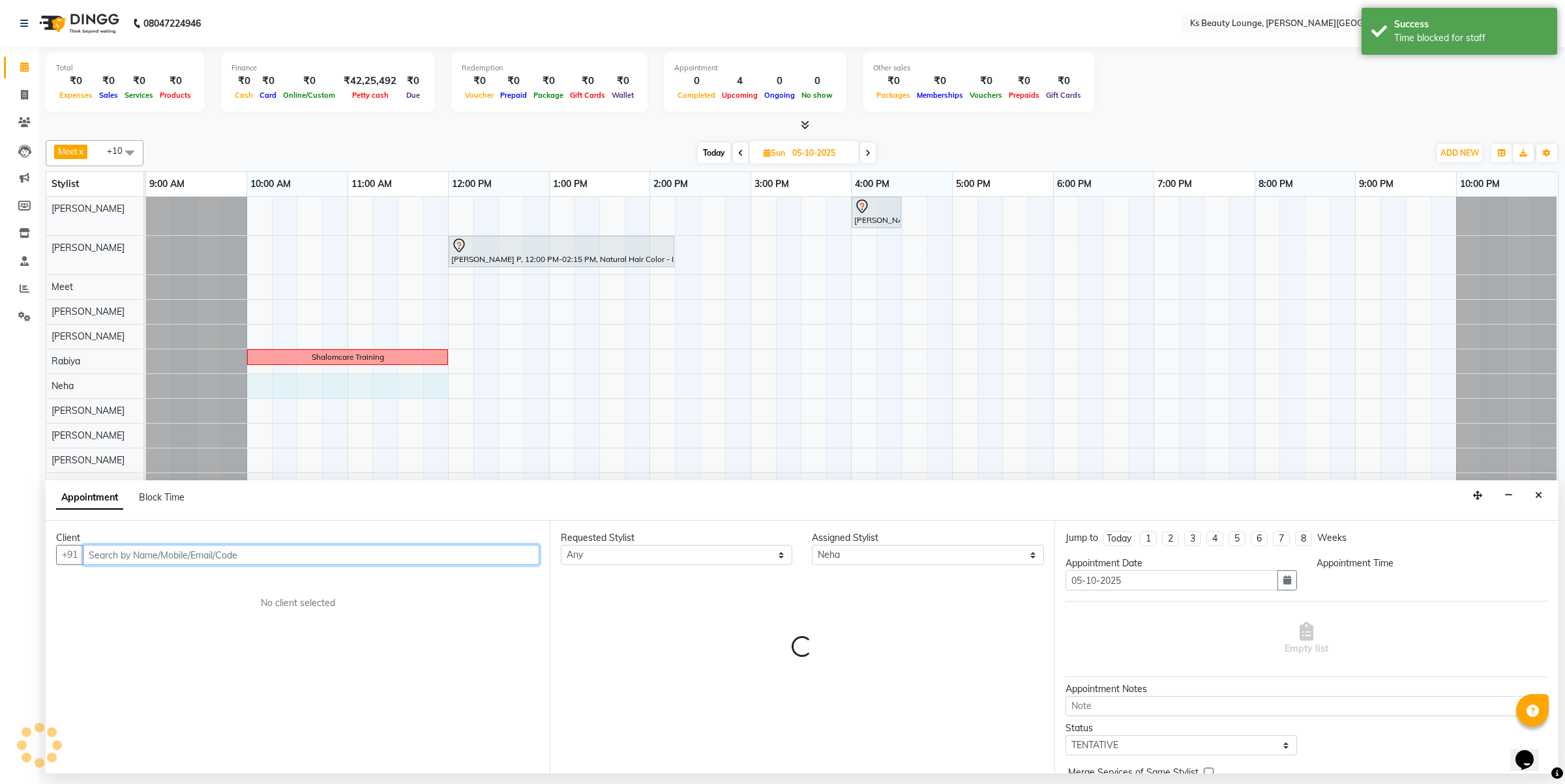
select select "600"
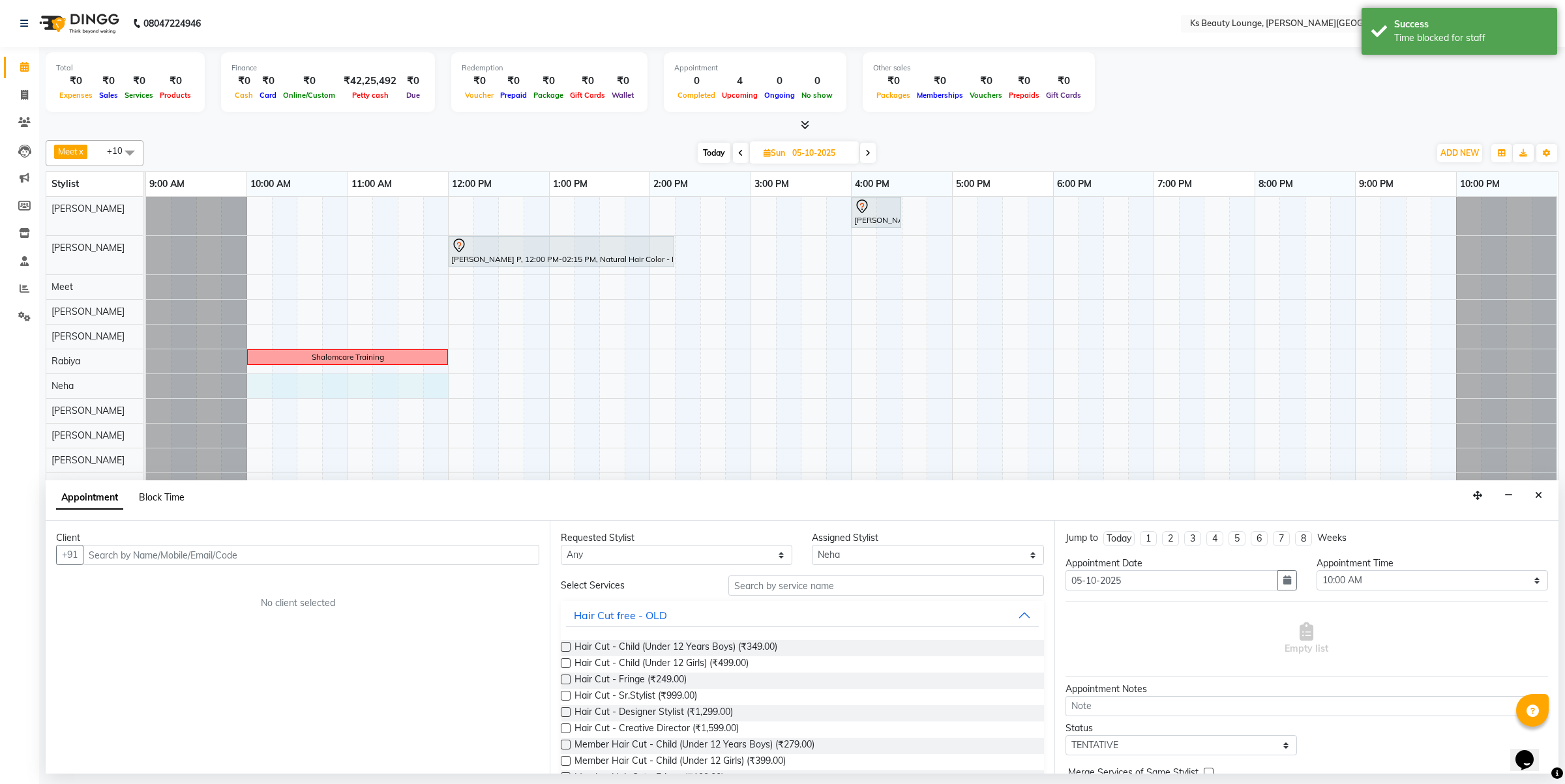
click at [174, 499] on span "Block Time" at bounding box center [162, 498] width 46 height 12
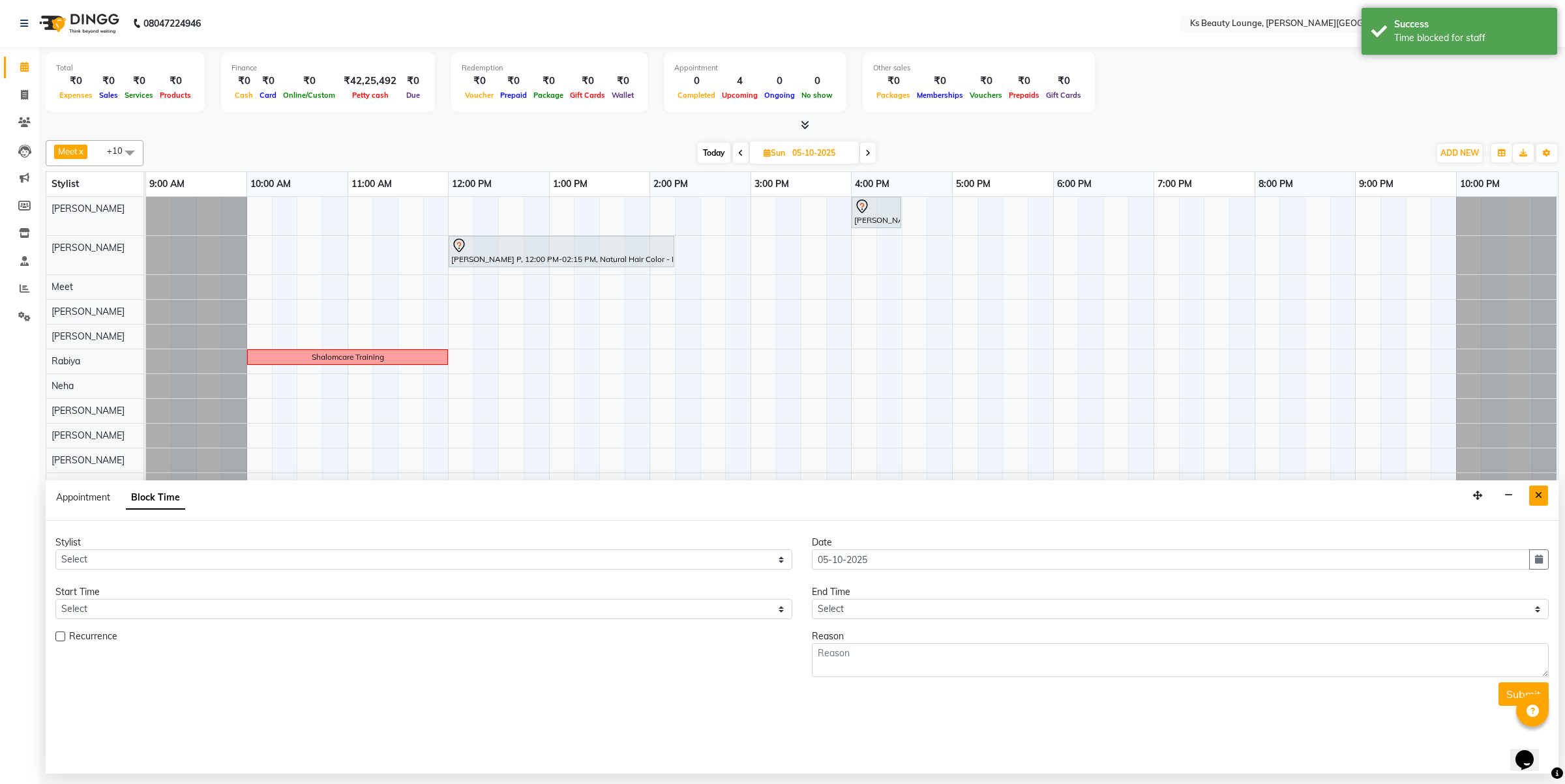
click at [1541, 500] on icon "Close" at bounding box center [1538, 495] width 7 height 9
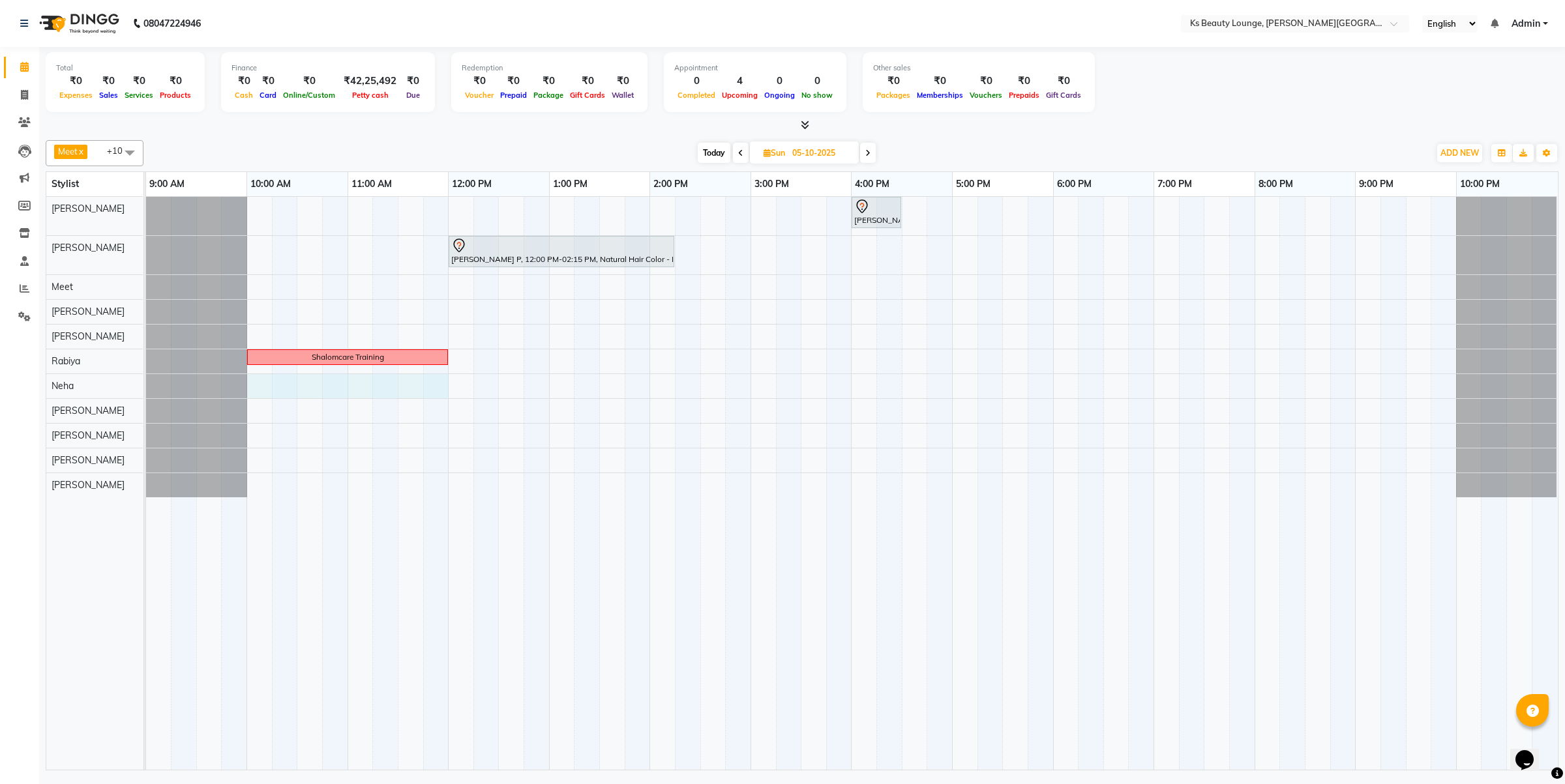
drag, startPoint x: 252, startPoint y: 395, endPoint x: 436, endPoint y: 401, distance: 184.1
click at [436, 401] on tr at bounding box center [851, 483] width 1411 height 573
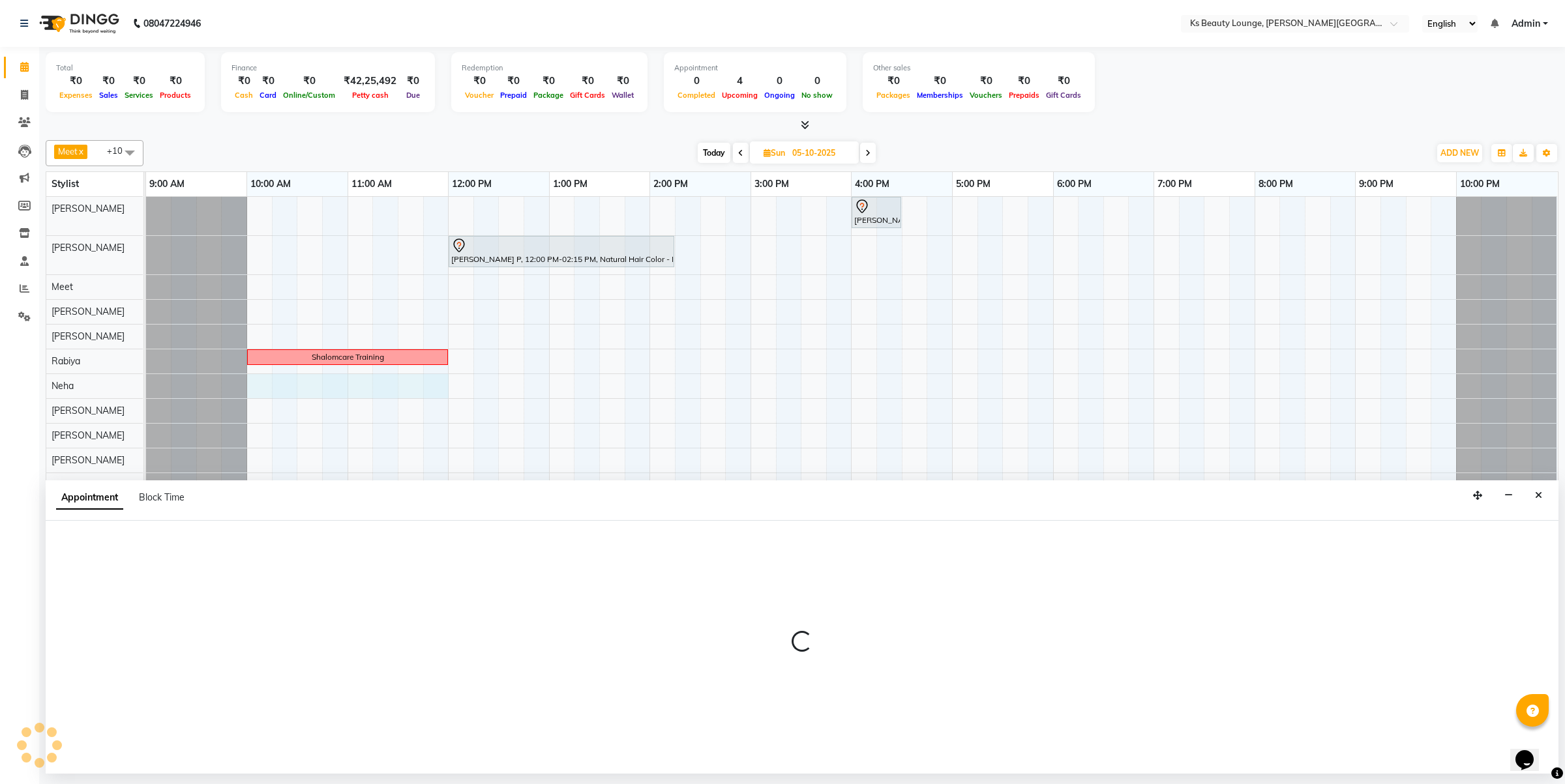
select select "83662"
select select "tentative"
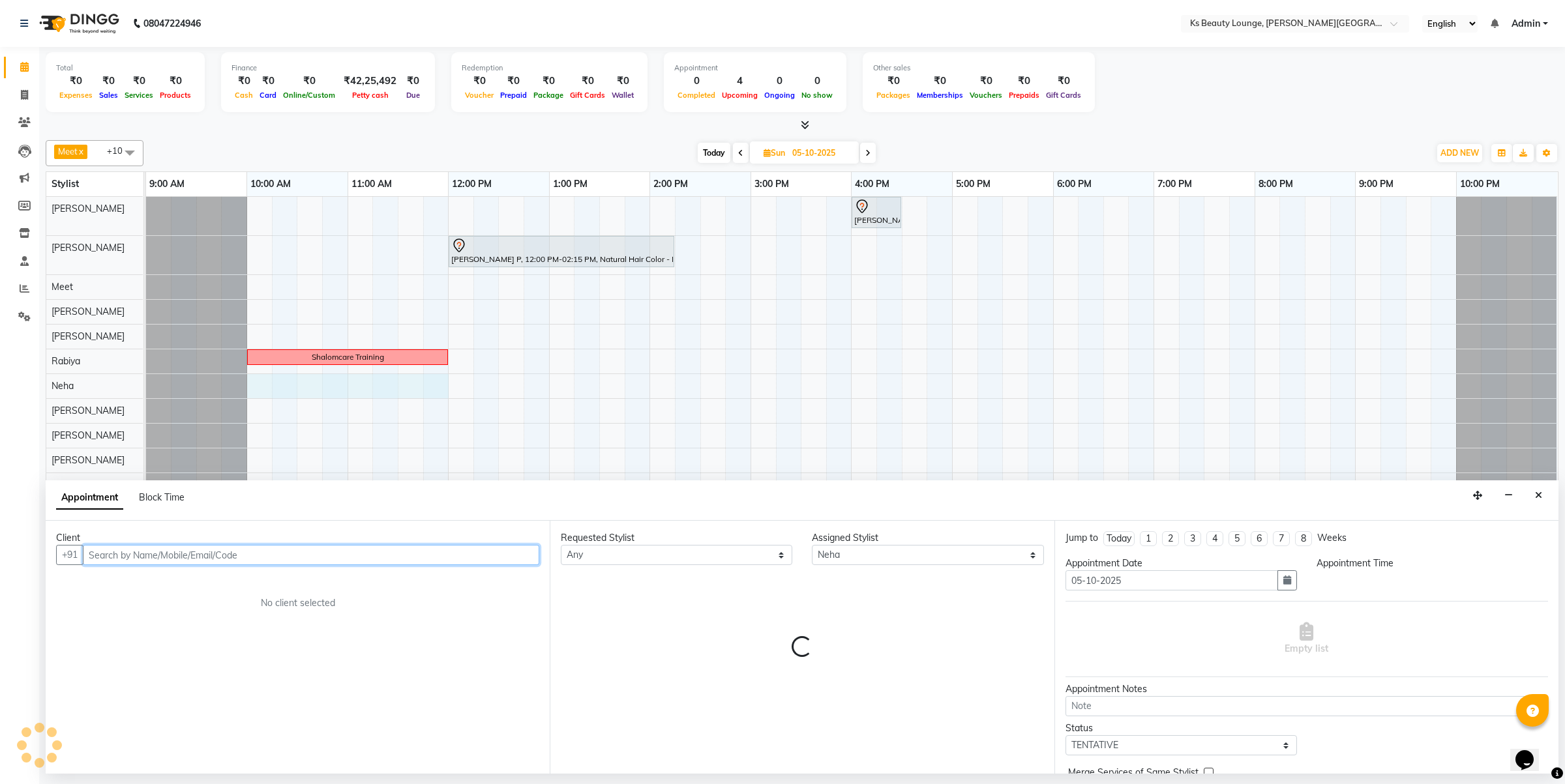
select select "600"
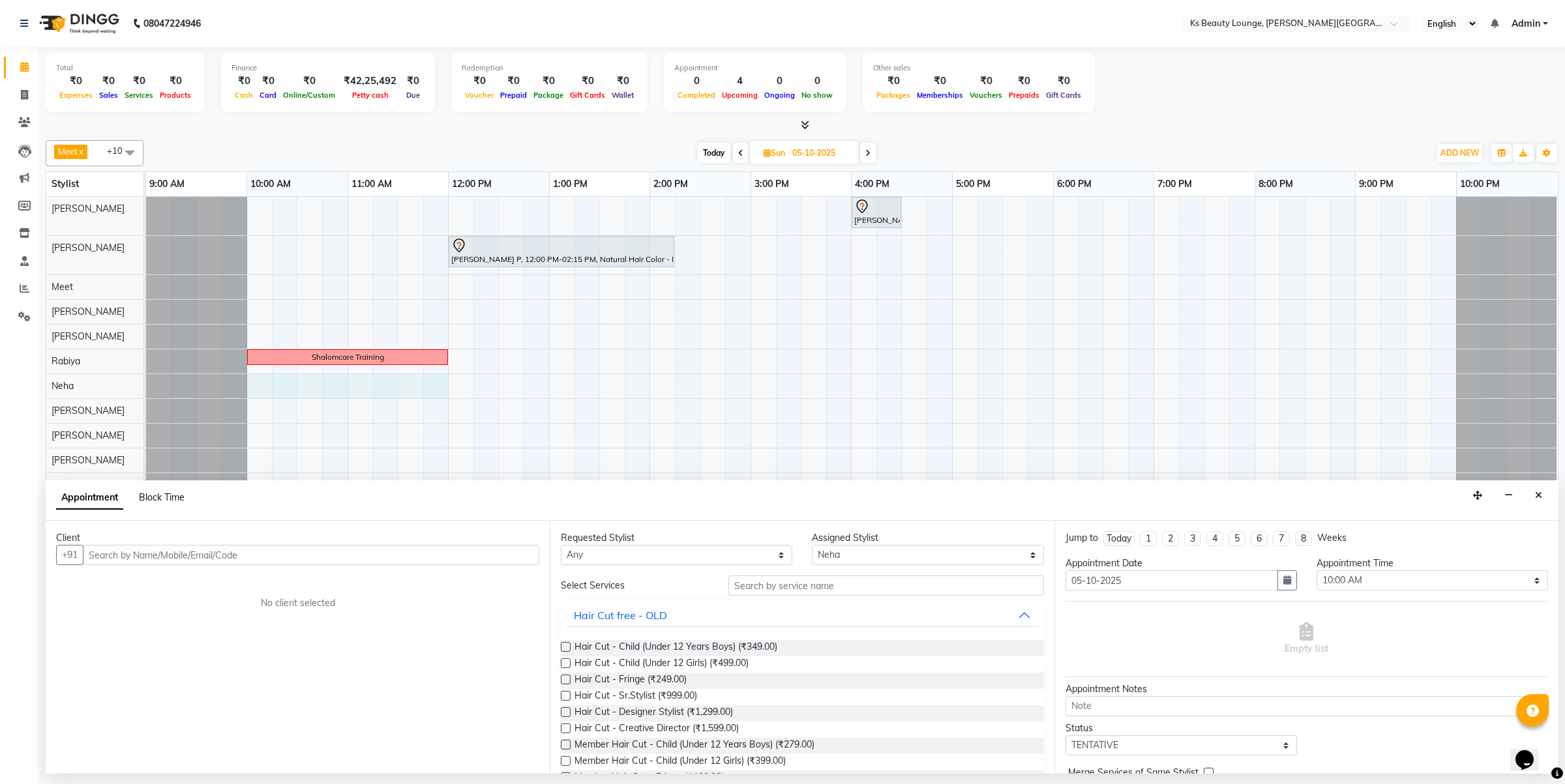
click at [170, 494] on span "Block Time" at bounding box center [162, 498] width 46 height 12
select select "83662"
select select "600"
select select "720"
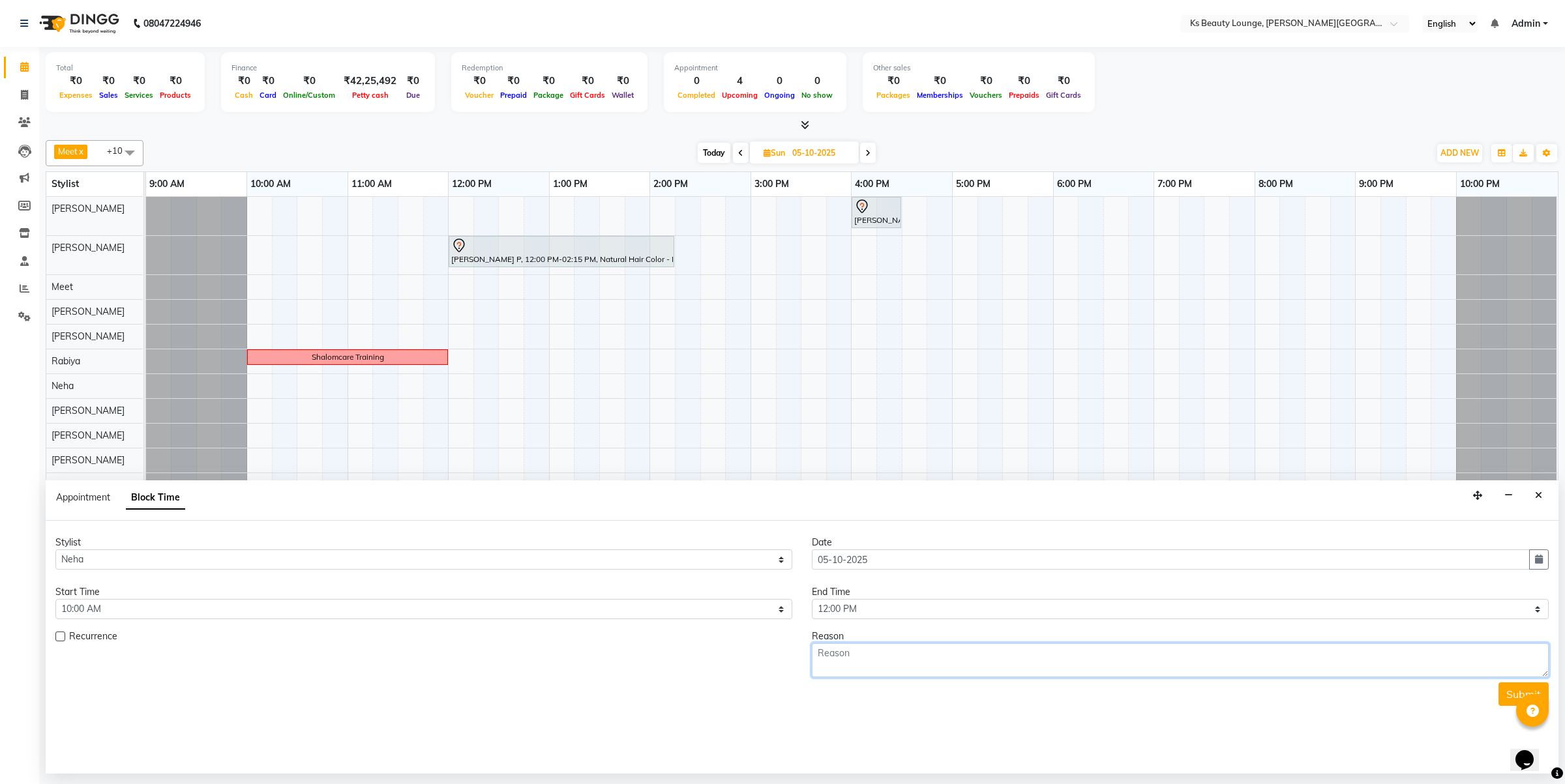
click at [872, 670] on textarea at bounding box center [1180, 660] width 737 height 34
paste textarea "Shalomcare Training"
type textarea "Shalomcare Training"
click at [1505, 693] on button "Submit" at bounding box center [1523, 695] width 51 height 24
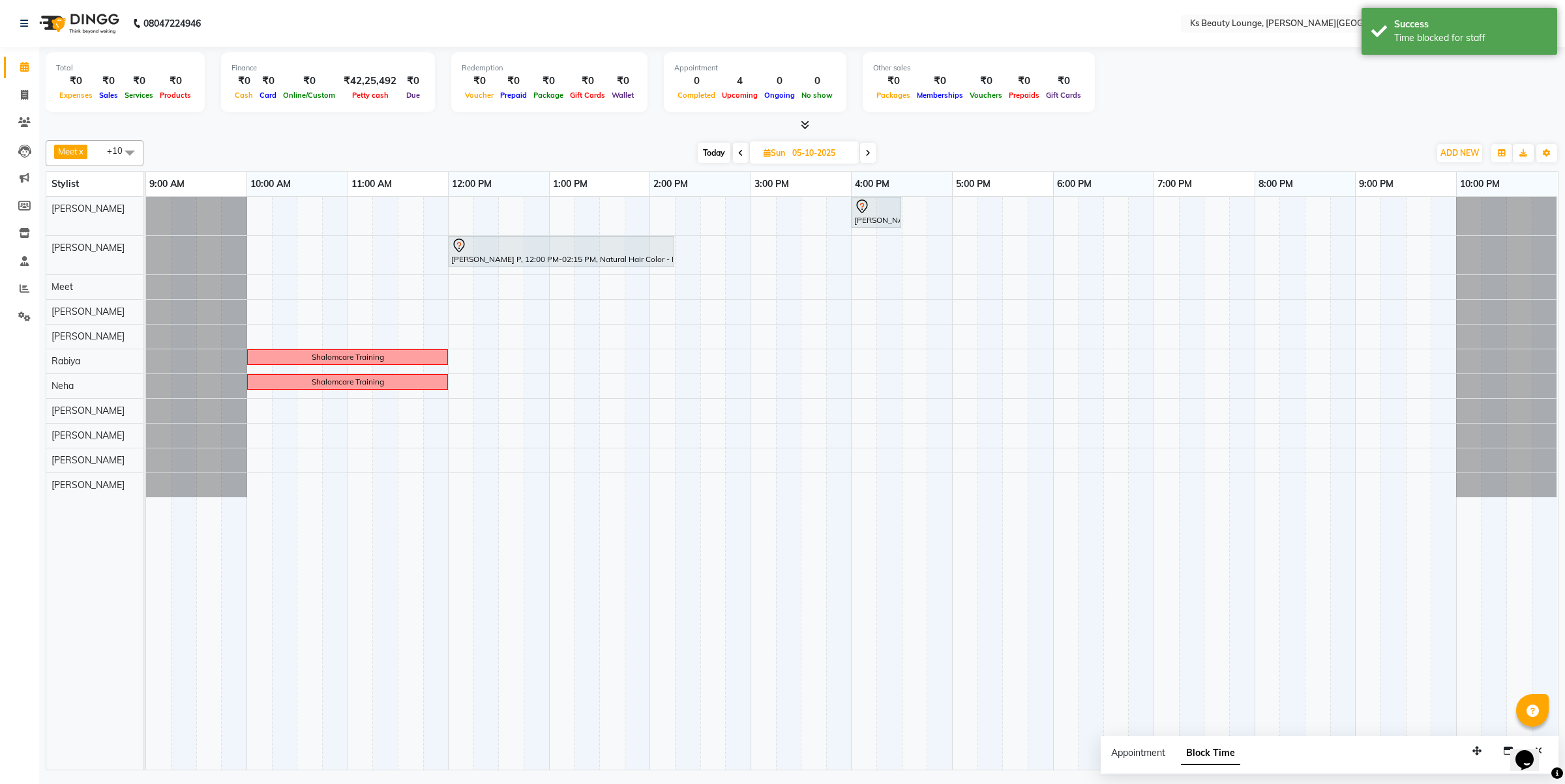
click at [250, 435] on div "[PERSON_NAME], 04:00 PM-04:30 PM, Natural Hair Color - Natural Root Touch-up (u…" at bounding box center [852, 483] width 1412 height 573
select select "75324"
select select "600"
select select "tentative"
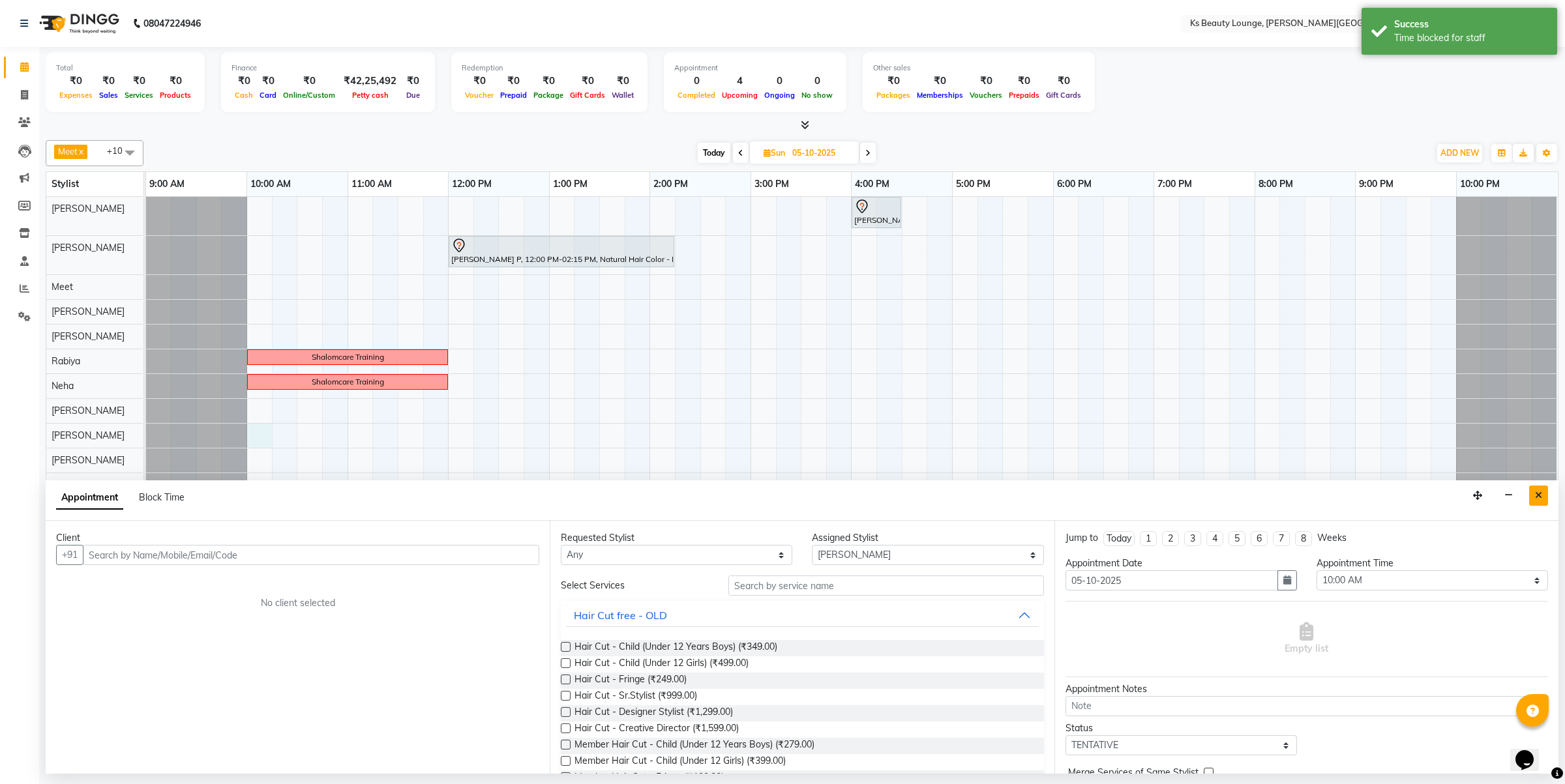
click at [1533, 500] on button "Close" at bounding box center [1538, 496] width 19 height 20
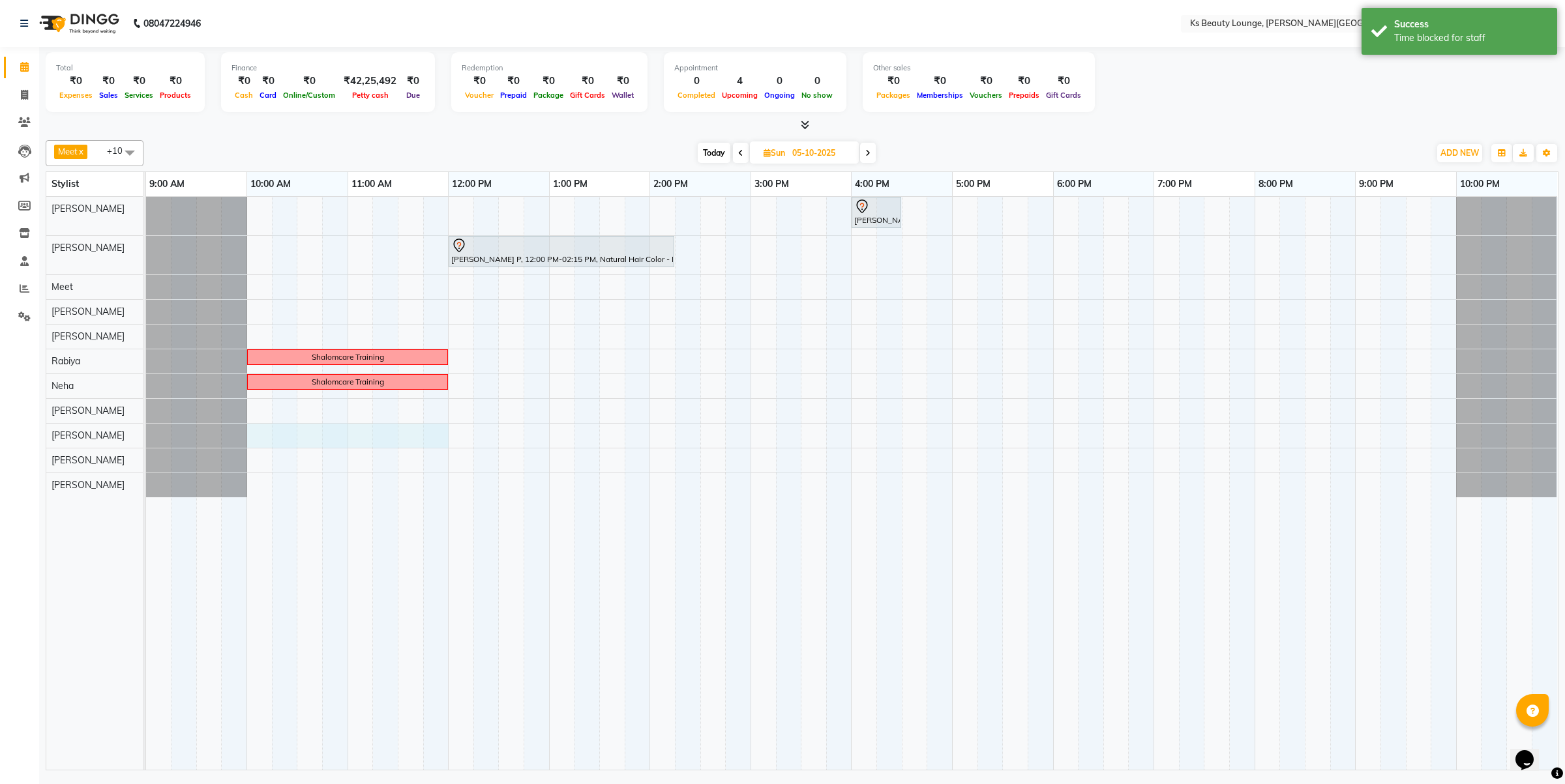
drag, startPoint x: 250, startPoint y: 443, endPoint x: 444, endPoint y: 443, distance: 194.0
click at [444, 443] on div "[PERSON_NAME], 04:00 PM-04:30 PM, Natural Hair Color - Natural Root Touch-up (u…" at bounding box center [852, 483] width 1412 height 573
select select "75324"
select select "tentative"
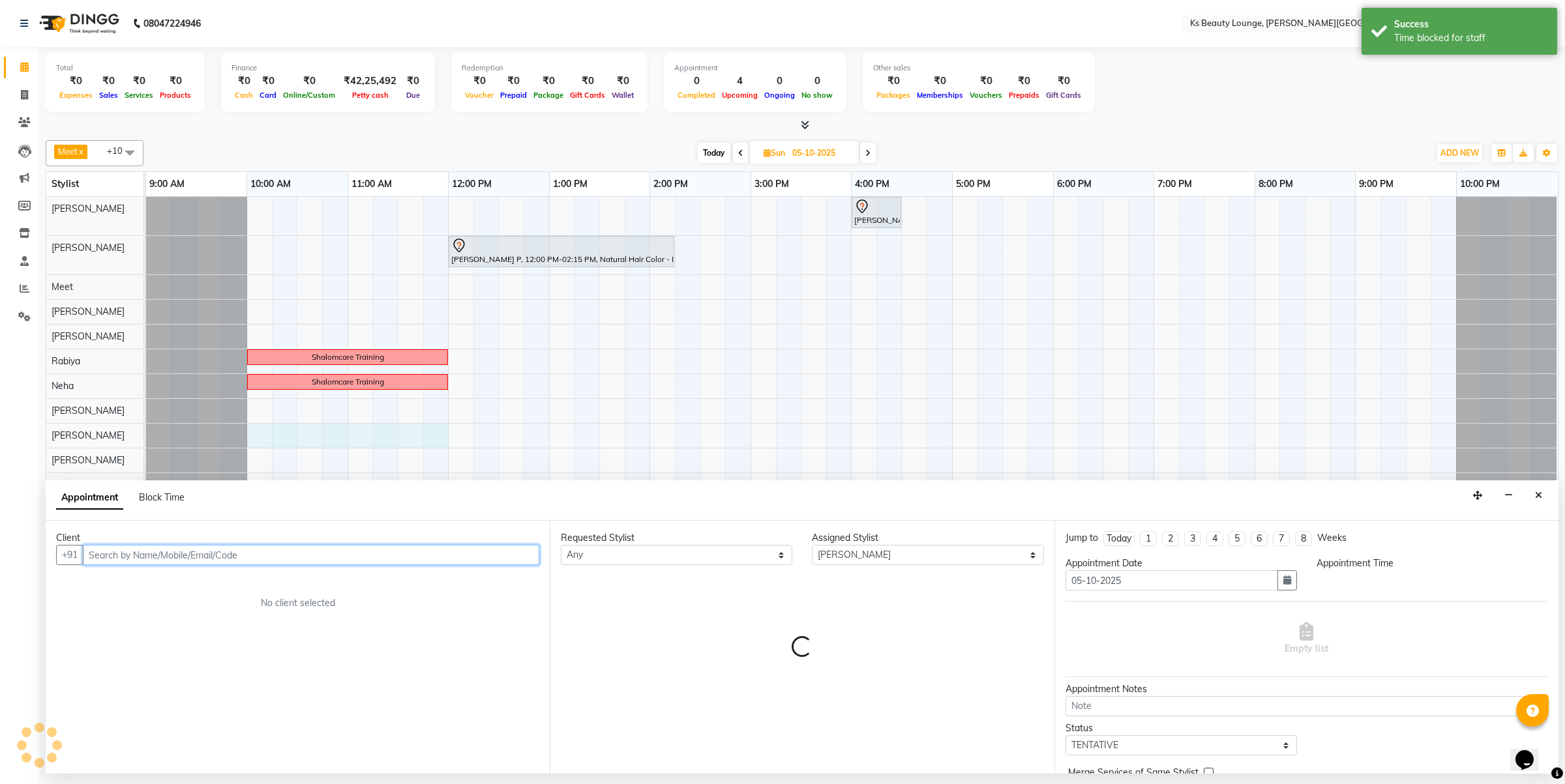
select select "600"
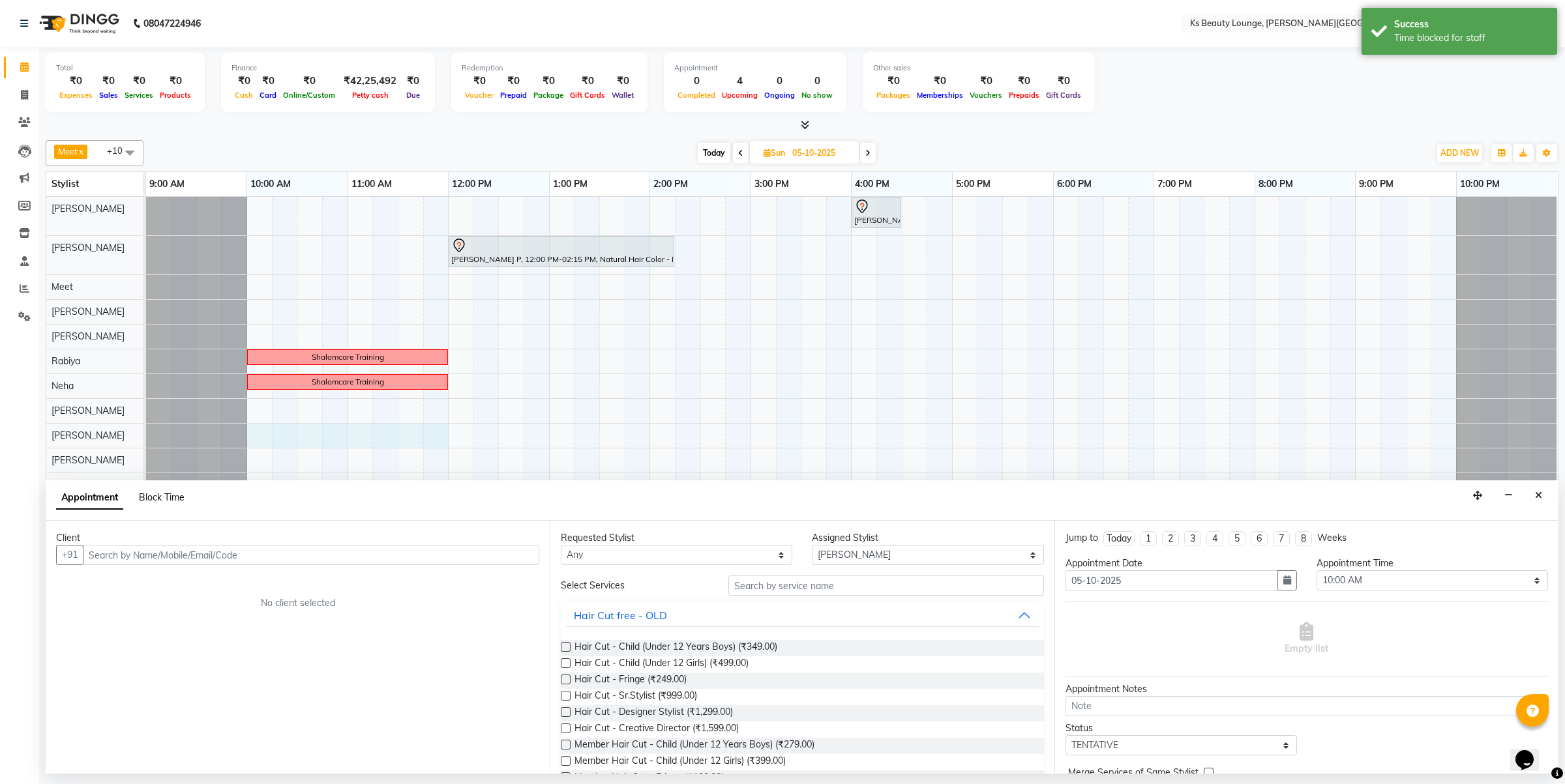
click at [165, 497] on span "Block Time" at bounding box center [162, 498] width 46 height 12
select select "75324"
select select "600"
select select "720"
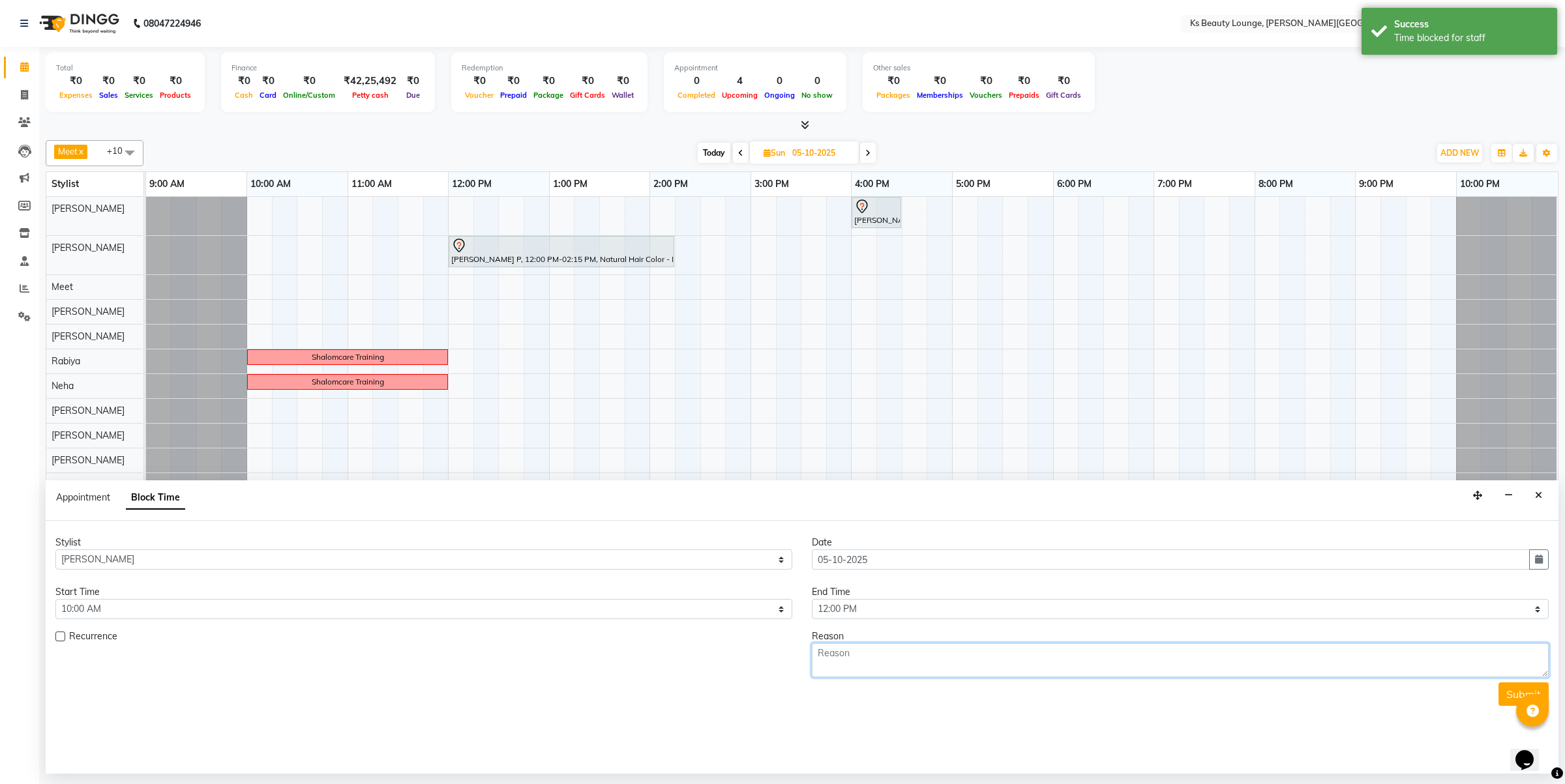
click at [902, 668] on textarea at bounding box center [1180, 660] width 737 height 34
paste textarea "Shalomcare Training"
type textarea "Shalomcare Training"
click at [1514, 695] on button "Submit" at bounding box center [1523, 695] width 51 height 24
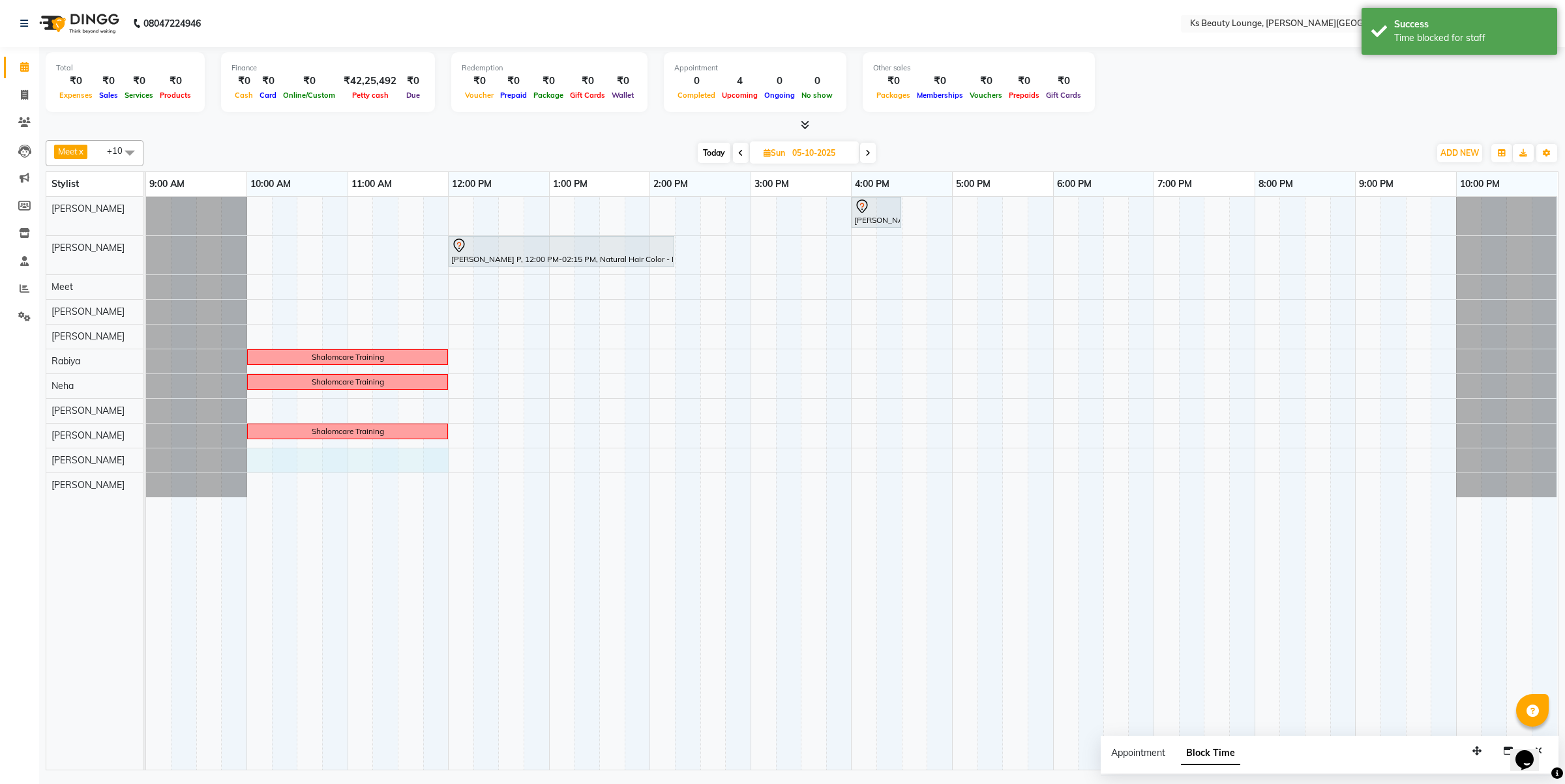
drag, startPoint x: 252, startPoint y: 468, endPoint x: 444, endPoint y: 481, distance: 192.4
click at [444, 481] on tr at bounding box center [851, 483] width 1411 height 573
select select "93454"
select select "600"
select select "tentative"
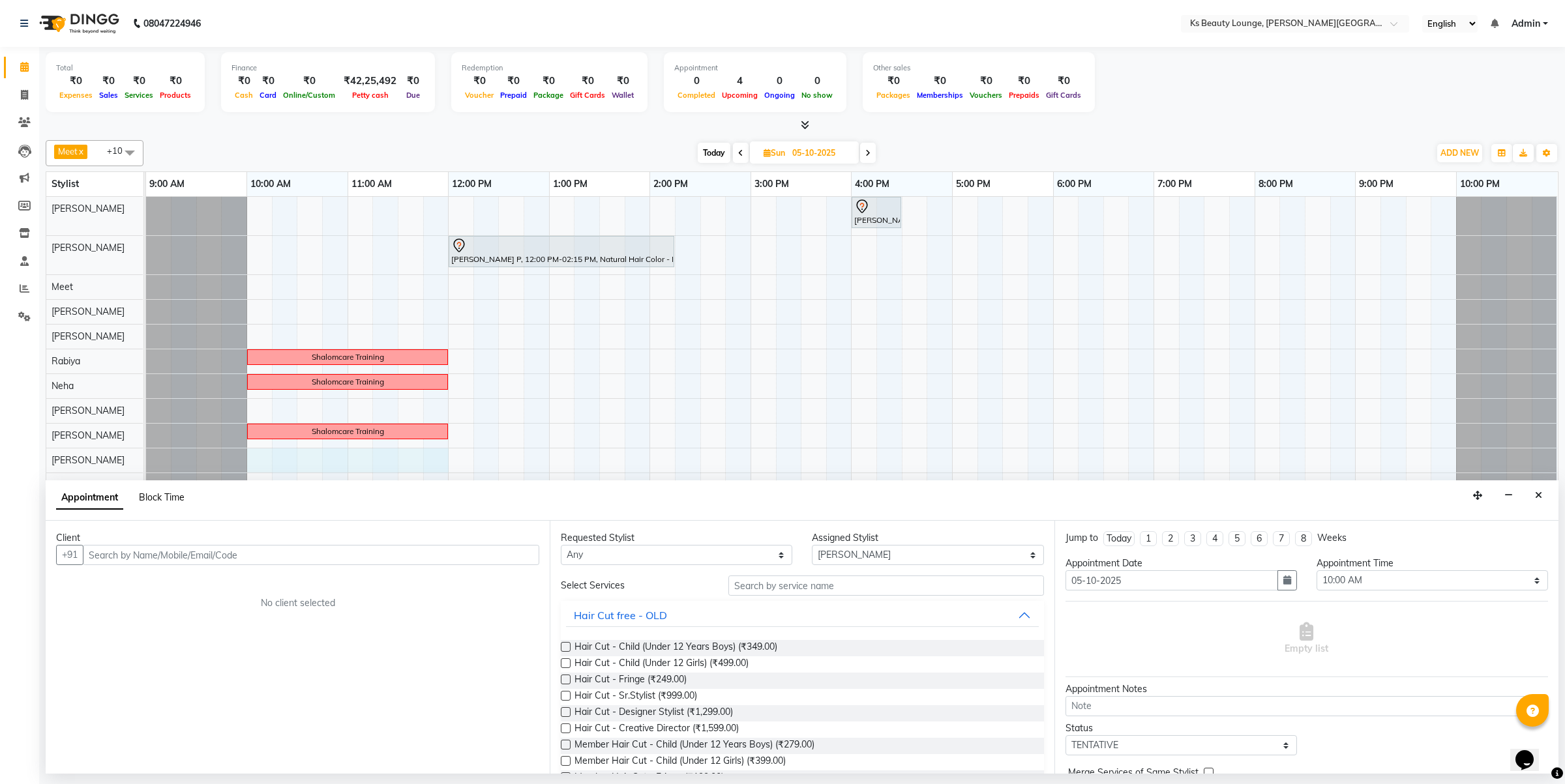
click at [175, 500] on span "Block Time" at bounding box center [162, 498] width 46 height 12
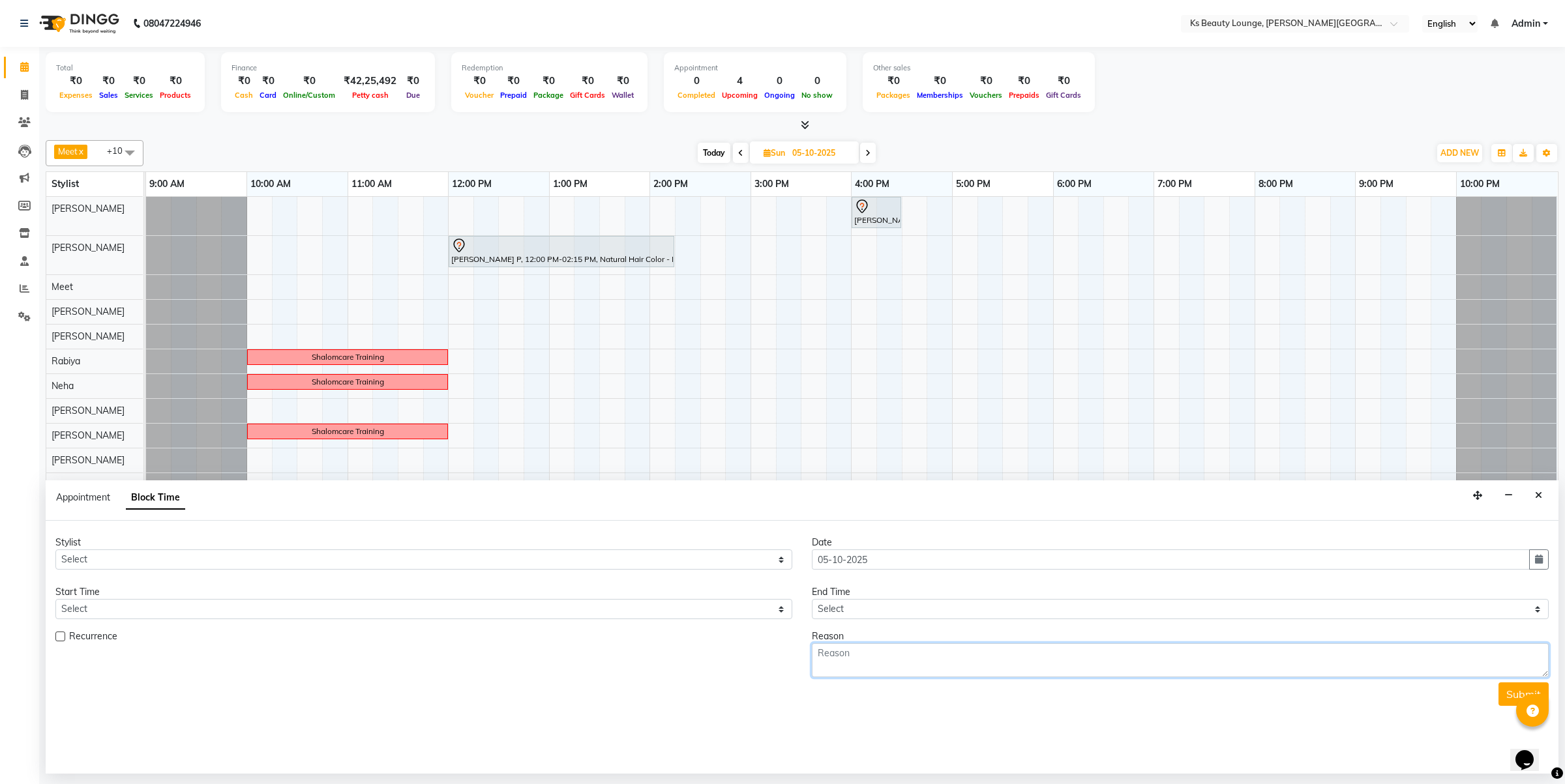
click at [960, 669] on textarea at bounding box center [1180, 660] width 737 height 34
click at [1534, 499] on button "Close" at bounding box center [1538, 496] width 19 height 20
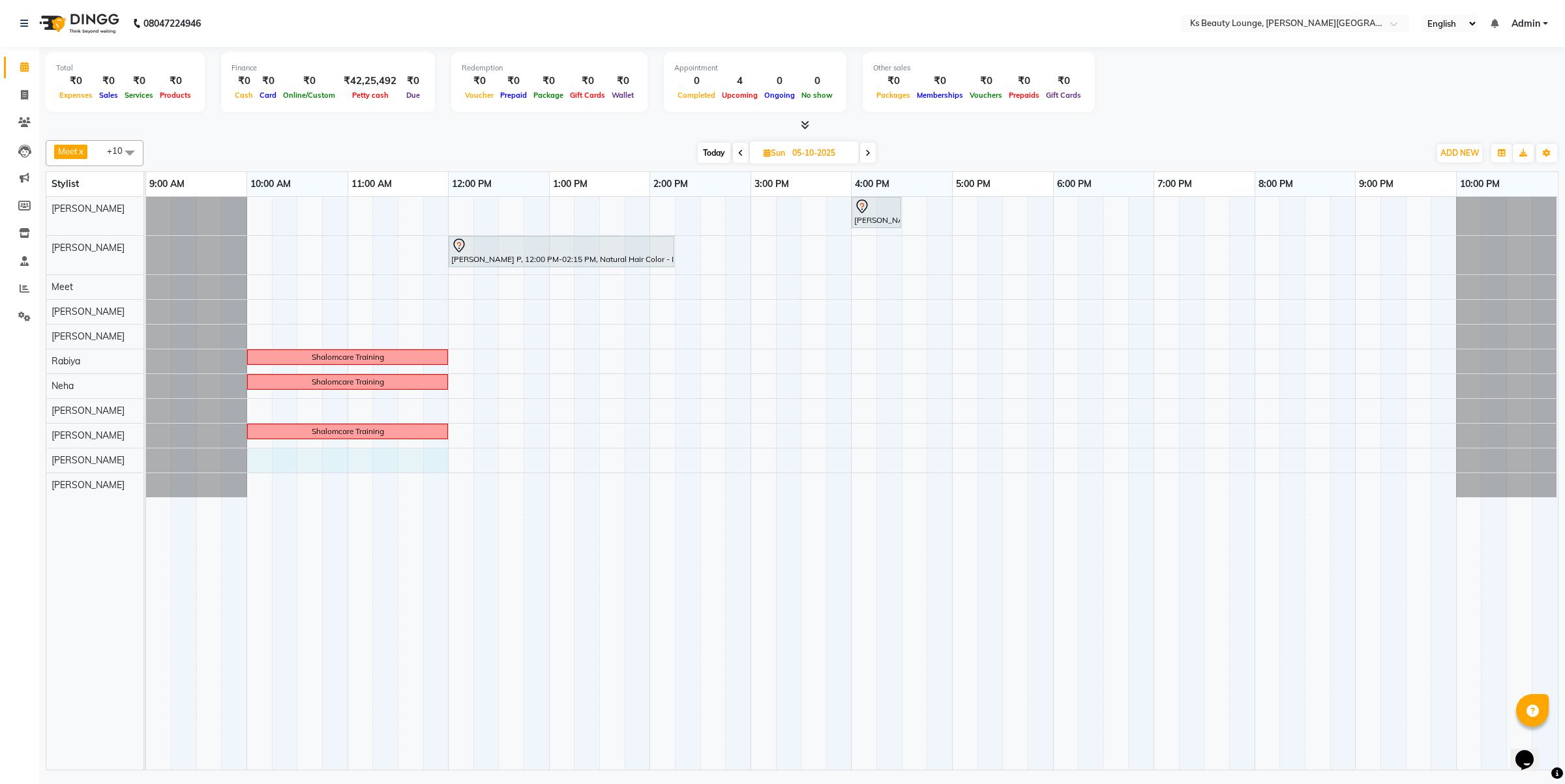
drag, startPoint x: 252, startPoint y: 463, endPoint x: 440, endPoint y: 471, distance: 188.2
click at [440, 471] on div "[PERSON_NAME], 04:00 PM-04:30 PM, Natural Hair Color - Natural Root Touch-up (u…" at bounding box center [852, 483] width 1412 height 573
select select "93454"
select select "600"
select select "tentative"
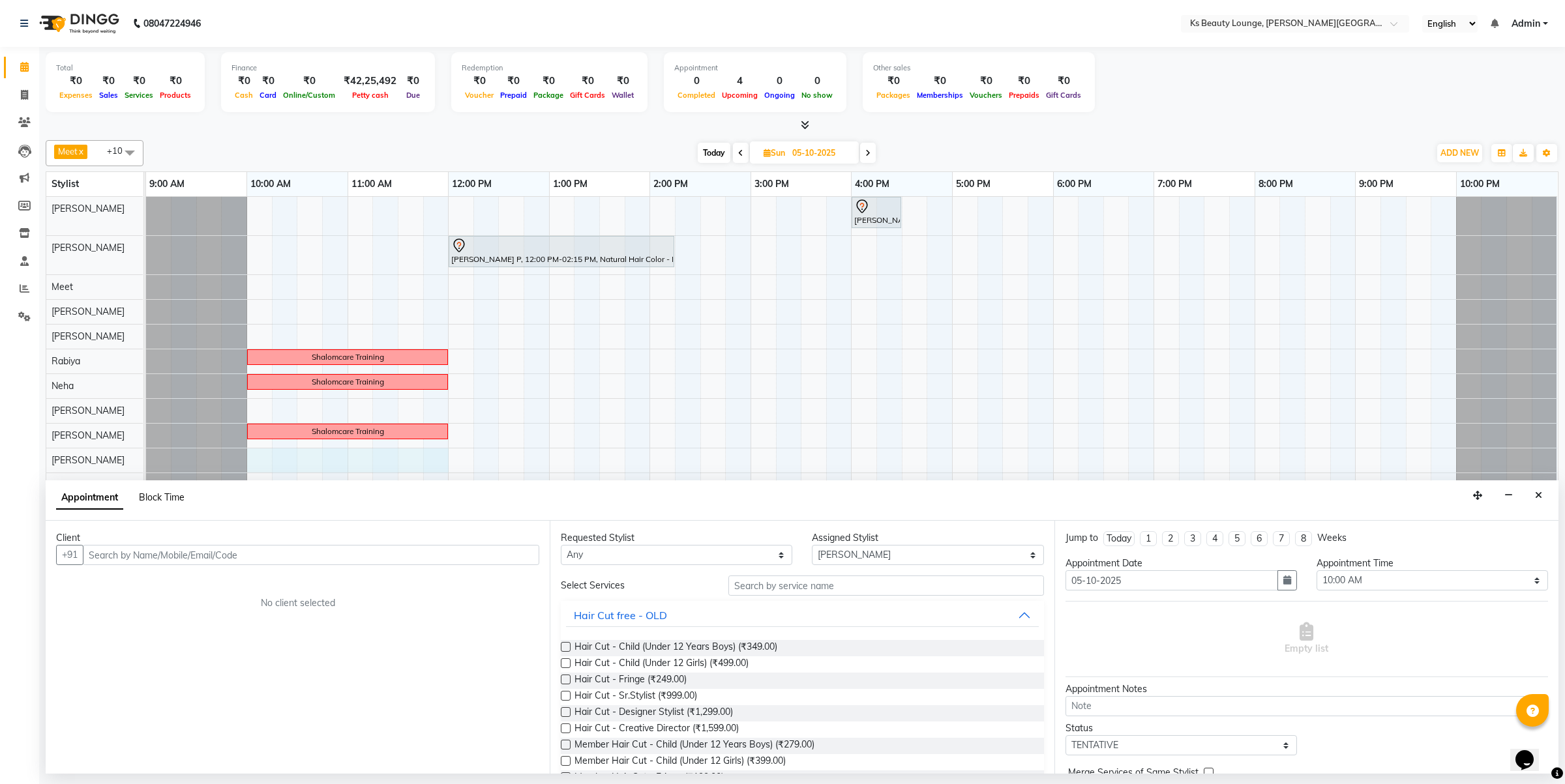
click at [175, 497] on span "Block Time" at bounding box center [162, 498] width 46 height 12
select select "93454"
select select "600"
select select "720"
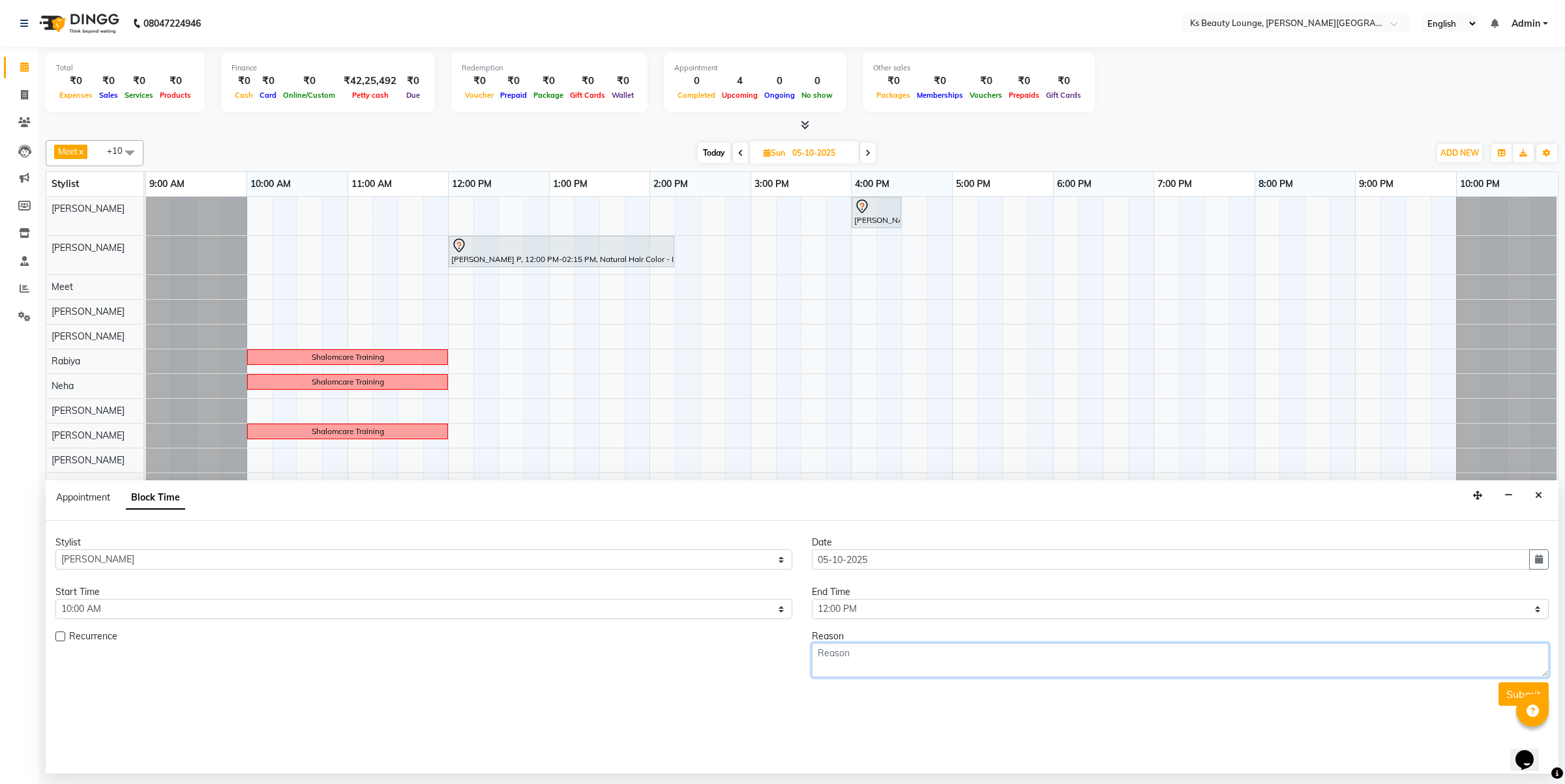
click at [907, 656] on textarea at bounding box center [1180, 660] width 737 height 34
paste textarea "Shalomcare Training"
type textarea "Shalomcare Training"
click at [1519, 693] on button "Submit" at bounding box center [1523, 695] width 51 height 24
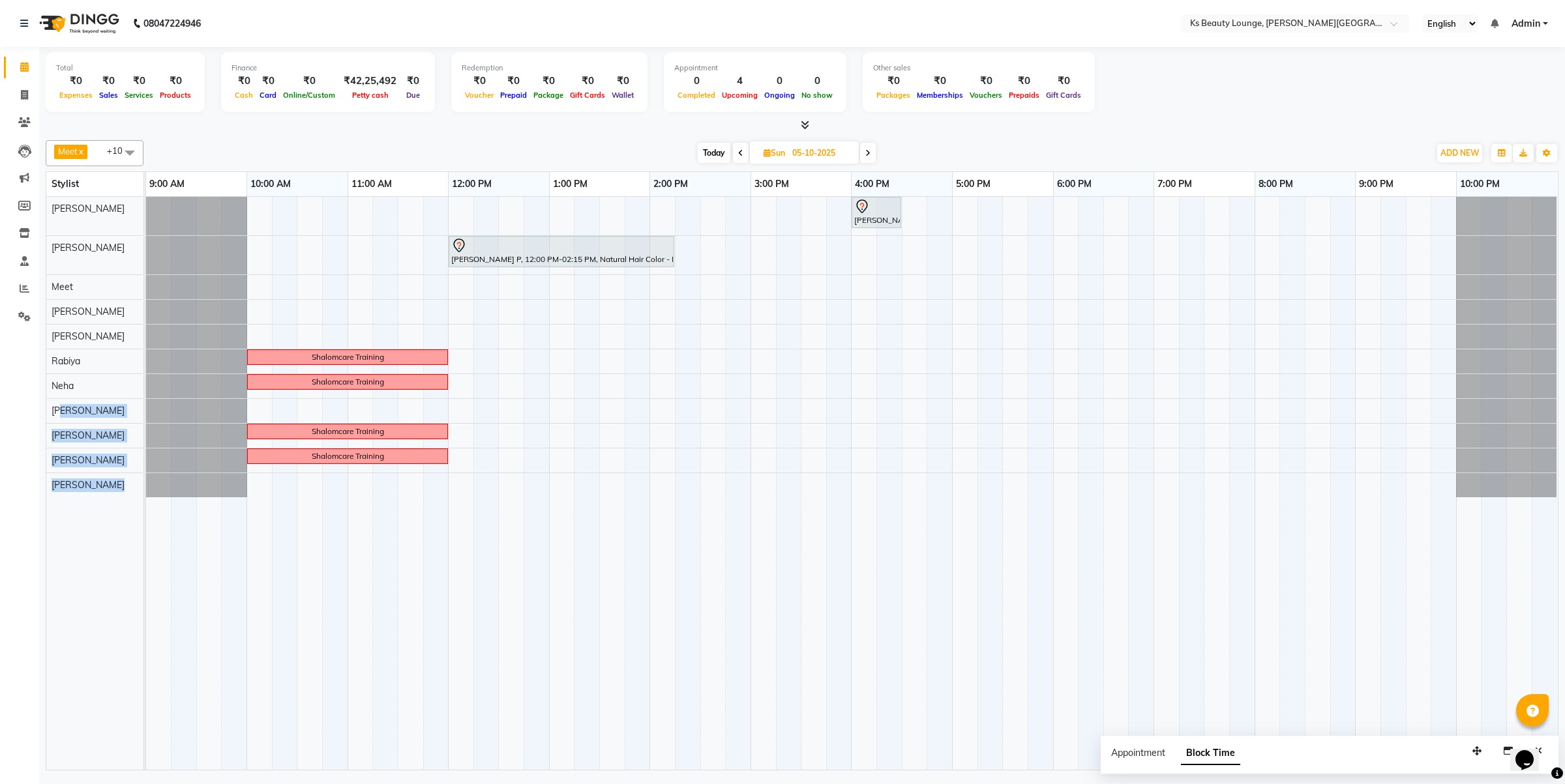
click at [500, 393] on tr "[PERSON_NAME] [PERSON_NAME] Meet [PERSON_NAME] [PERSON_NAME] [PERSON_NAME] Neha…" at bounding box center [802, 483] width 1512 height 573
